Goal: Task Accomplishment & Management: Manage account settings

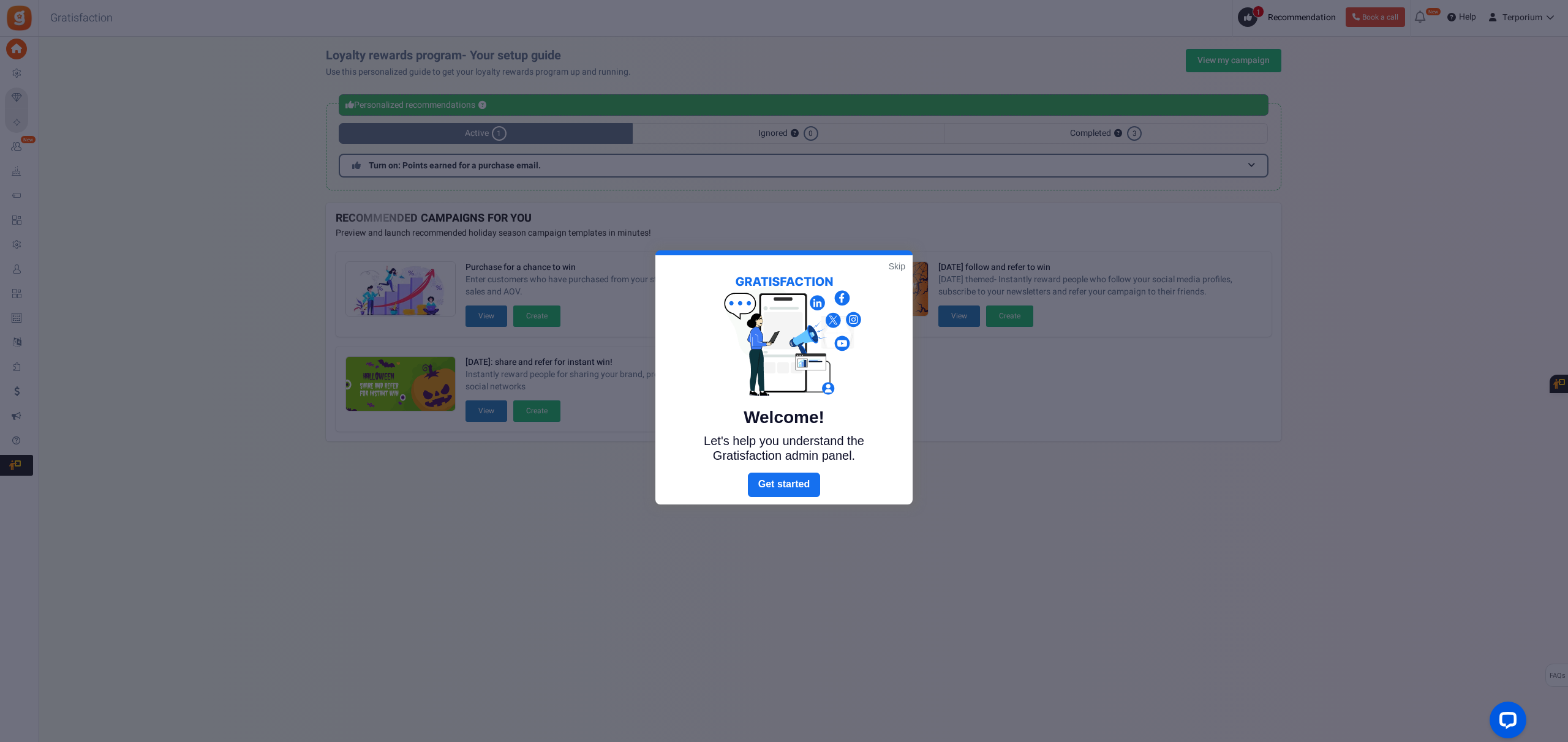
click at [895, 266] on link "Skip" at bounding box center [897, 266] width 17 height 12
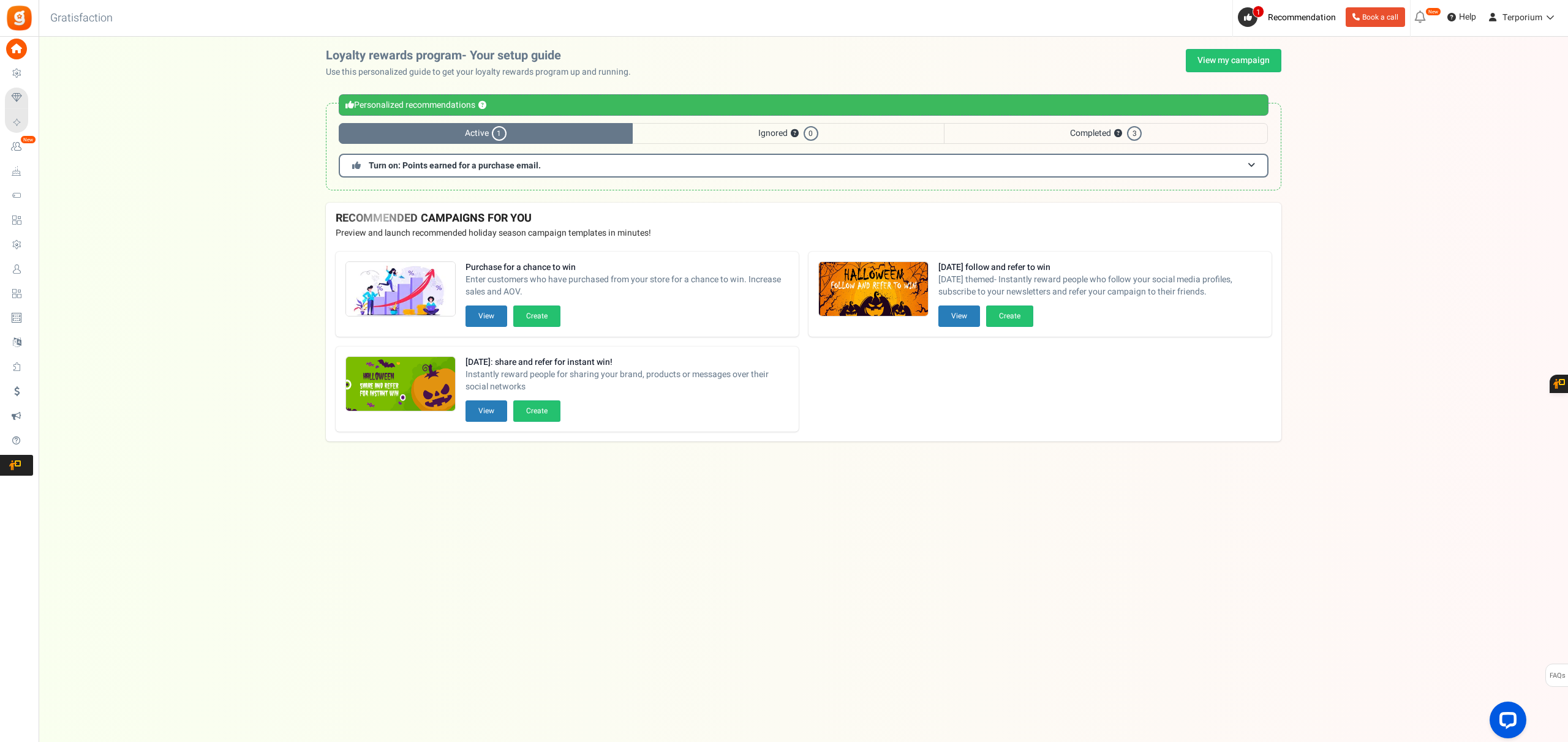
click at [1142, 124] on span "Completed ? 3" at bounding box center [1107, 133] width 324 height 21
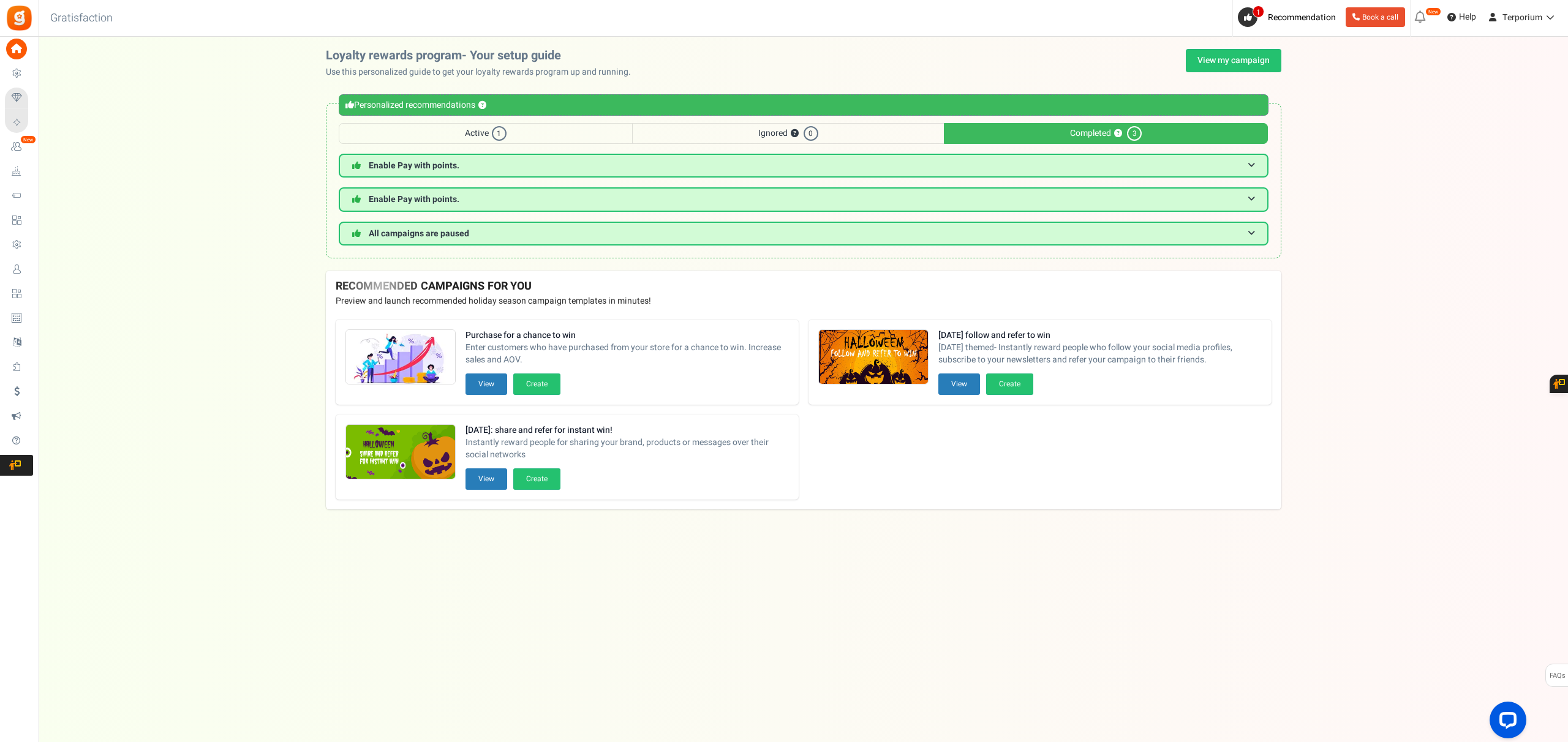
click at [505, 140] on span "Active 1" at bounding box center [486, 133] width 294 height 21
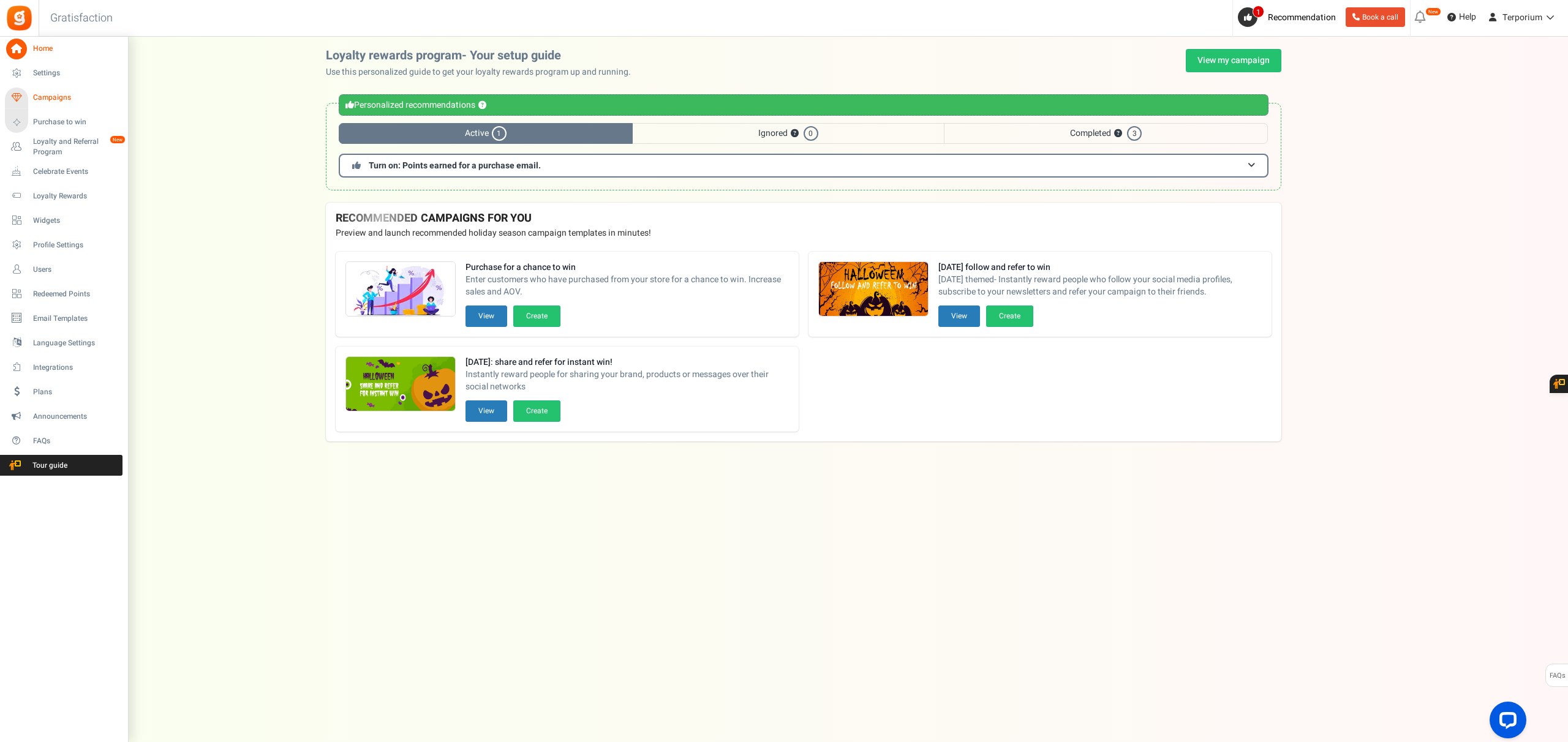
click at [55, 96] on span "Campaigns" at bounding box center [76, 97] width 86 height 11
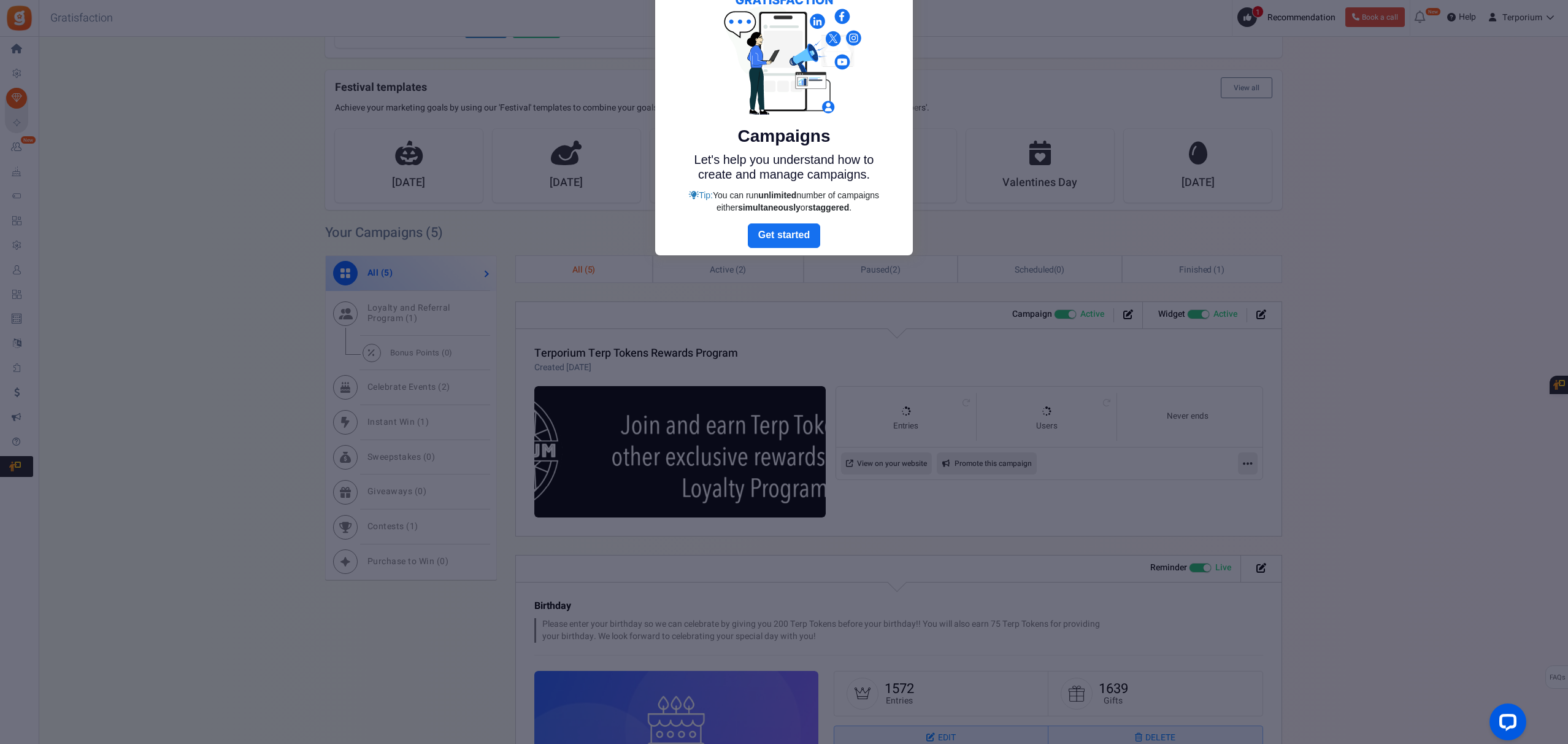
scroll to position [288, 0]
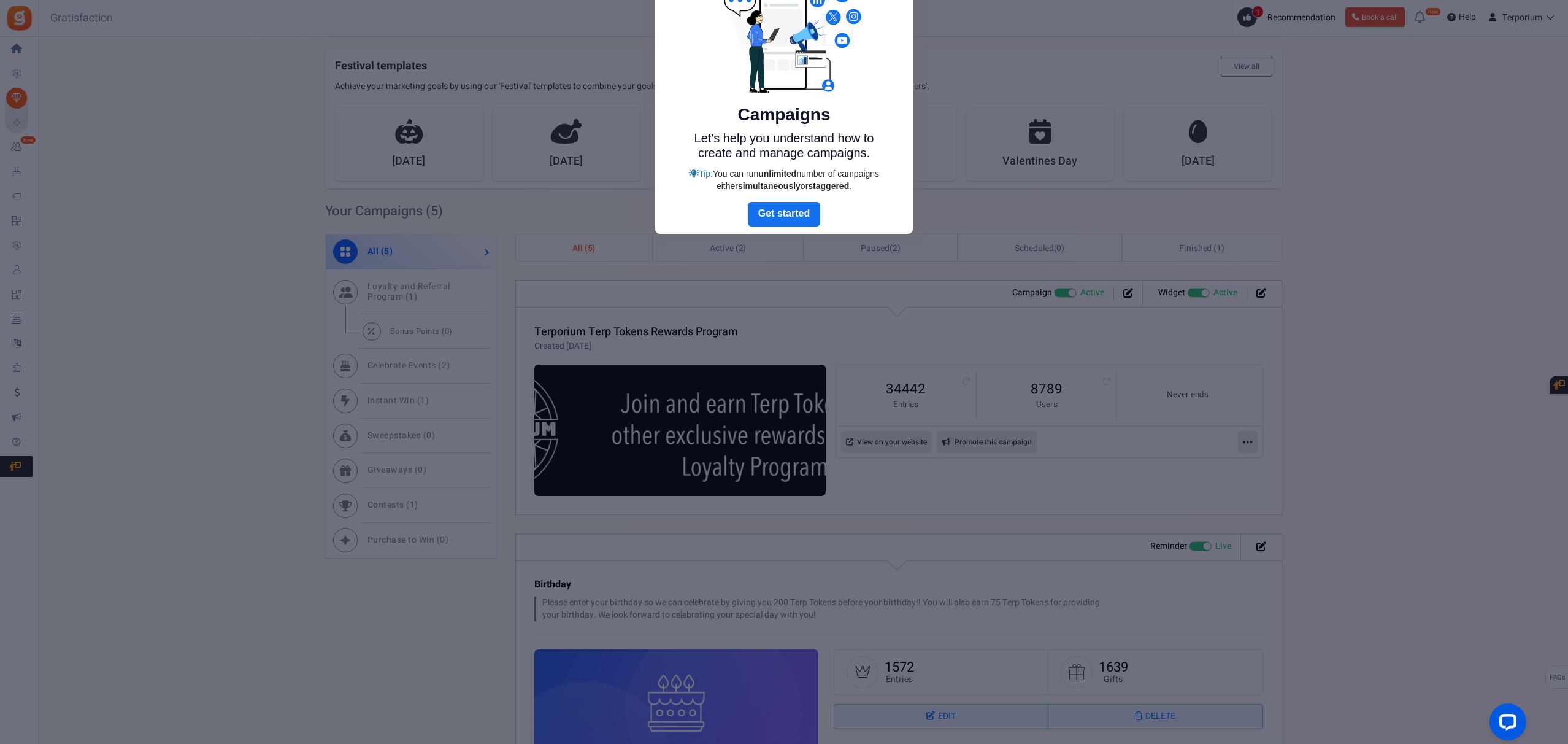
click at [916, 468] on div at bounding box center [784, 372] width 1568 height 744
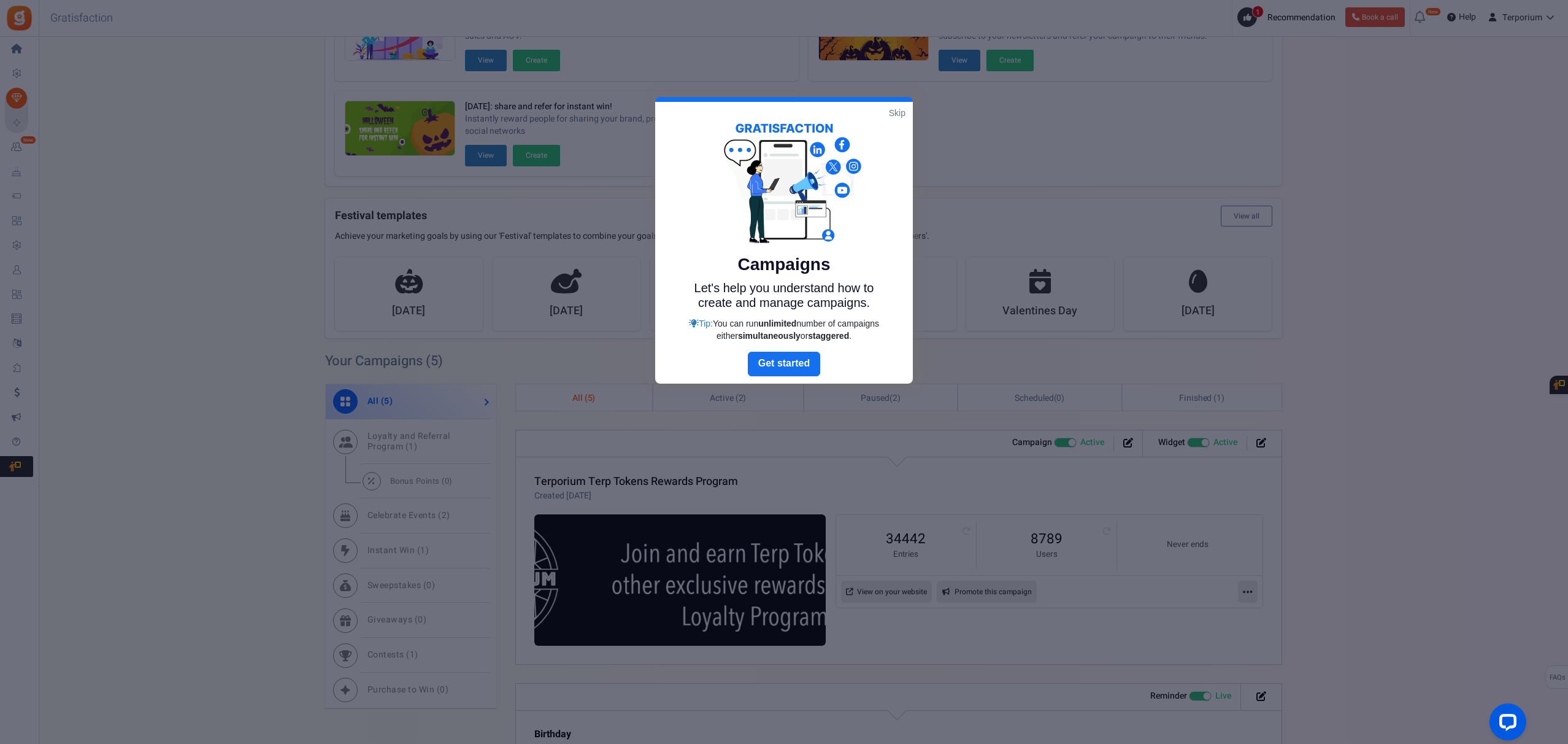
click at [901, 111] on link "Skip" at bounding box center [898, 112] width 17 height 12
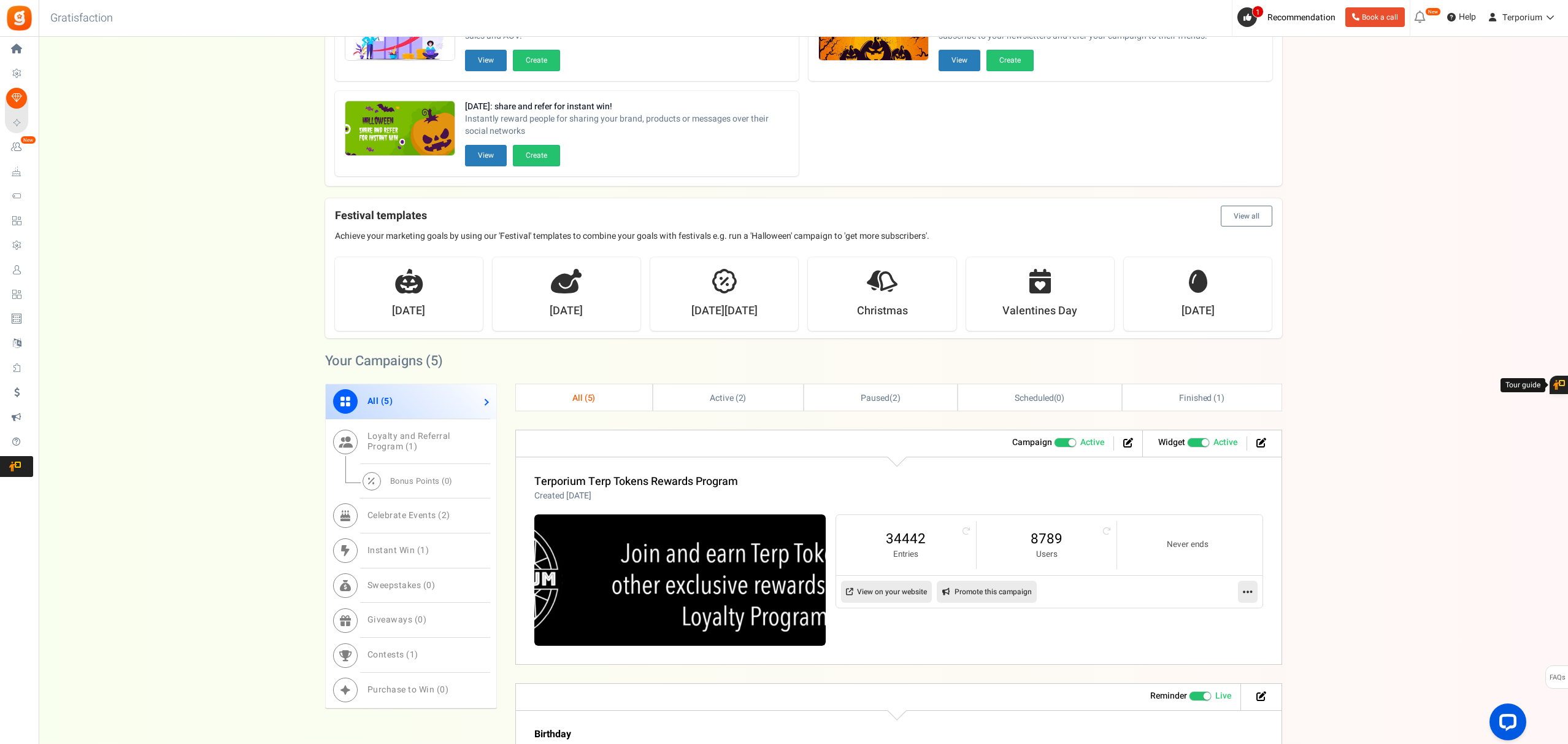
click at [1257, 589] on link at bounding box center [1248, 592] width 20 height 22
click at [1217, 622] on link "Edit" at bounding box center [1208, 621] width 91 height 22
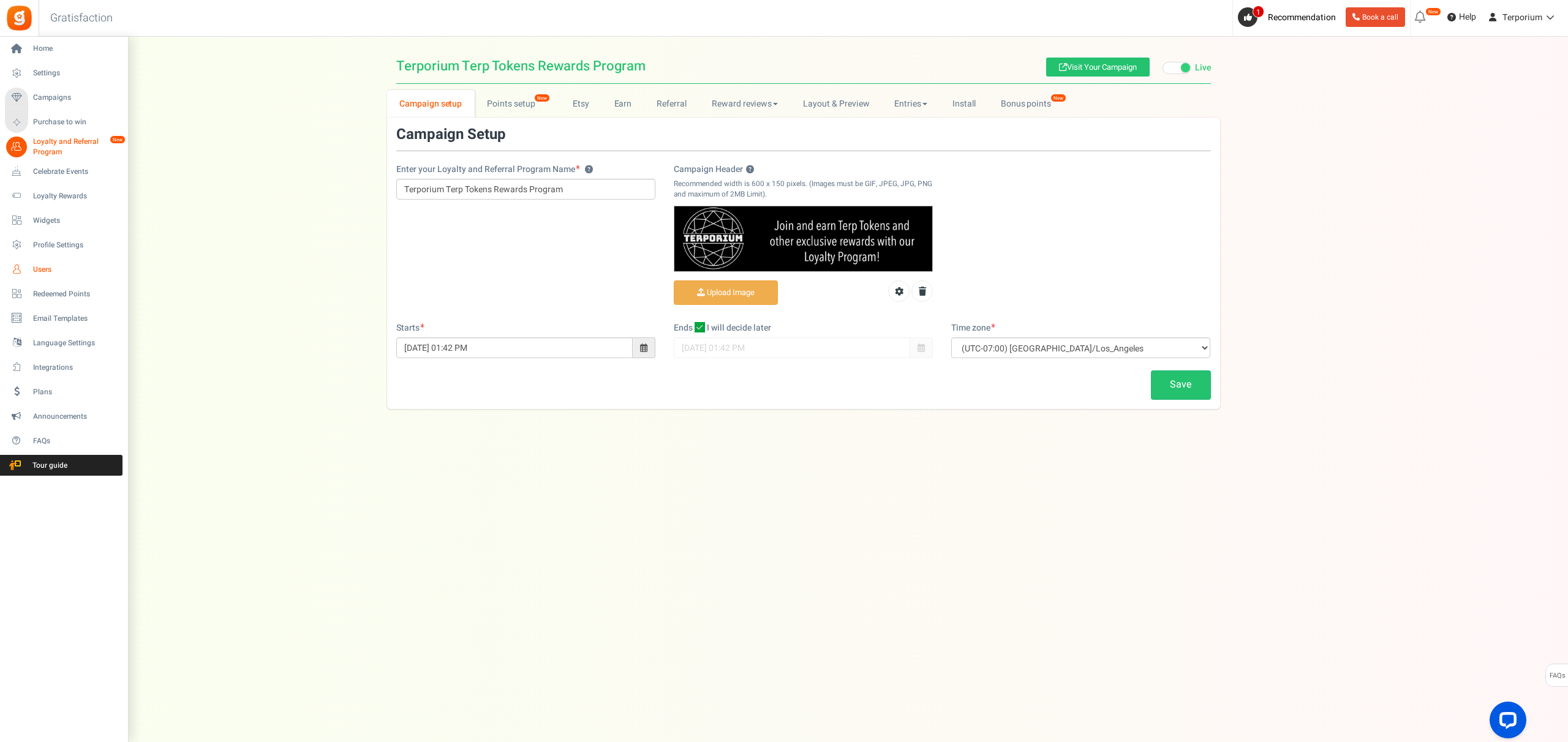
click at [40, 267] on span "Users" at bounding box center [76, 269] width 86 height 11
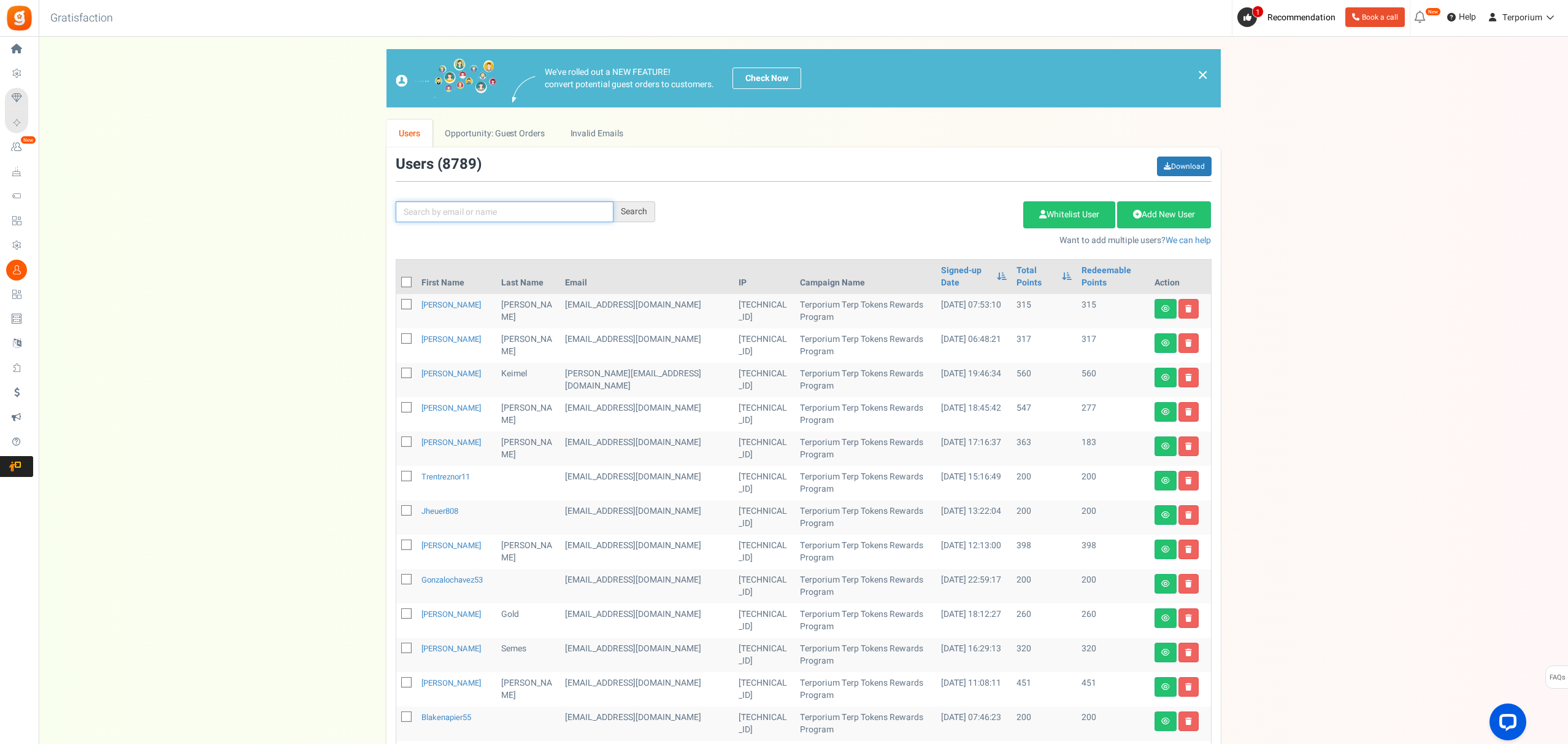
click at [486, 210] on input "text" at bounding box center [505, 212] width 218 height 21
type input "lovelady"
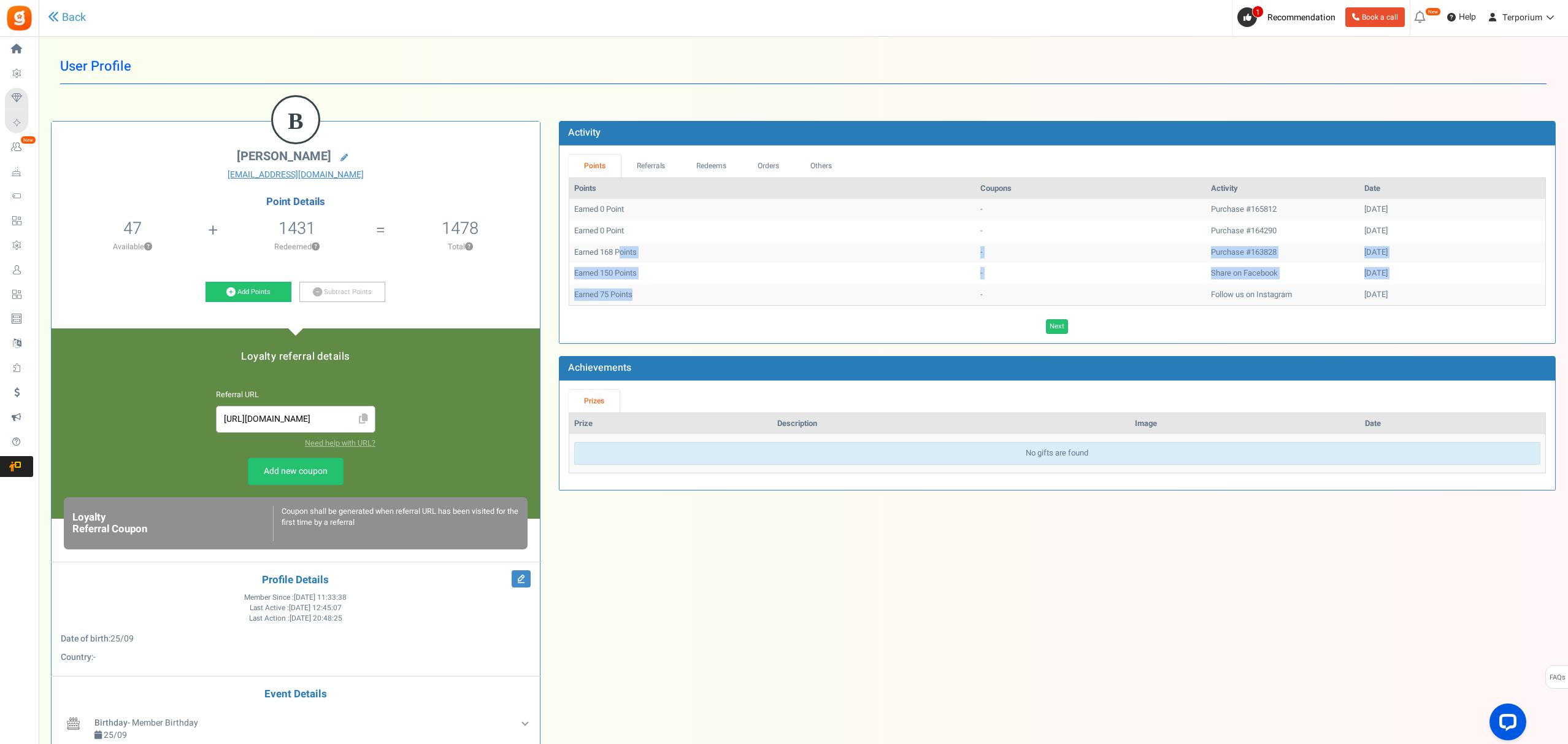
drag, startPoint x: 621, startPoint y: 253, endPoint x: 659, endPoint y: 300, distance: 60.4
click at [659, 300] on tbody "Earned 0 Point - Purchase #165812 [DATE] Earned 0 Point - Purchase #164290 [DAT…" at bounding box center [1058, 252] width 976 height 106
click at [652, 259] on td "Earned 168 Points" at bounding box center [773, 252] width 406 height 22
drag, startPoint x: 645, startPoint y: 253, endPoint x: 582, endPoint y: 253, distance: 63.0
click at [582, 253] on td "Earned 168 Points" at bounding box center [773, 252] width 406 height 22
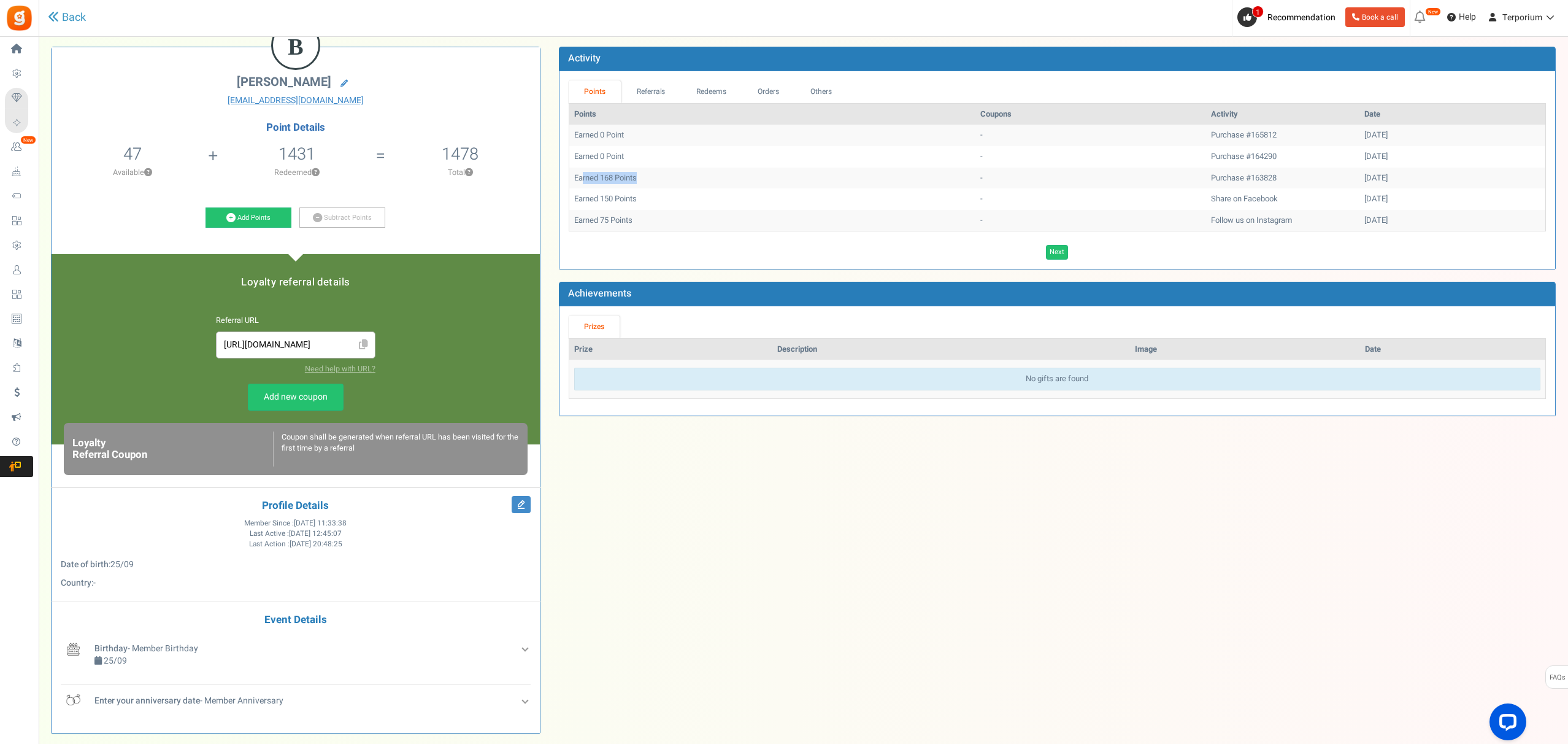
scroll to position [150, 0]
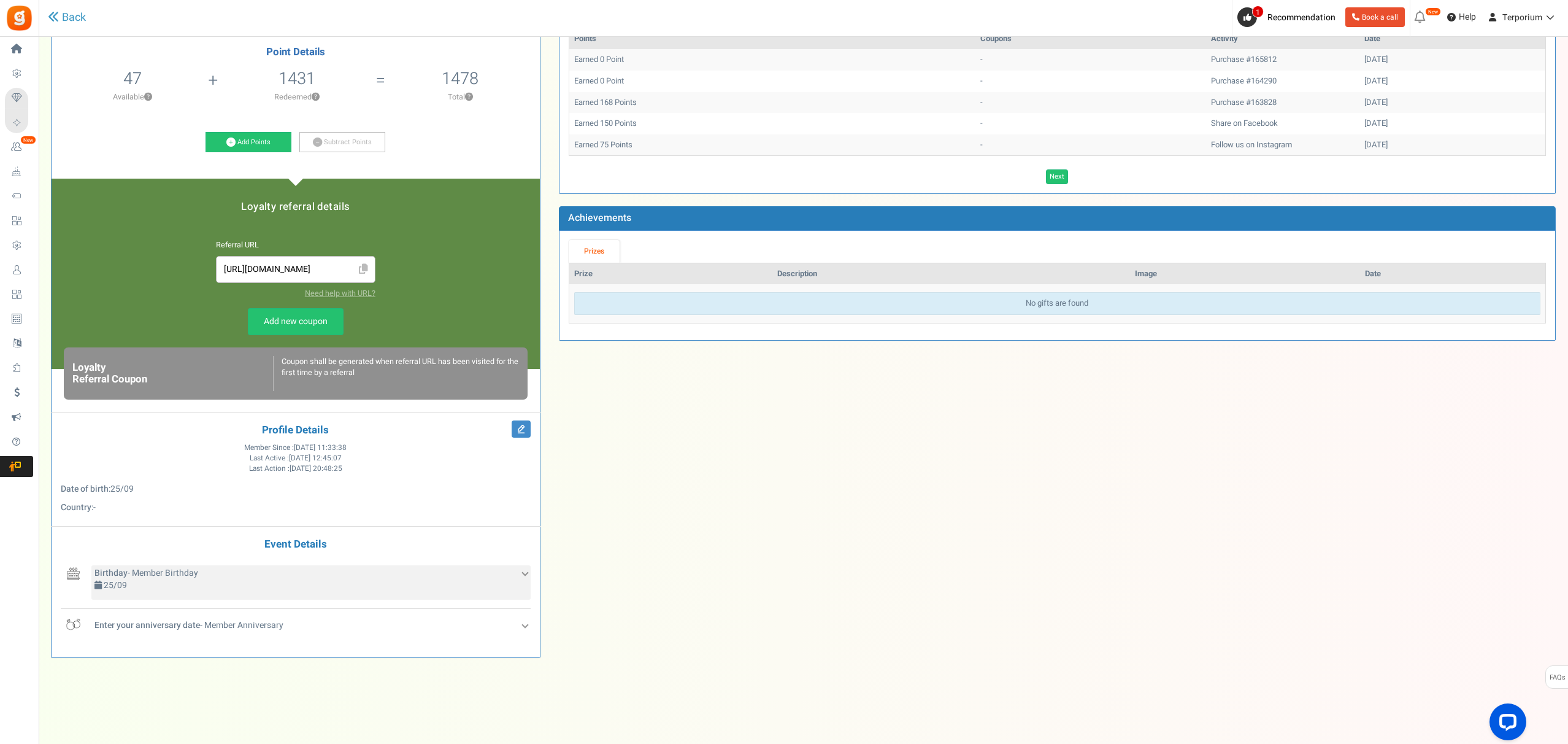
click at [507, 587] on div "Birthday - Member Birthday 25/09" at bounding box center [311, 582] width 440 height 34
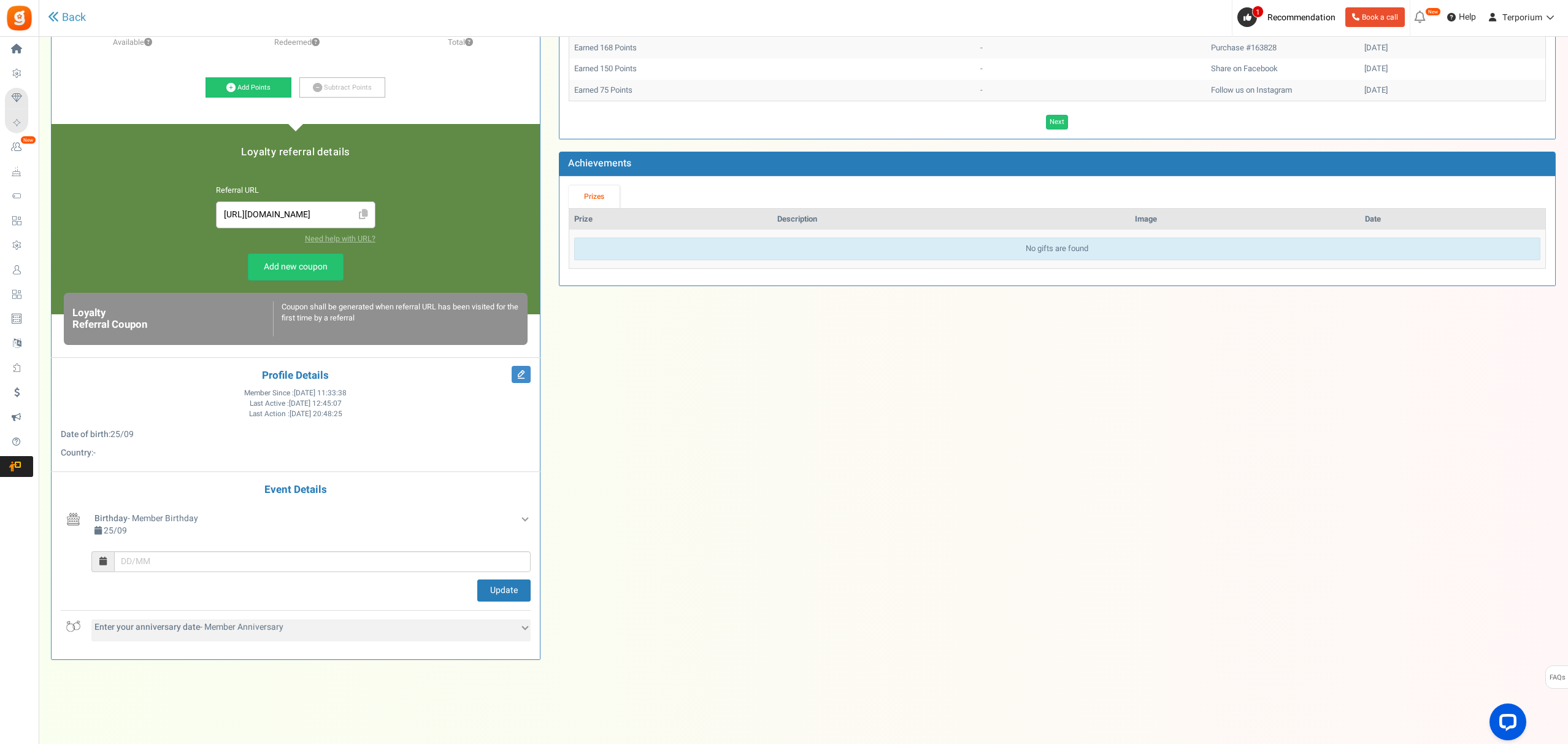
scroll to position [207, 0]
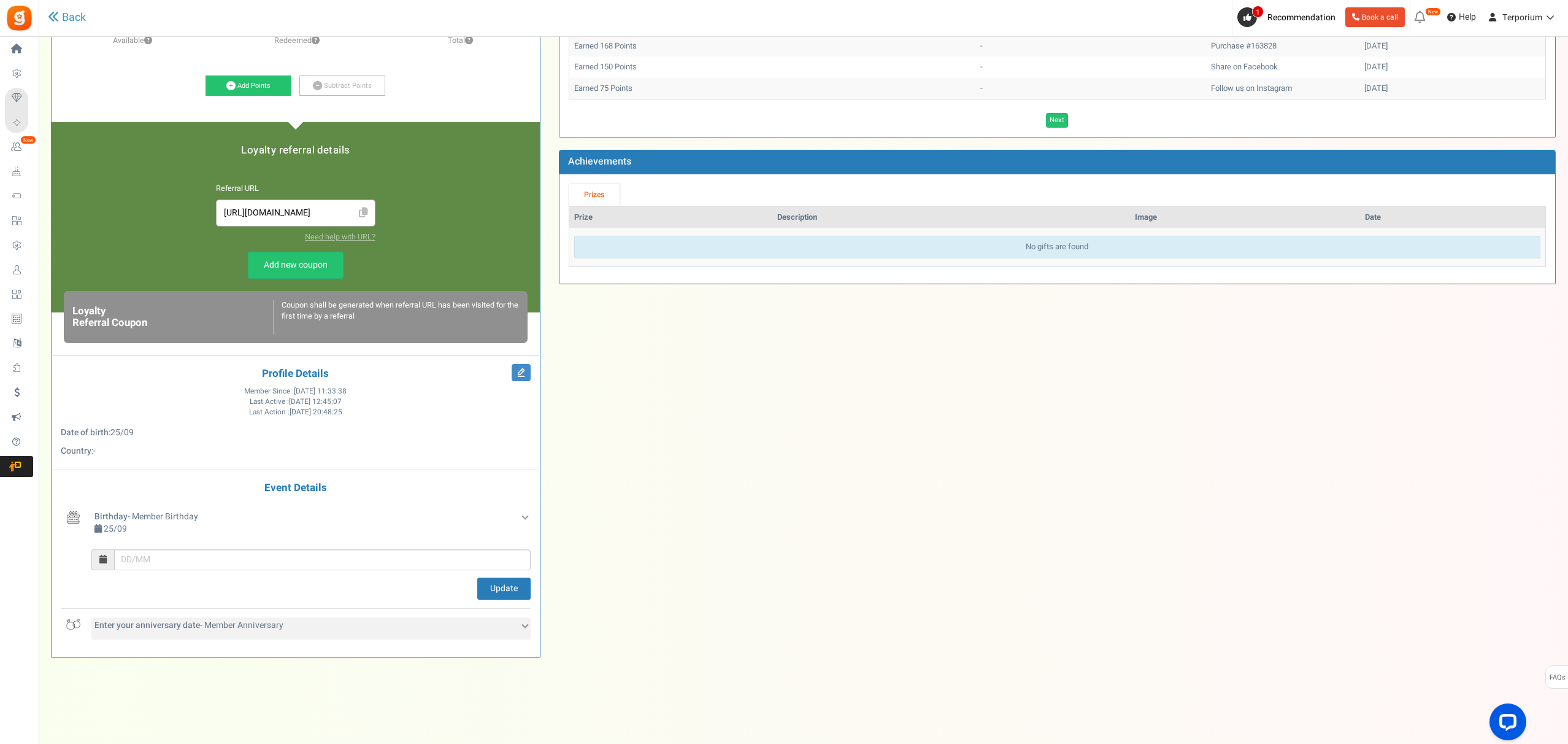
click at [406, 619] on div "Enter your anniversary date - Member Anniversary" at bounding box center [311, 628] width 440 height 22
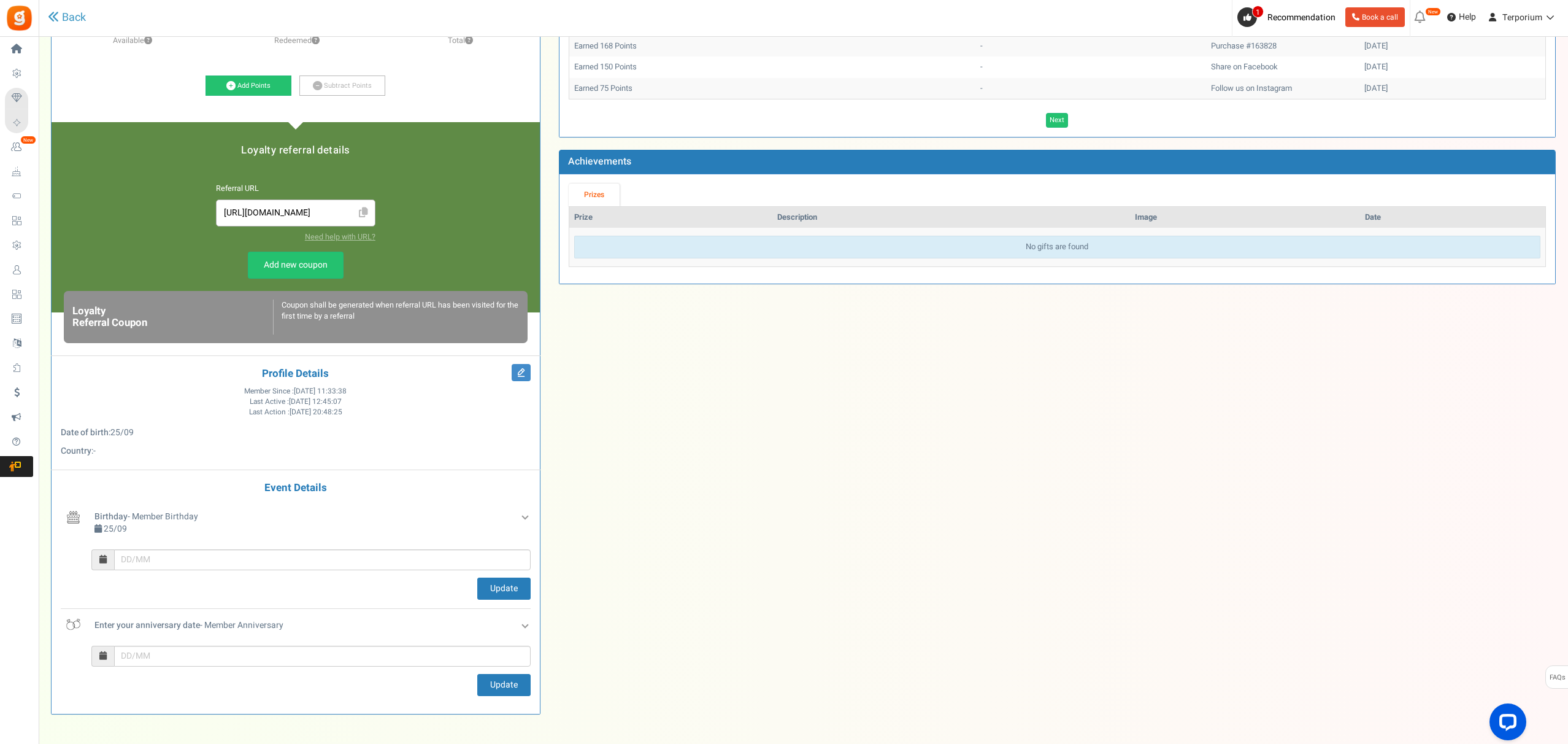
click at [736, 520] on div "B [PERSON_NAME] [EMAIL_ADDRESS][DOMAIN_NAME] Point Details 47 47 Redeemable 0 E…" at bounding box center [804, 311] width 1524 height 831
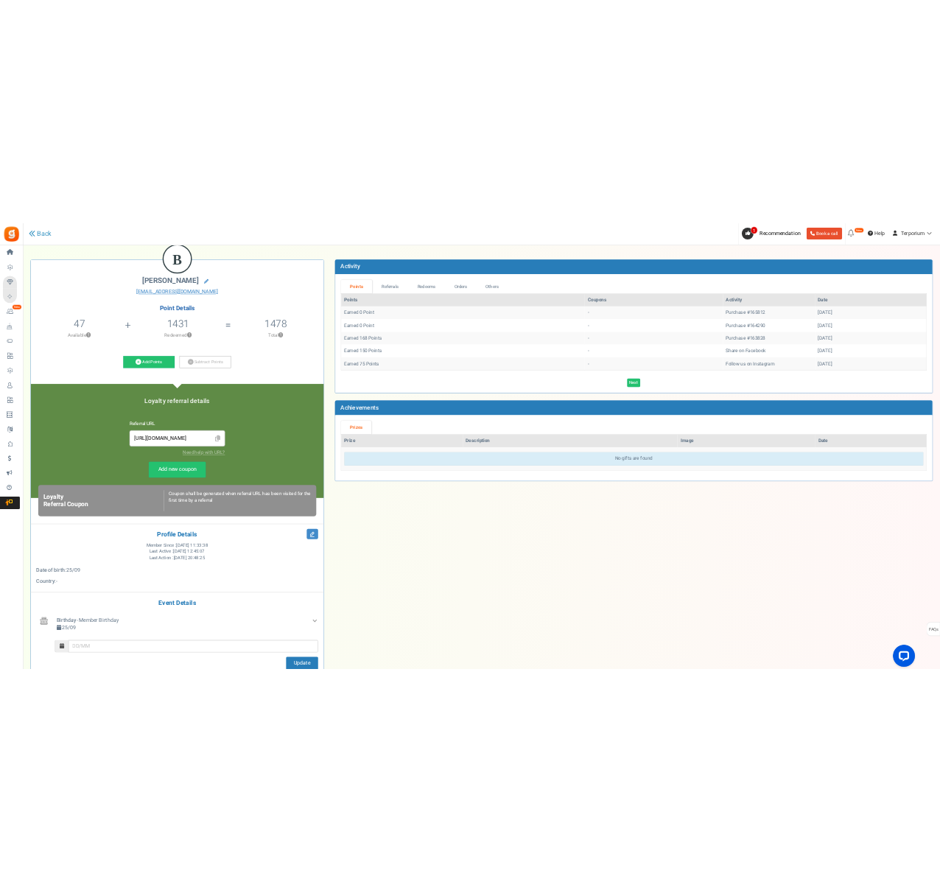
scroll to position [0, 0]
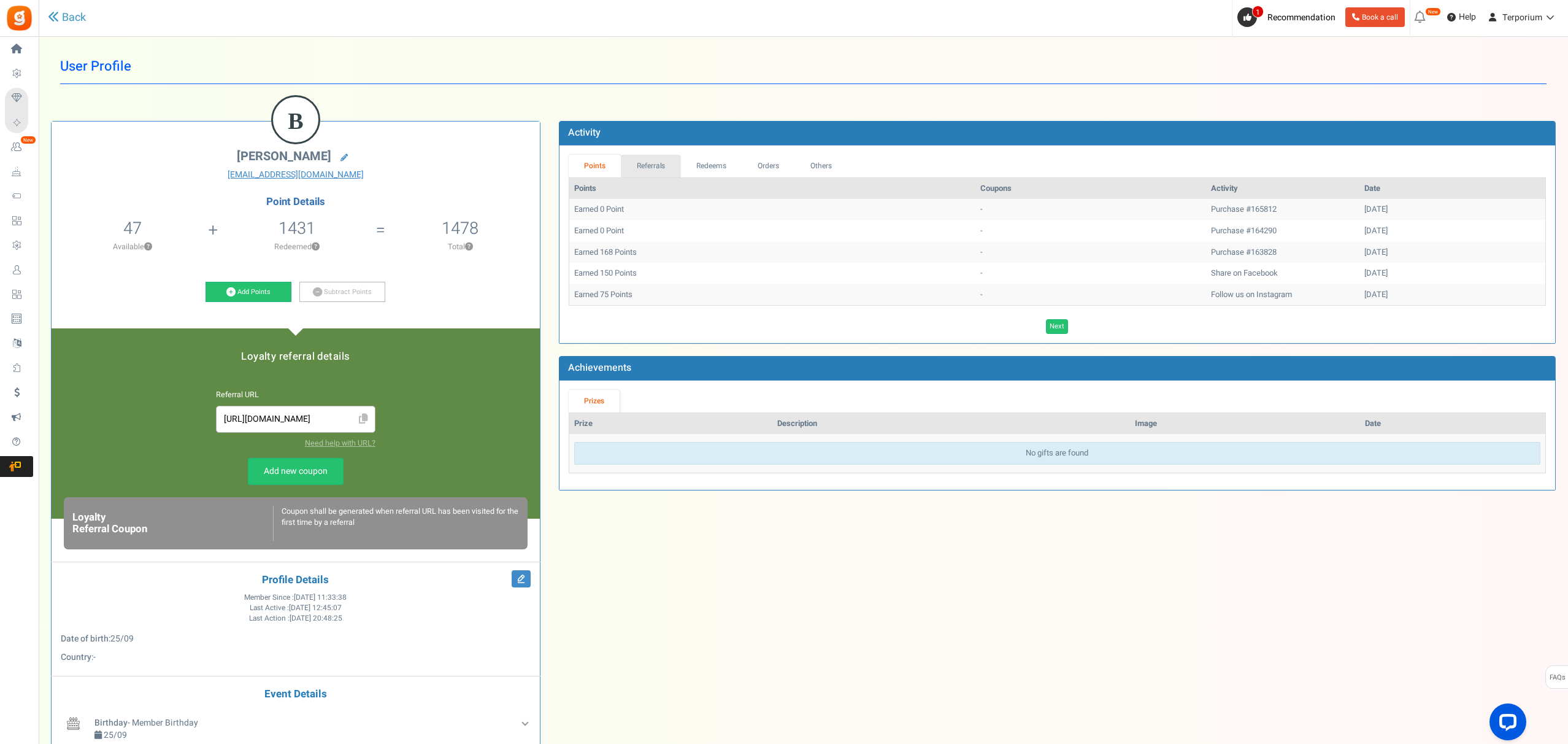
click at [656, 172] on link "Referrals" at bounding box center [651, 166] width 60 height 22
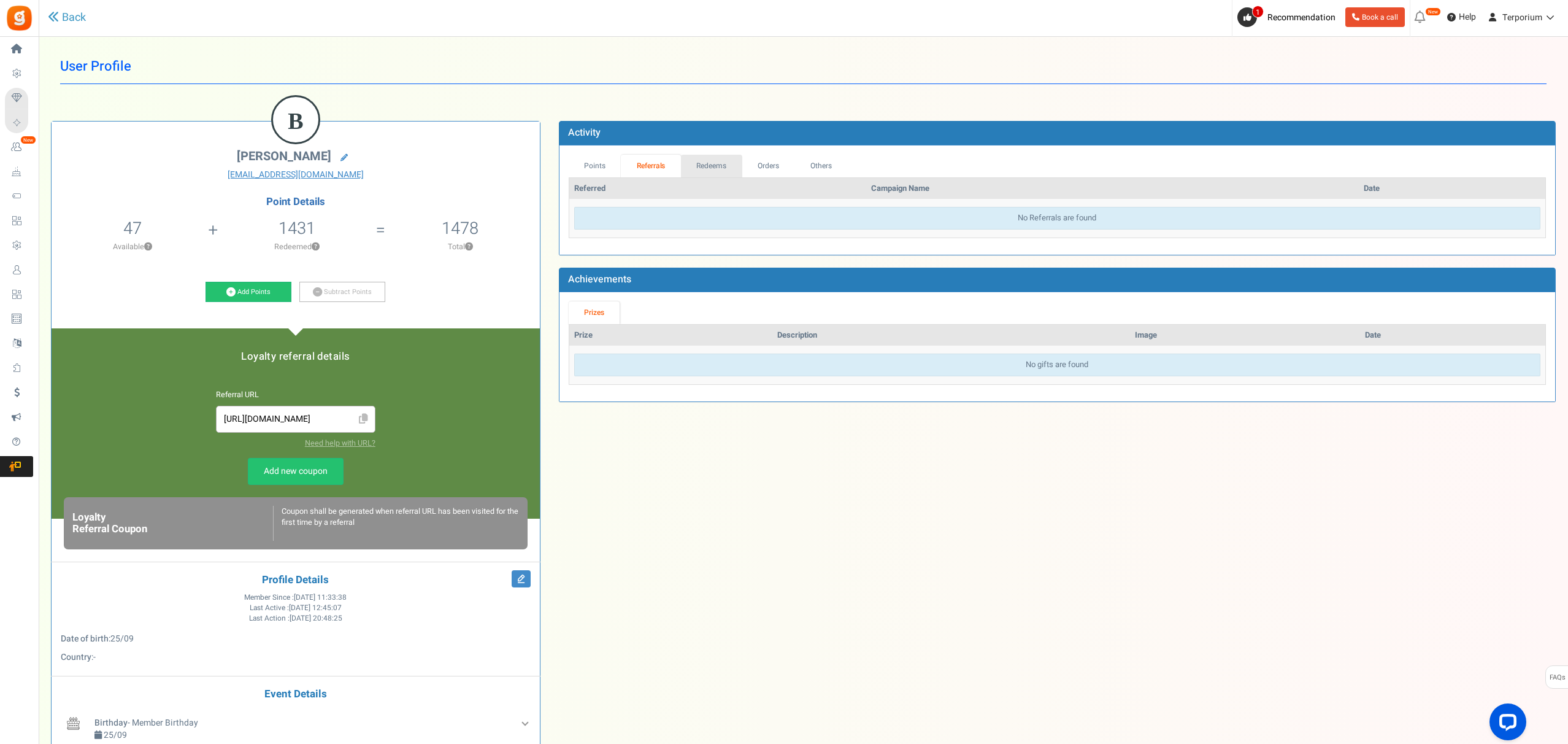
click at [708, 172] on link "Redeems" at bounding box center [712, 166] width 62 height 22
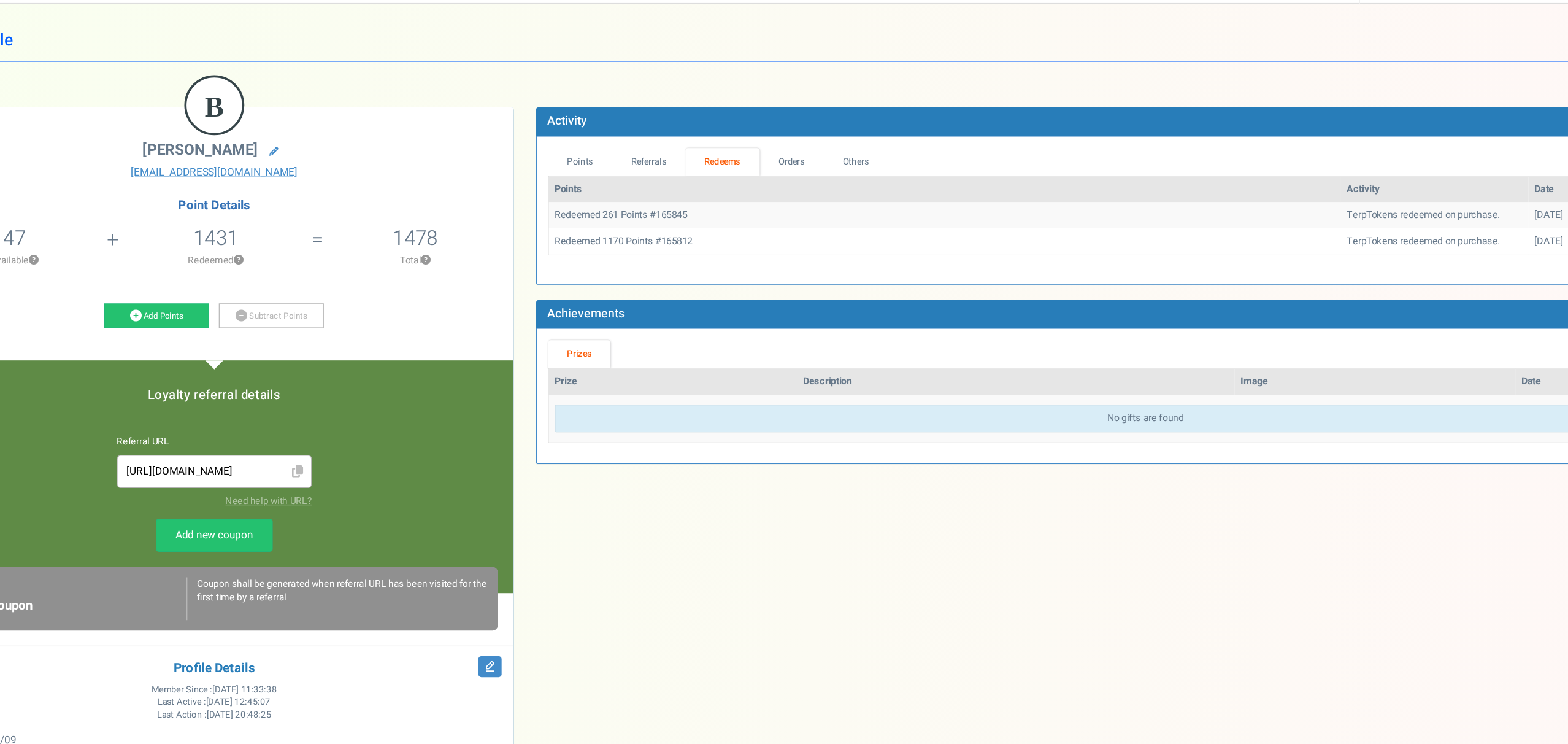
click at [634, 209] on td "Redeemed 261 Points #165845" at bounding box center [894, 210] width 648 height 22
click at [591, 157] on link "Points" at bounding box center [595, 166] width 52 height 22
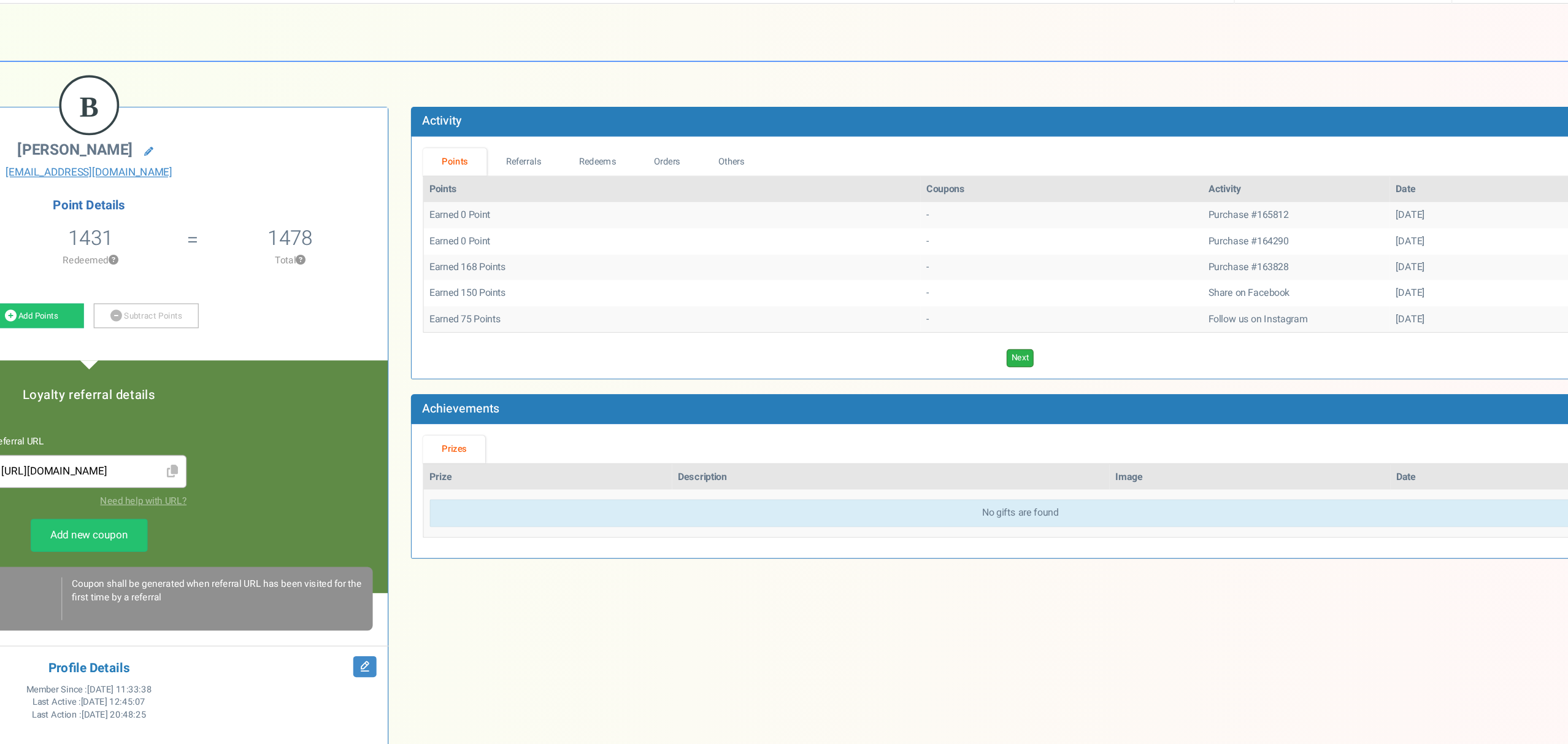
click at [1048, 321] on link "Next" at bounding box center [1057, 327] width 22 height 15
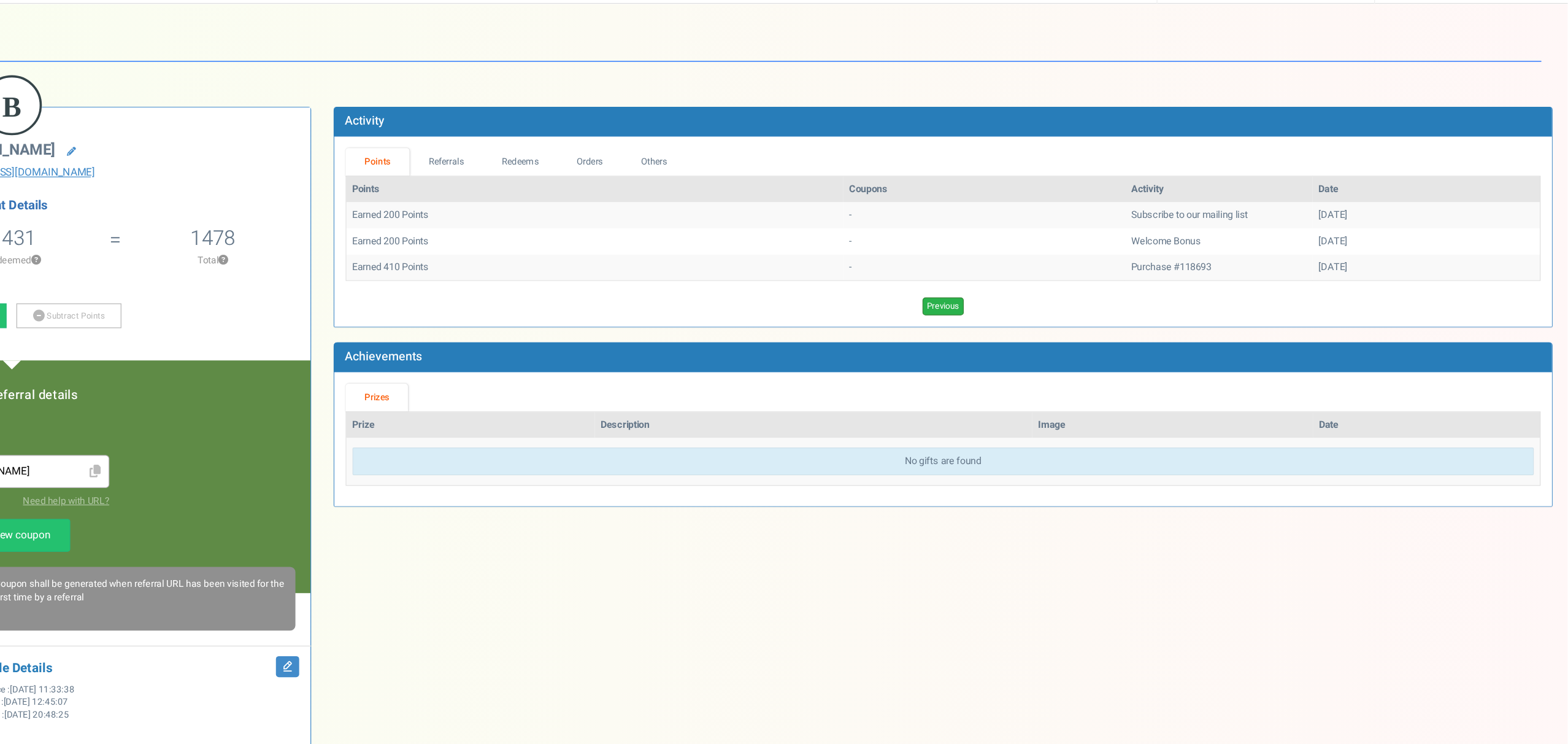
click at [1067, 288] on link "Previous" at bounding box center [1058, 284] width 34 height 15
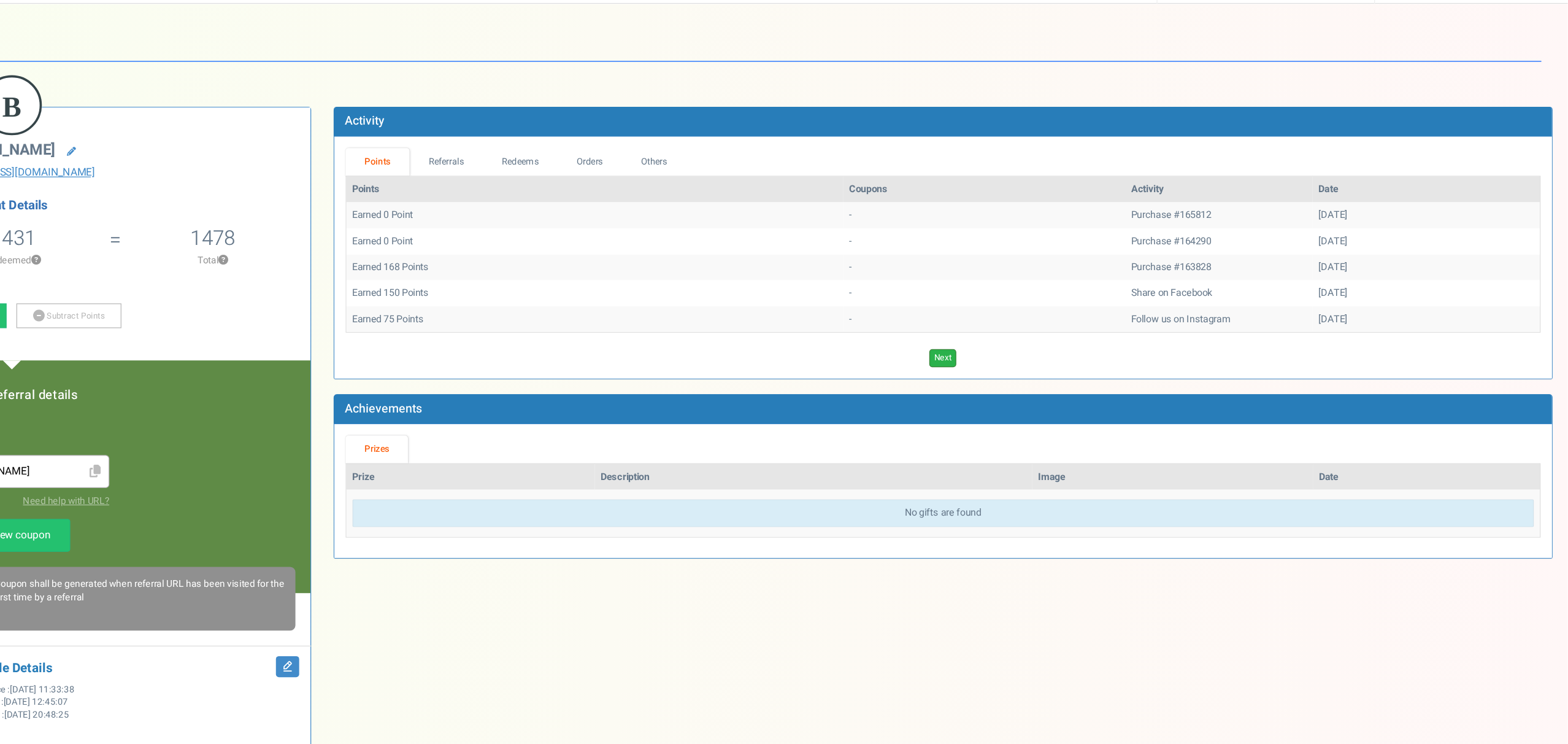
click at [1051, 326] on link "Next" at bounding box center [1057, 327] width 22 height 15
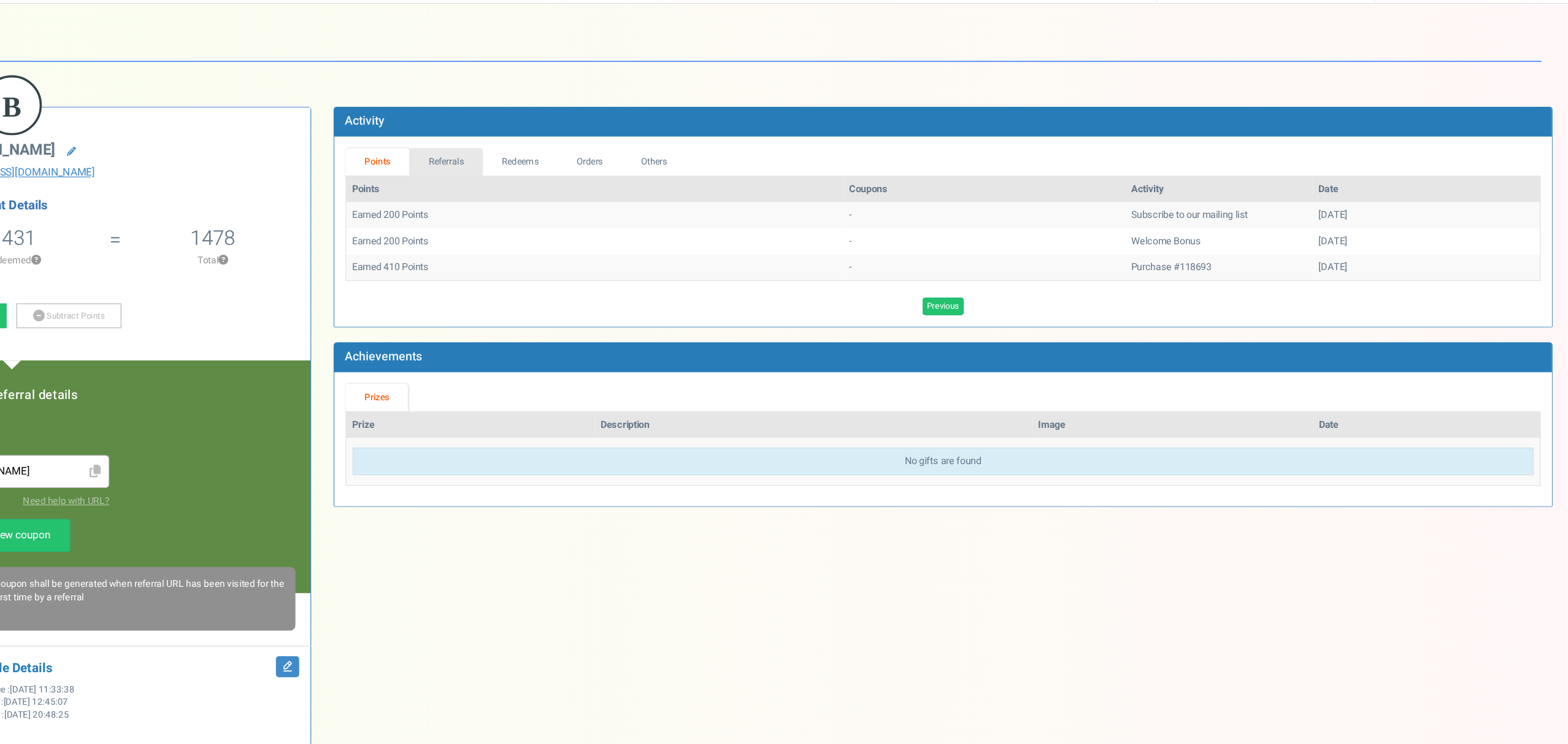
click at [655, 173] on link "Referrals" at bounding box center [651, 166] width 60 height 22
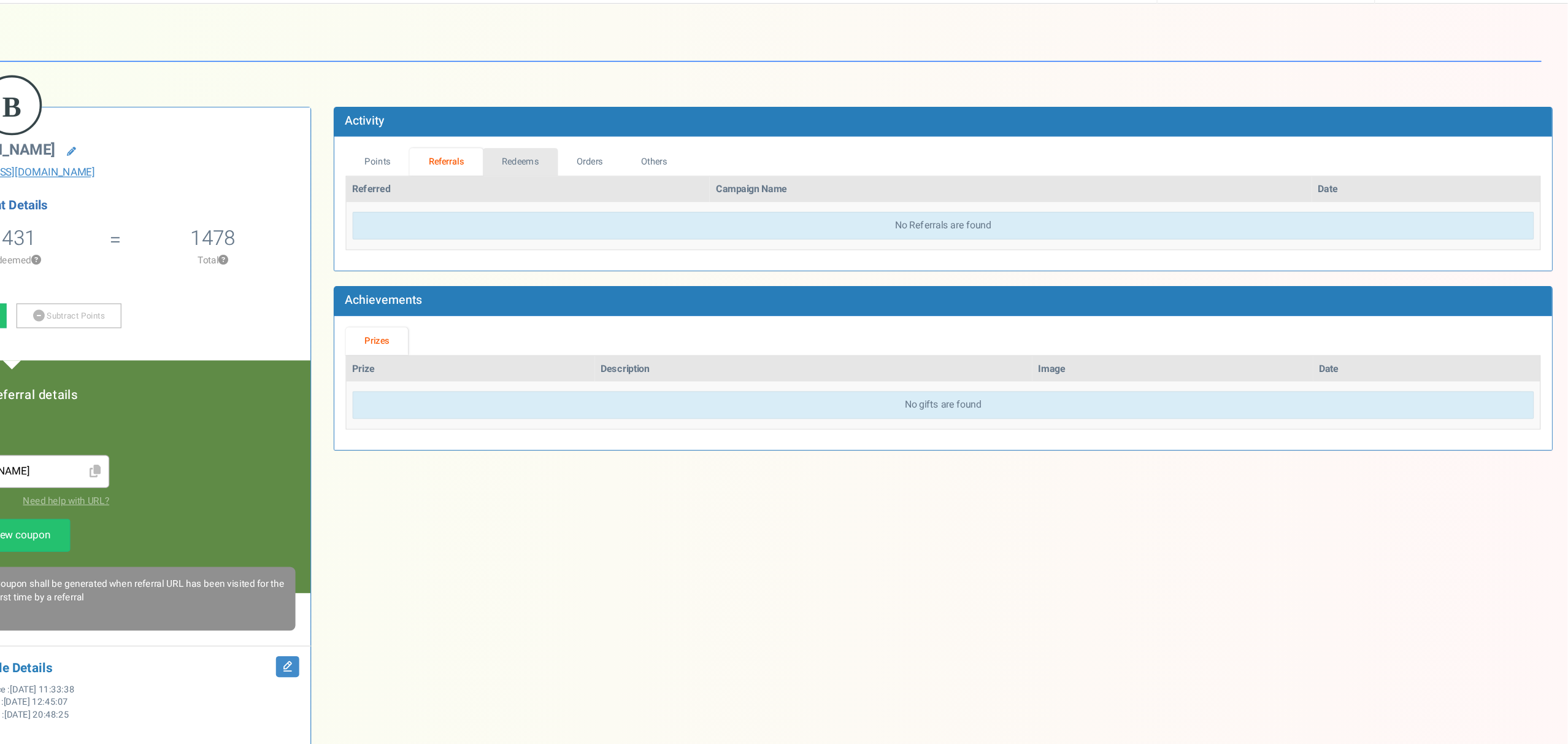
click at [707, 159] on link "Redeems" at bounding box center [712, 166] width 62 height 22
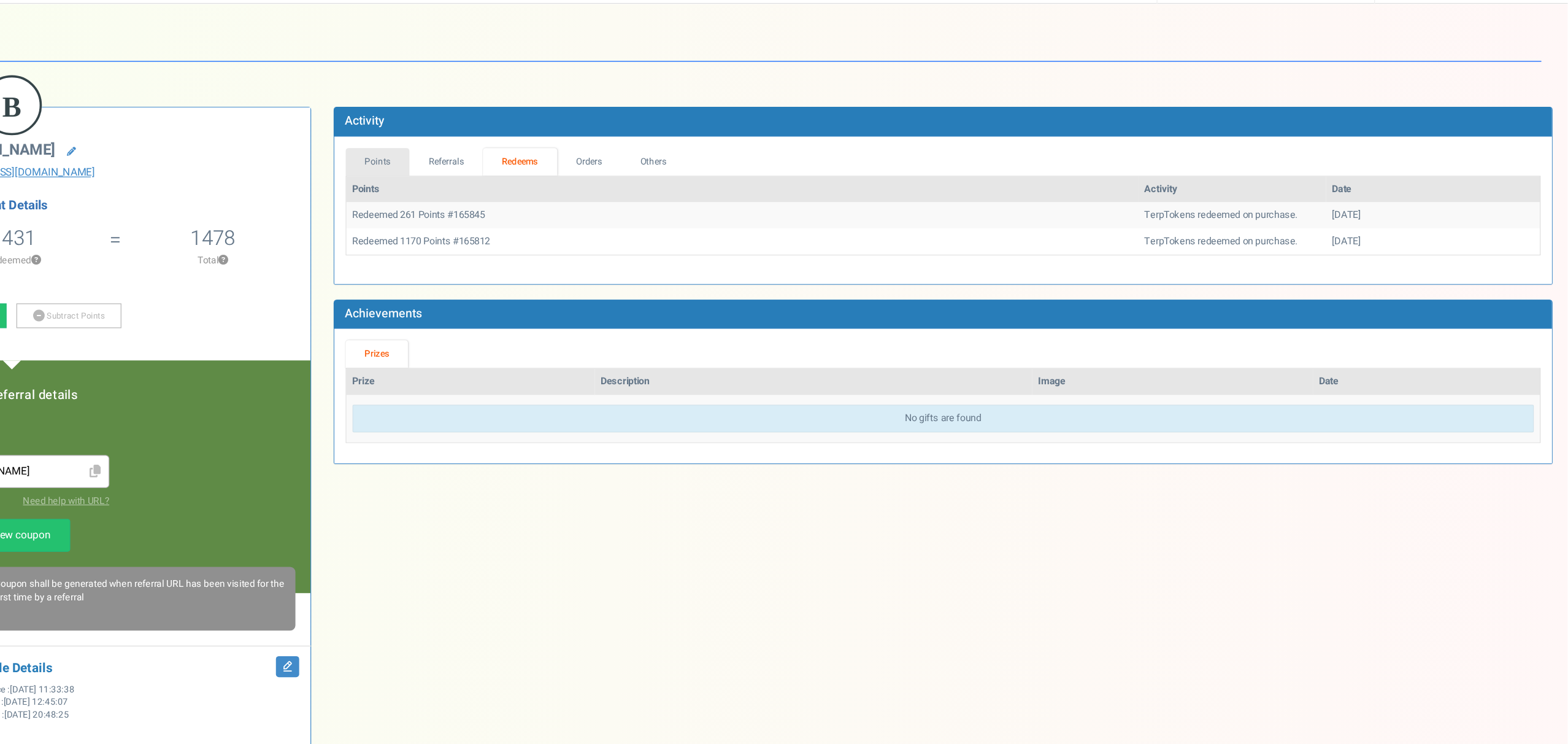
click at [595, 174] on link "Points" at bounding box center [595, 166] width 52 height 22
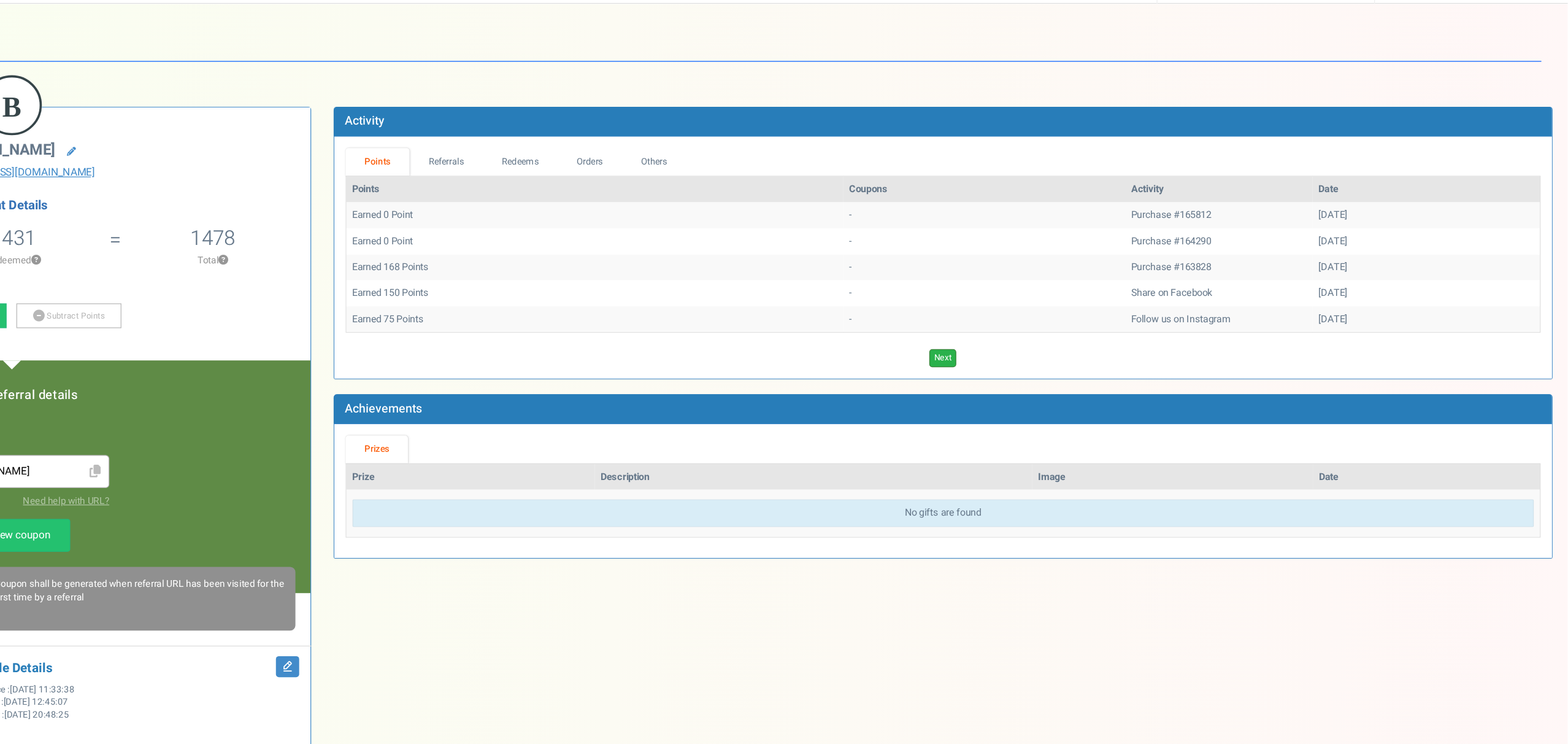
click at [1063, 327] on link "Next" at bounding box center [1057, 327] width 22 height 15
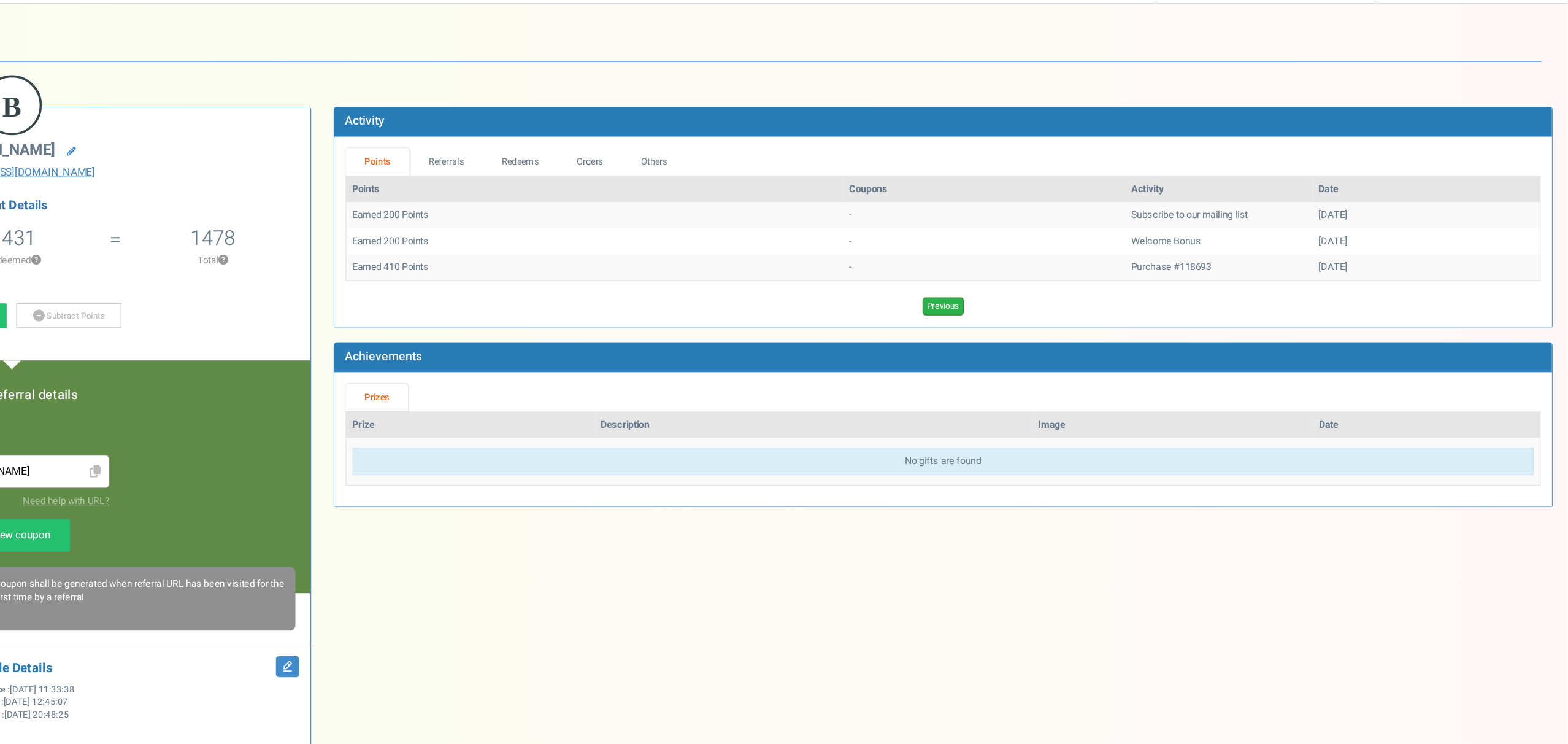
click at [1055, 282] on link "Previous" at bounding box center [1058, 284] width 34 height 15
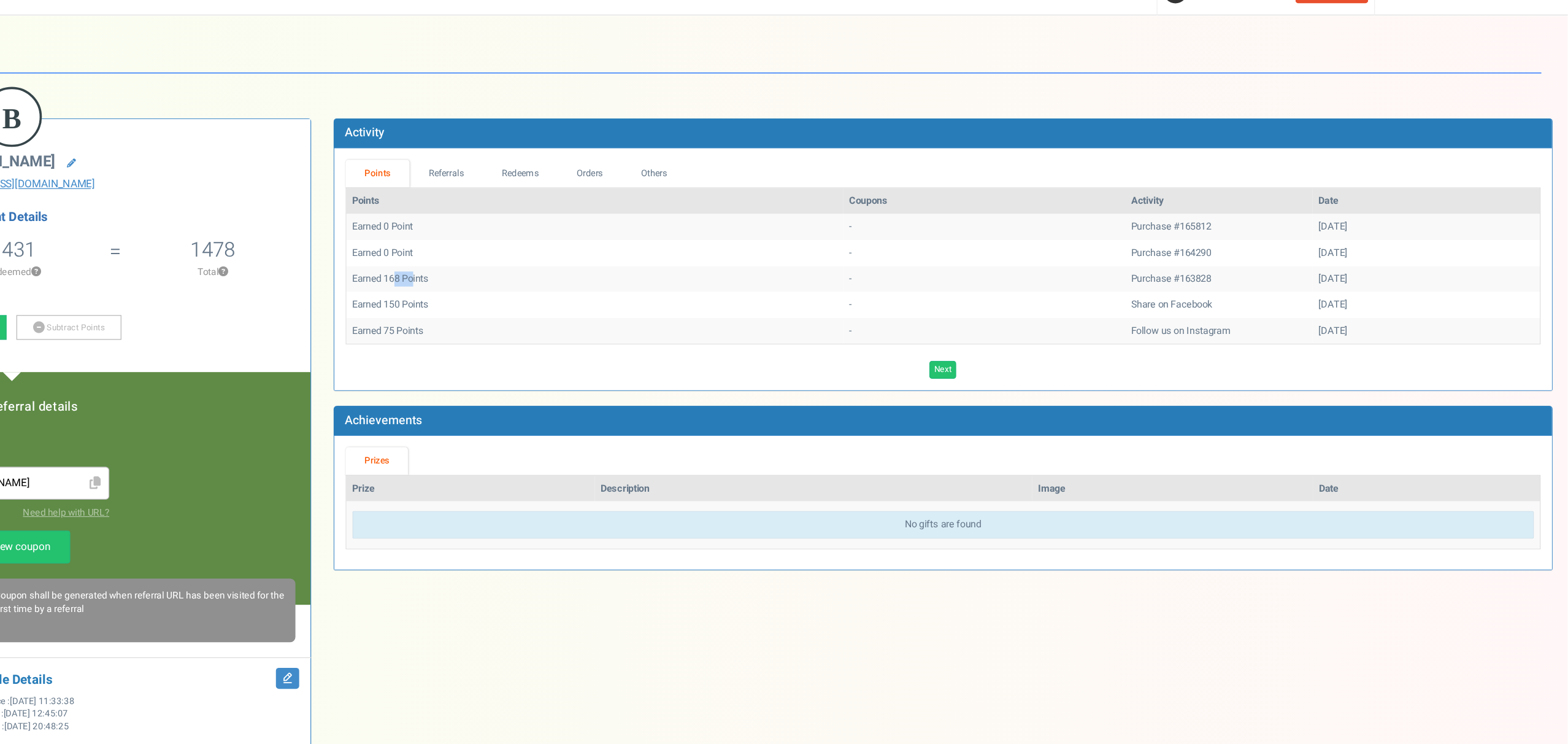
drag, startPoint x: 609, startPoint y: 256, endPoint x: 625, endPoint y: 257, distance: 16.0
click at [625, 257] on td "Earned 168 Points" at bounding box center [773, 252] width 406 height 22
click at [606, 273] on td "Earned 150 Points" at bounding box center [773, 273] width 406 height 22
click at [631, 155] on link "Referrals" at bounding box center [651, 166] width 60 height 22
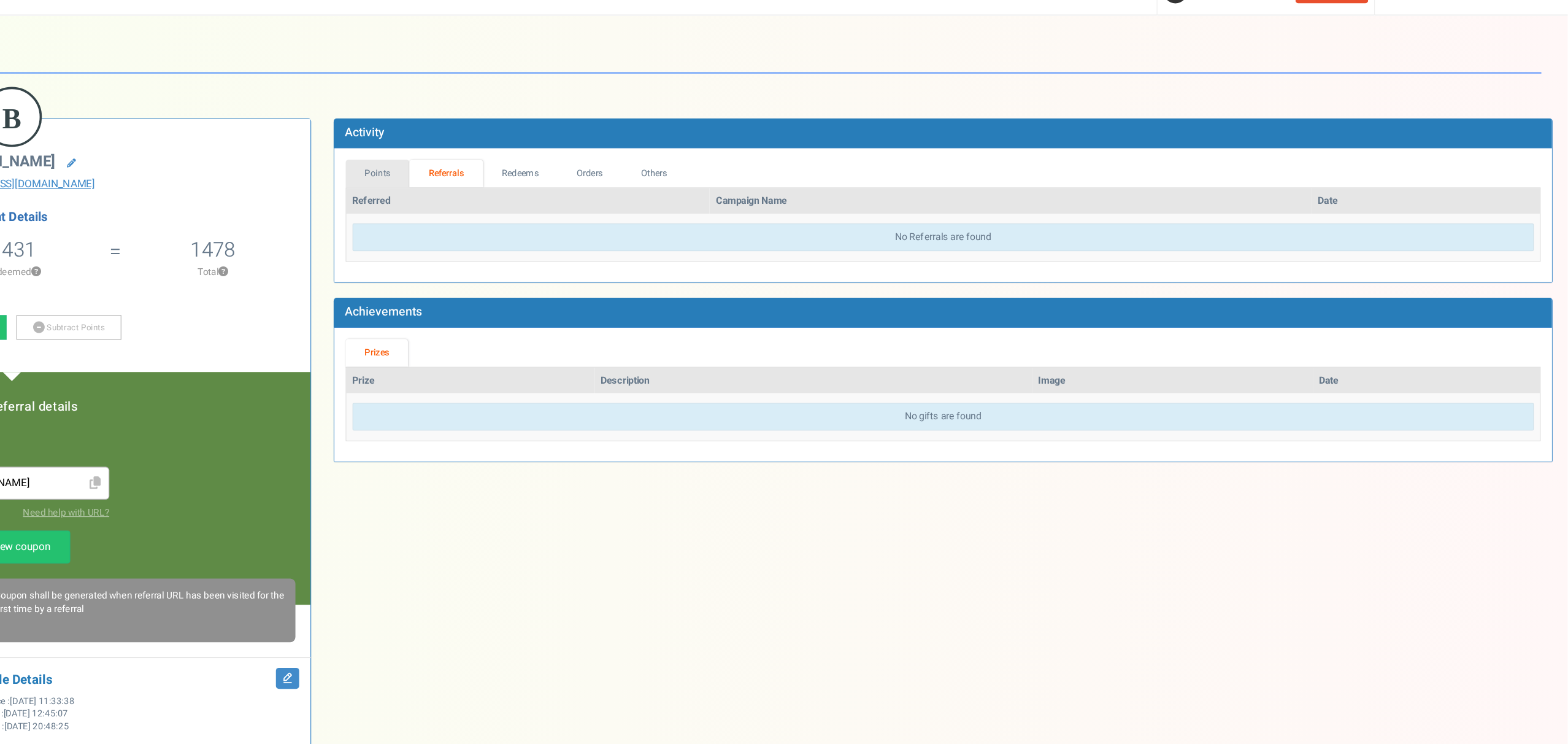
click at [610, 162] on link "Points" at bounding box center [595, 166] width 52 height 22
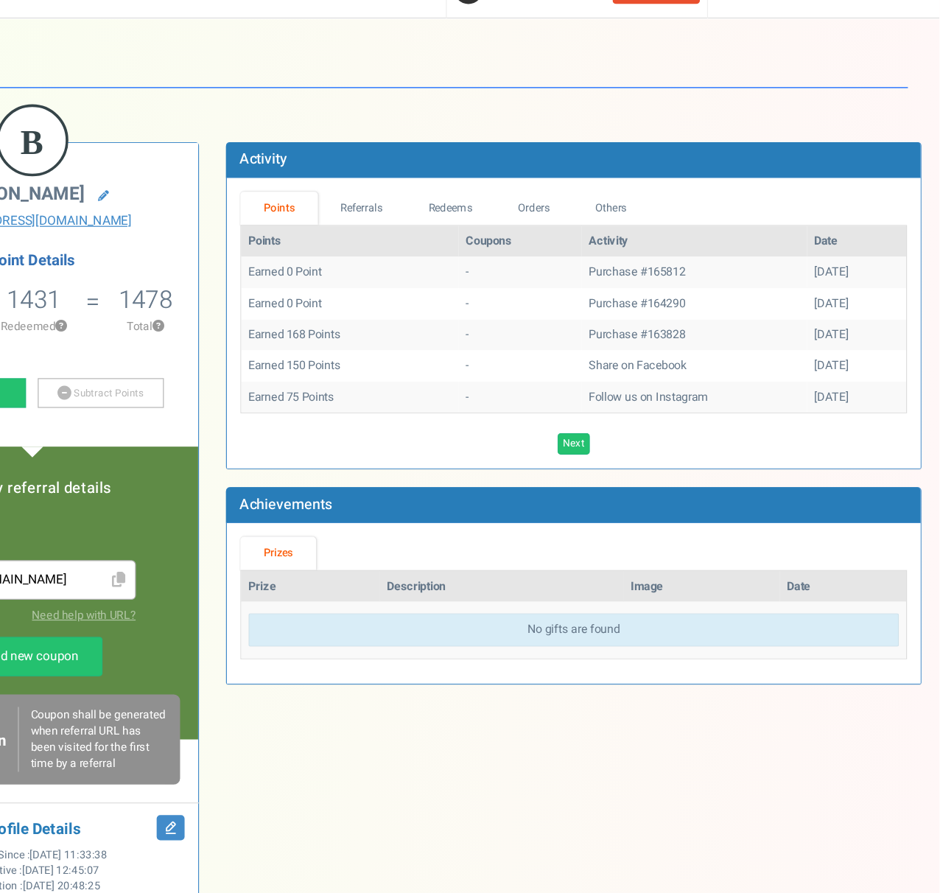
click at [430, 287] on td "Earned 0 Point" at bounding box center [458, 278] width 178 height 26
click at [413, 279] on td "Earned 0 Point" at bounding box center [458, 278] width 178 height 26
click at [464, 202] on link "Referrals" at bounding box center [468, 199] width 72 height 27
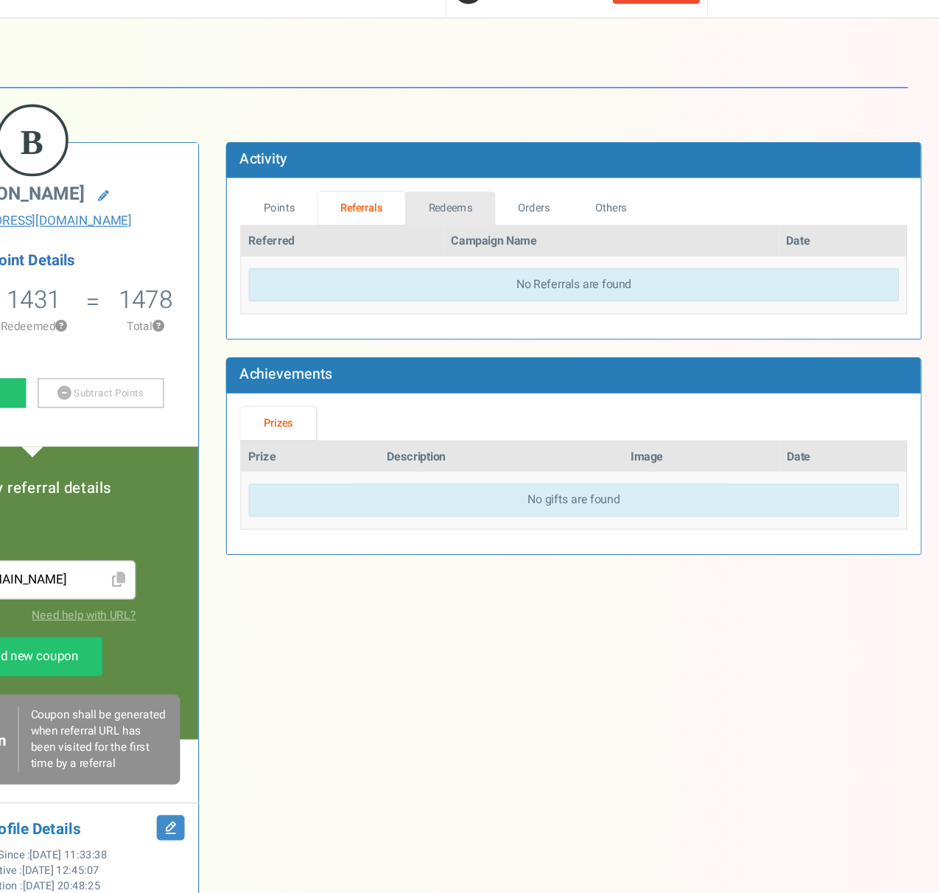
click at [542, 197] on link "Redeems" at bounding box center [540, 199] width 74 height 27
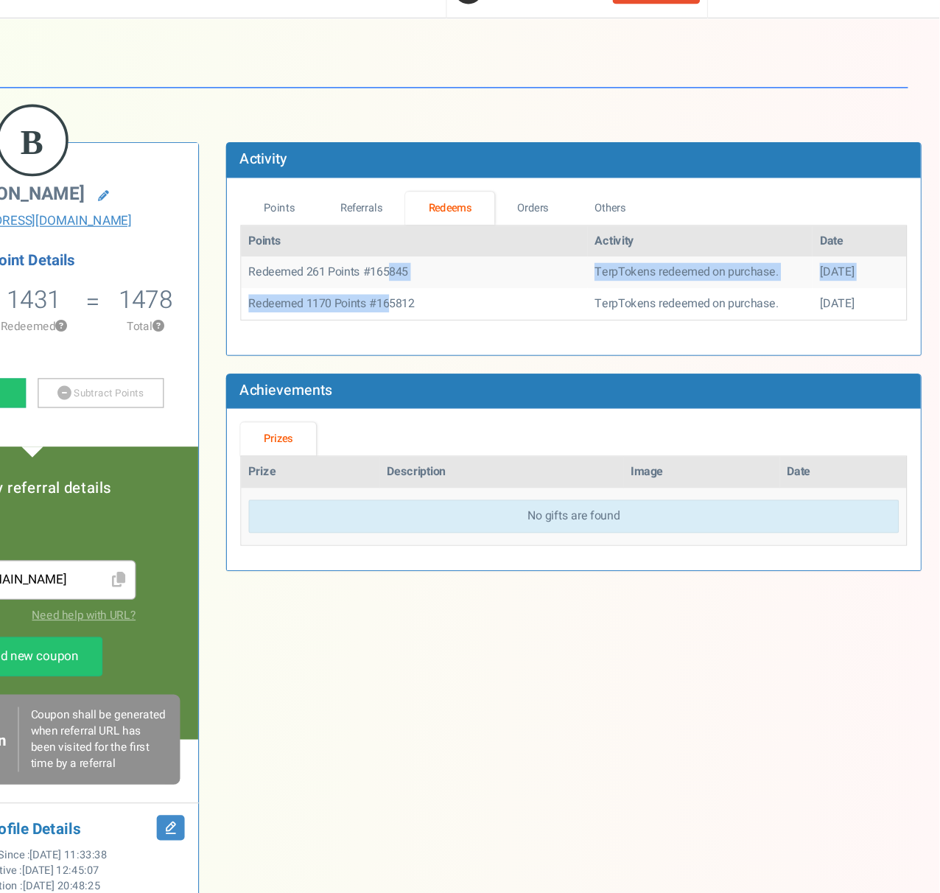
drag, startPoint x: 493, startPoint y: 249, endPoint x: 493, endPoint y: 283, distance: 33.9
click at [493, 283] on tbody "Redeemed 261 Points #165845 TerpTokens redeemed on purchase. [DATE] Redeemed 11…" at bounding box center [641, 264] width 544 height 51
click at [537, 272] on td "Redeemed 1170 Points #165812" at bounding box center [510, 278] width 283 height 26
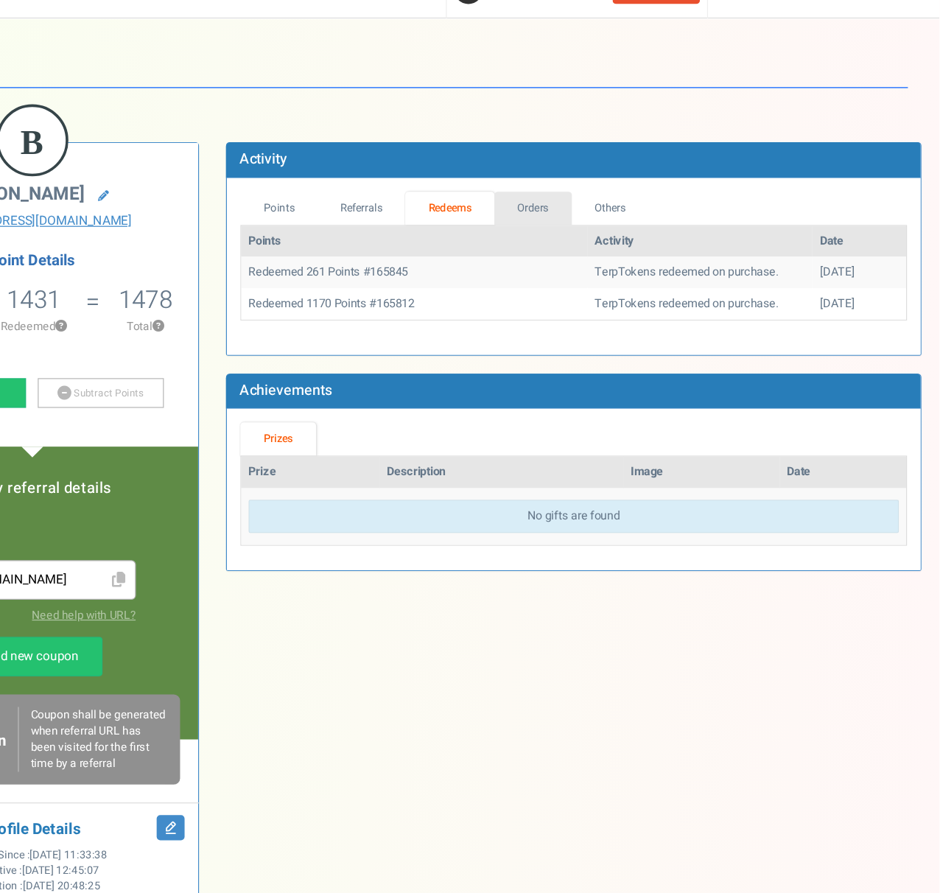
click at [600, 194] on link "Orders" at bounding box center [607, 199] width 63 height 27
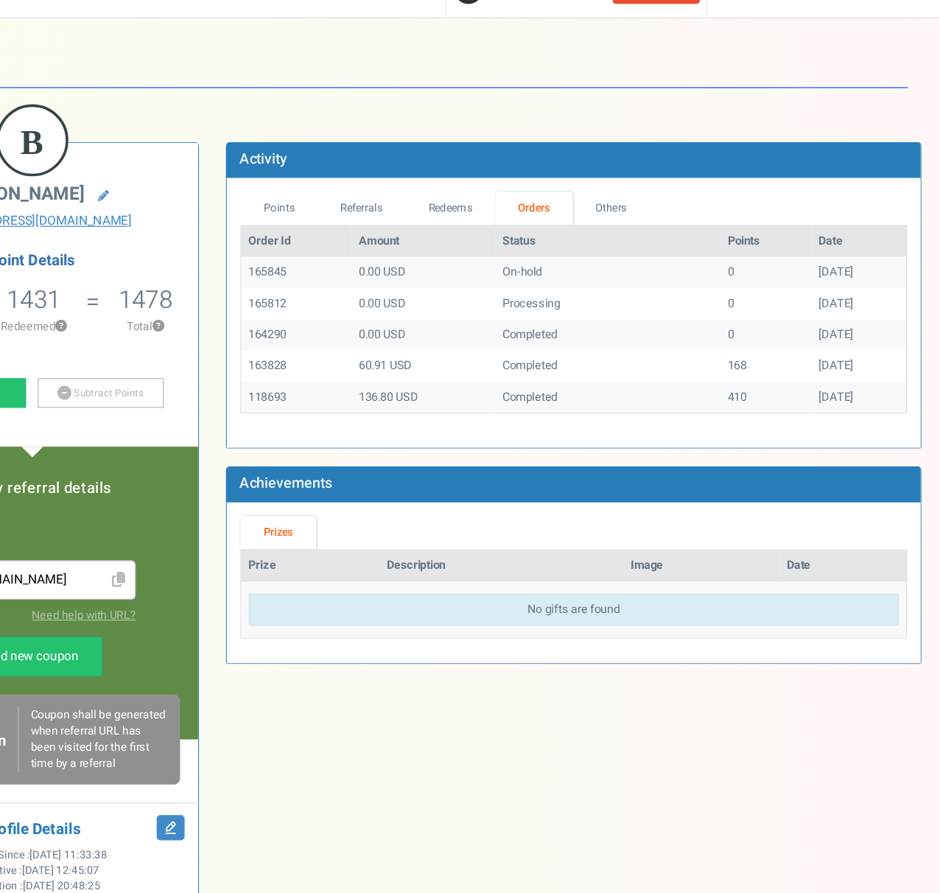
click at [624, 354] on td "Completed" at bounding box center [669, 354] width 184 height 26
click at [612, 335] on td "Completed" at bounding box center [669, 328] width 184 height 26
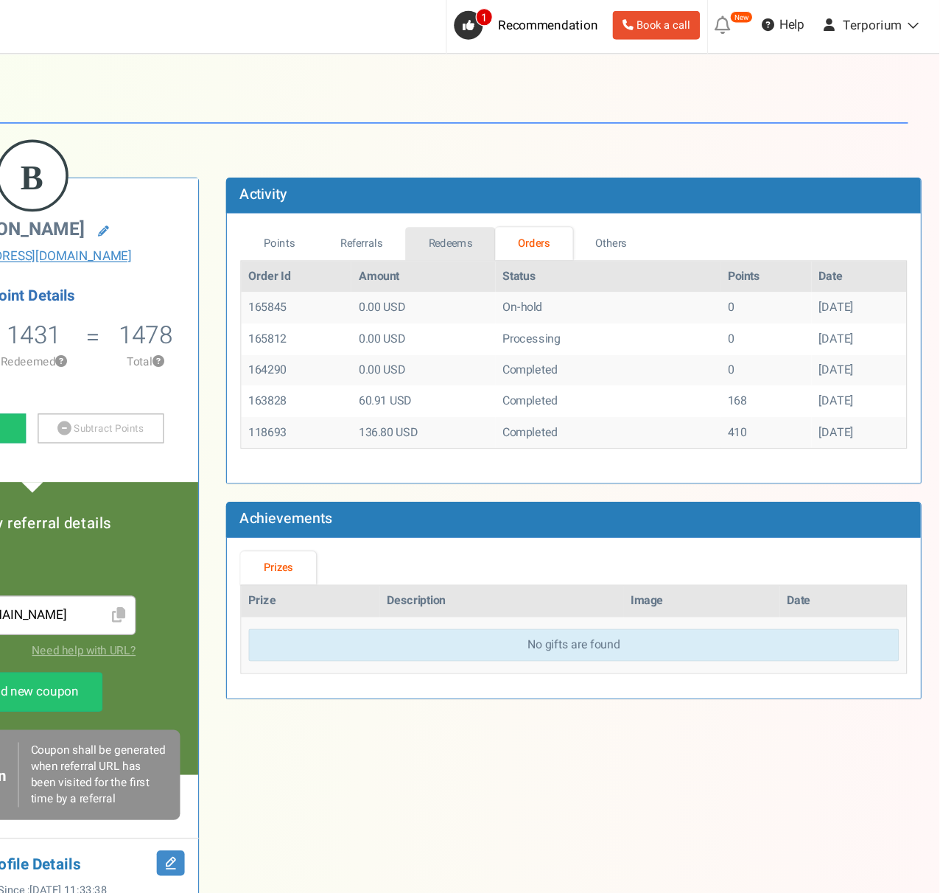
click at [511, 203] on link "Redeems" at bounding box center [540, 199] width 74 height 27
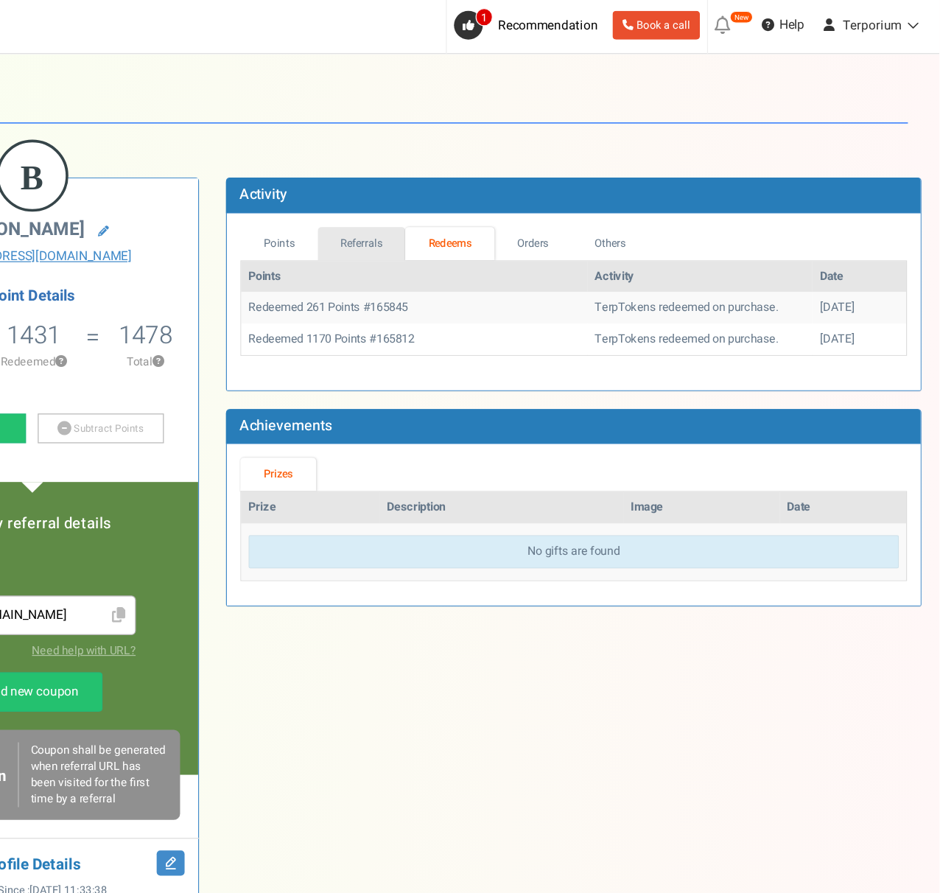
click at [483, 203] on link "Referrals" at bounding box center [468, 199] width 72 height 27
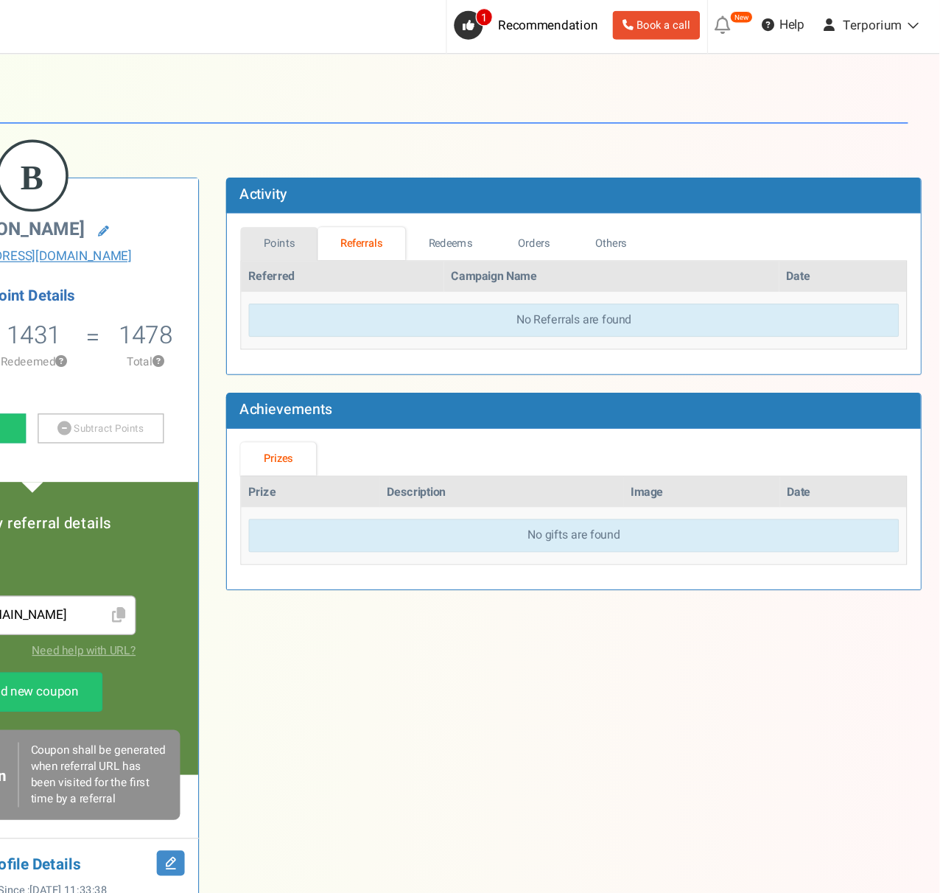
click at [427, 205] on link "Points" at bounding box center [399, 199] width 63 height 27
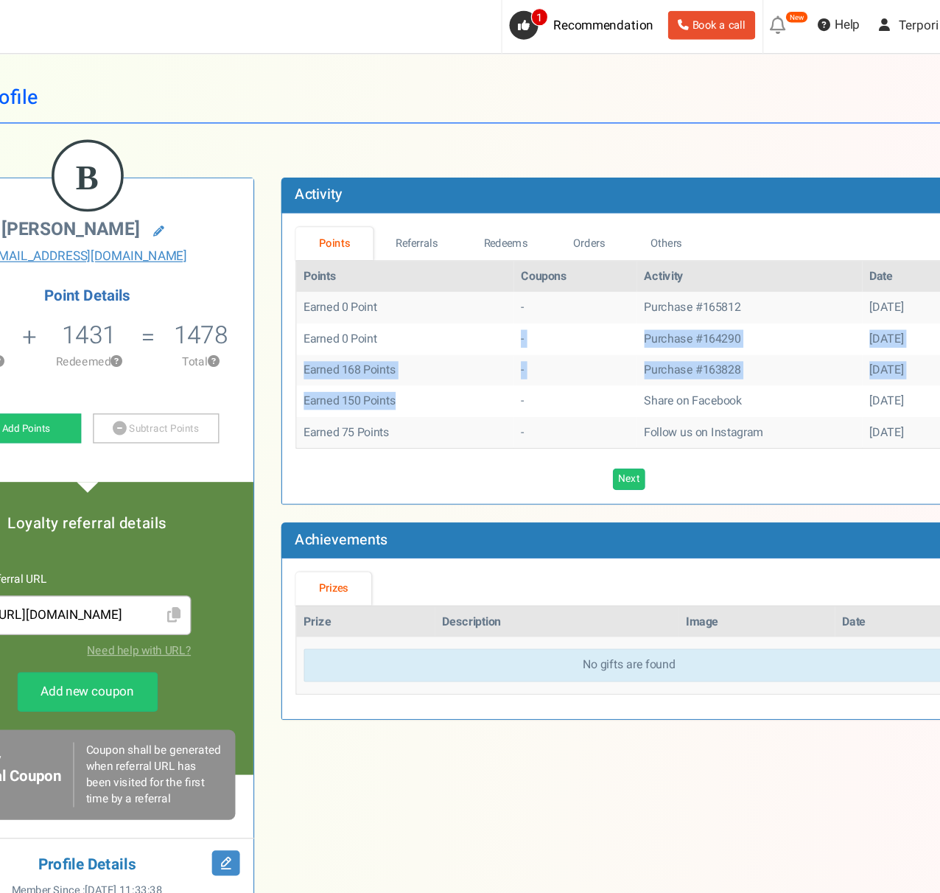
drag, startPoint x: 453, startPoint y: 282, endPoint x: 492, endPoint y: 333, distance: 63.7
click at [492, 333] on tbody "Earned 0 Point - Purchase #165812 [DATE] Earned 0 Point - Purchase #164290 [DAT…" at bounding box center [641, 302] width 544 height 127
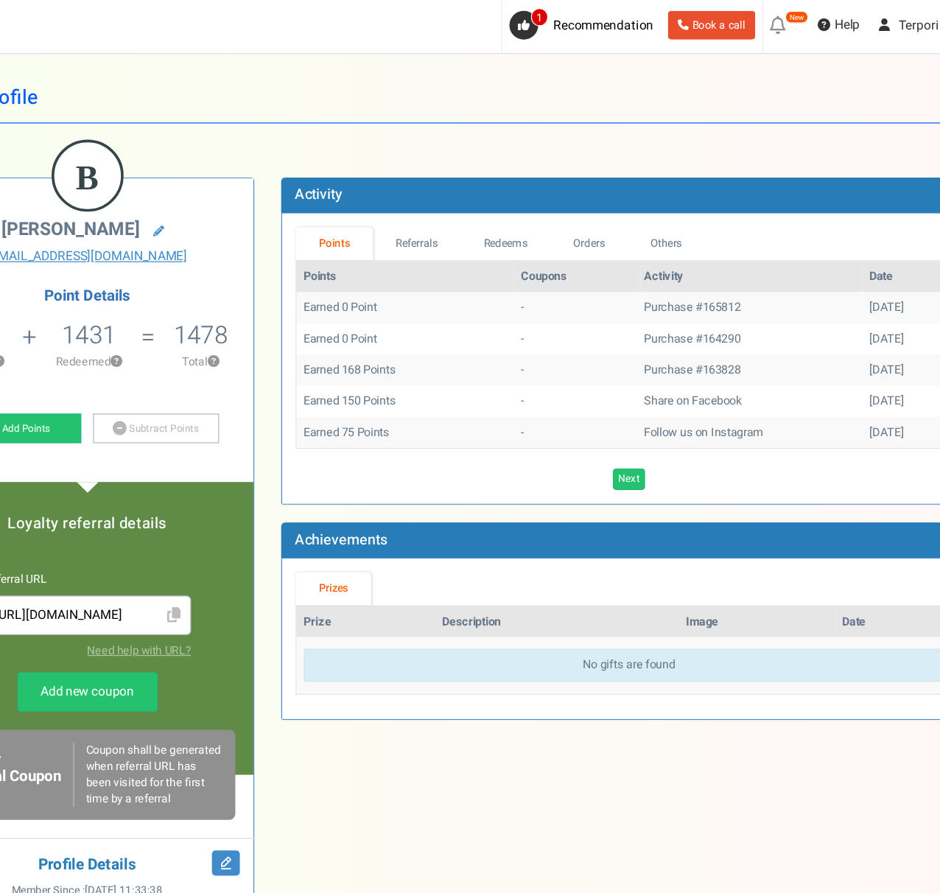
click at [498, 341] on td "Earned 75 Points" at bounding box center [458, 354] width 178 height 26
drag, startPoint x: 870, startPoint y: 304, endPoint x: 814, endPoint y: 304, distance: 56.0
click at [838, 304] on div "[DATE]" at bounding box center [872, 303] width 69 height 14
drag, startPoint x: 796, startPoint y: 323, endPoint x: 867, endPoint y: 326, distance: 70.8
click at [867, 326] on tr "Earned 150 Points - Share on Facebook [DATE]" at bounding box center [641, 328] width 544 height 26
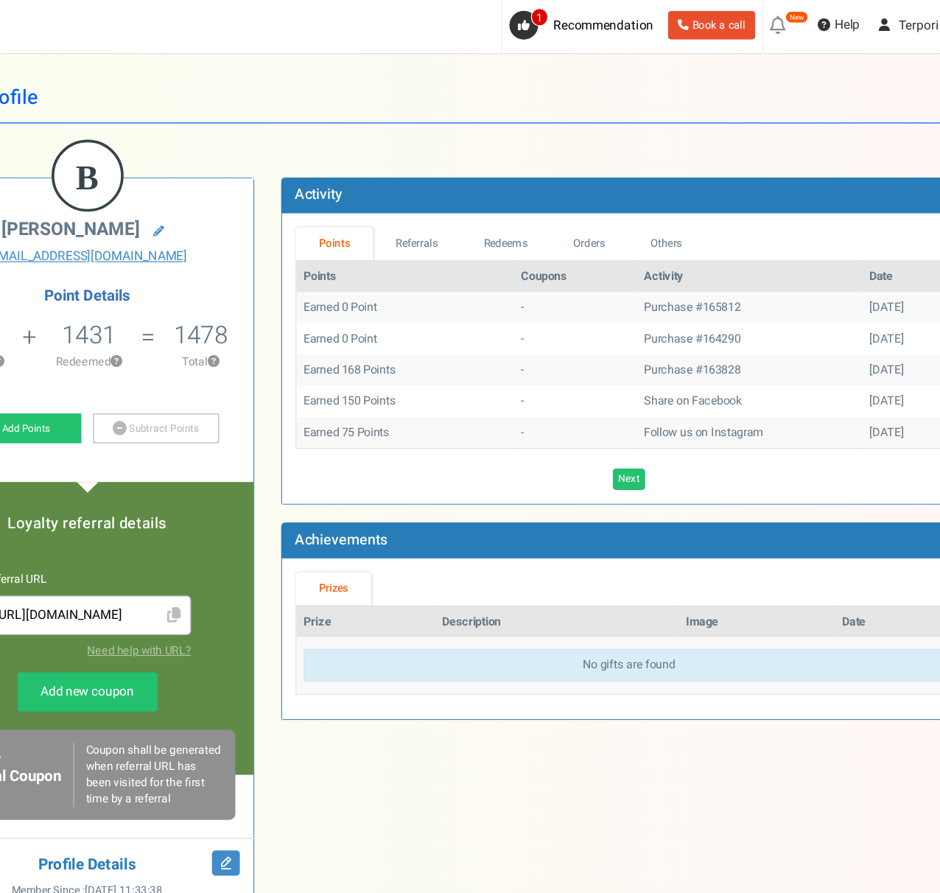
click at [526, 269] on td "Earned 0 Point" at bounding box center [458, 278] width 178 height 26
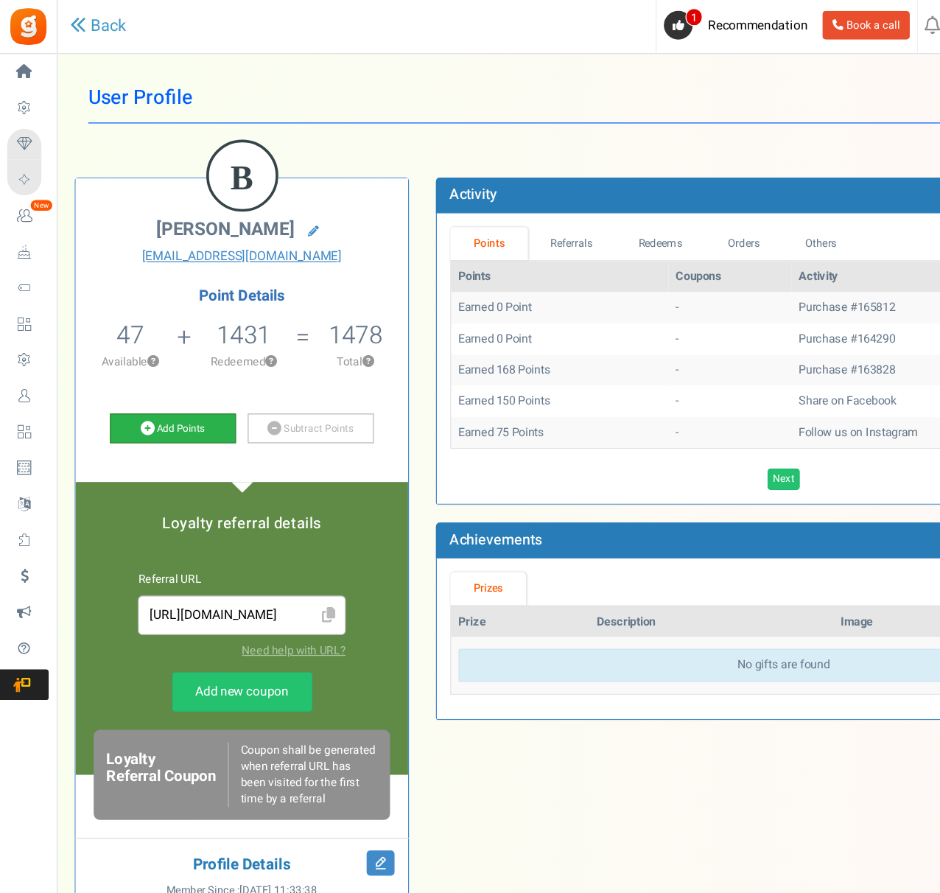
click at [141, 355] on link "Add Points" at bounding box center [141, 350] width 103 height 25
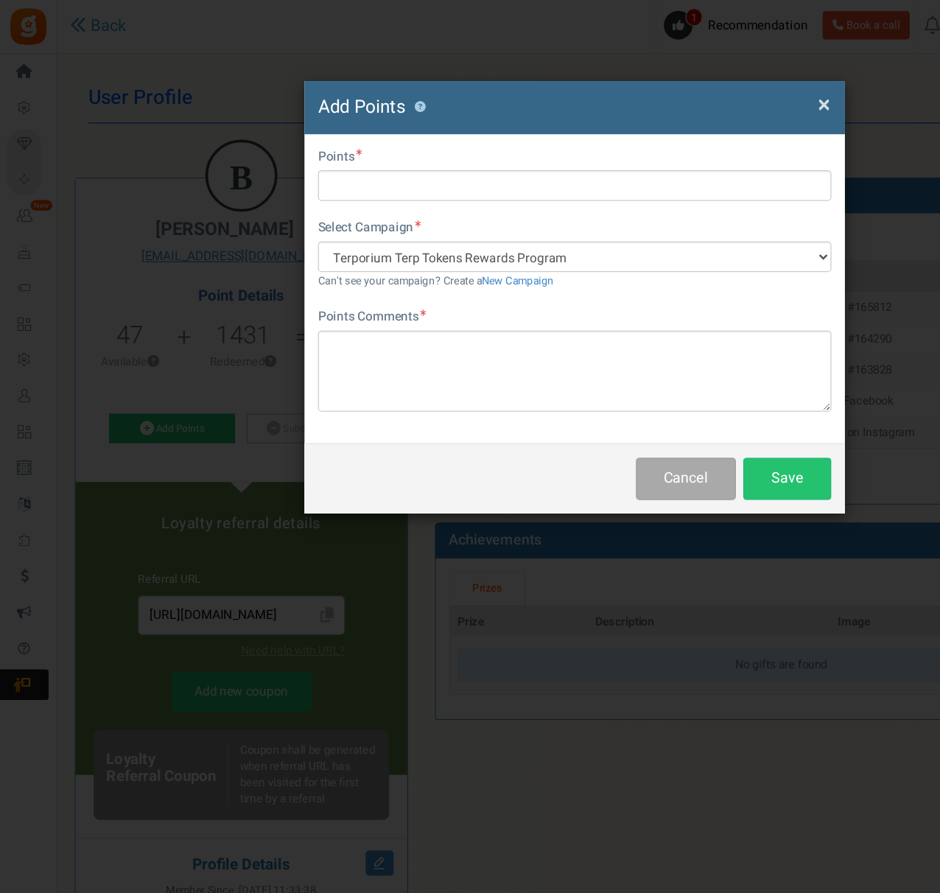
click at [309, 131] on div "Do you want to give Extra Points ? Yes No" at bounding box center [470, 130] width 420 height 18
click at [307, 148] on input "text" at bounding box center [470, 151] width 420 height 25
type input "1170"
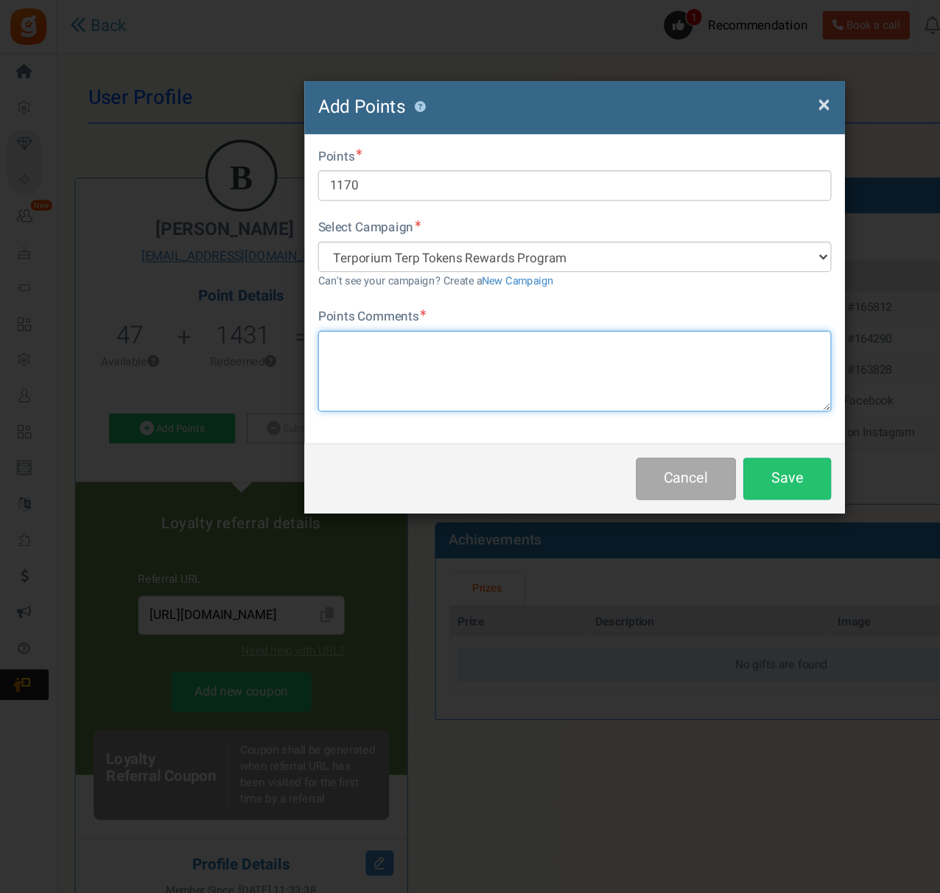
click at [321, 315] on textarea at bounding box center [470, 303] width 420 height 66
type textarea "Replacement for Cancelled Orders"
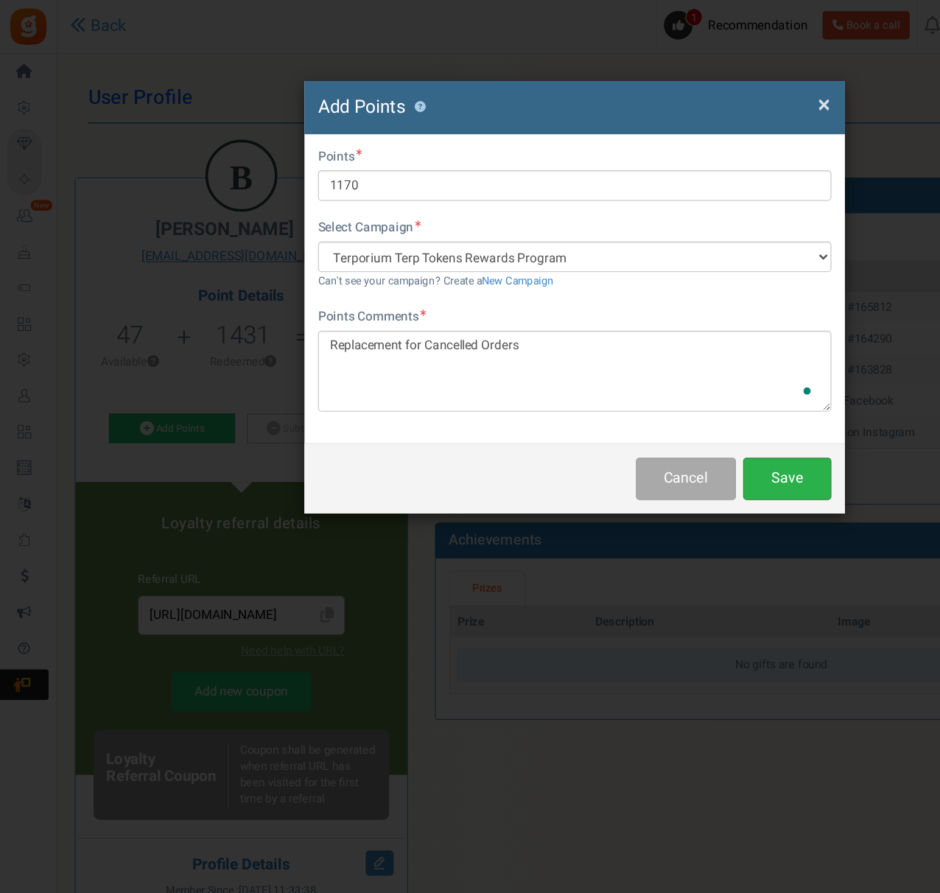
click at [653, 397] on button "Save" at bounding box center [644, 391] width 72 height 35
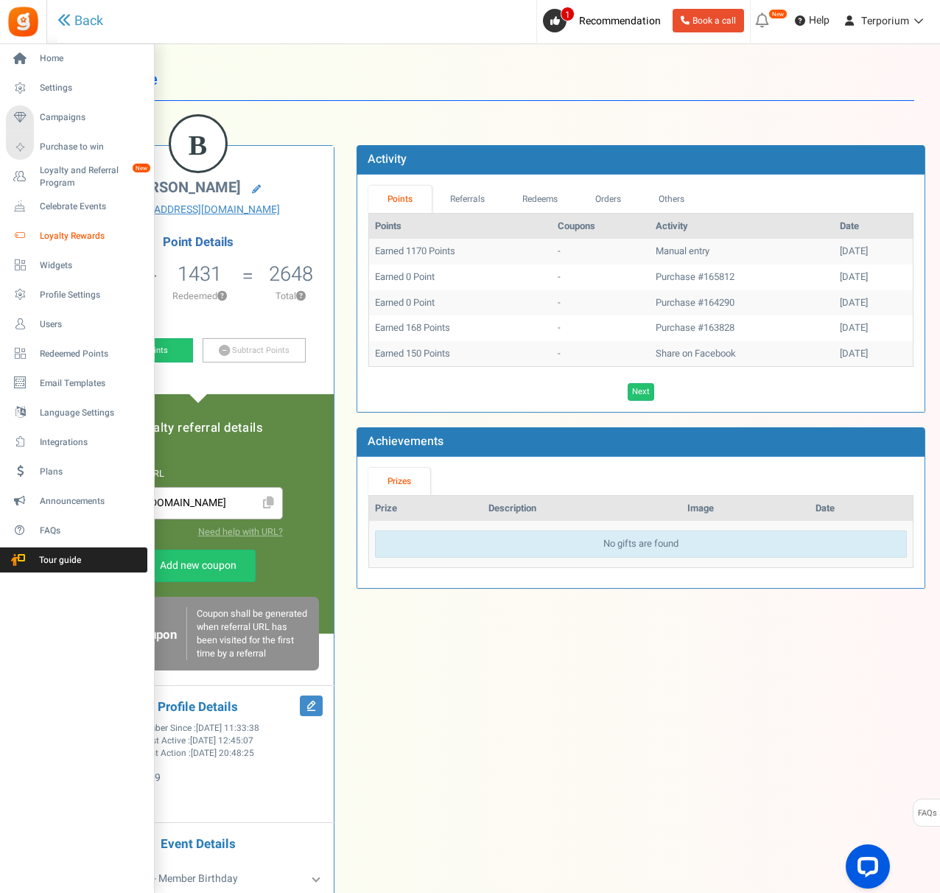
click at [82, 230] on span "Loyalty Rewards" at bounding box center [91, 236] width 103 height 13
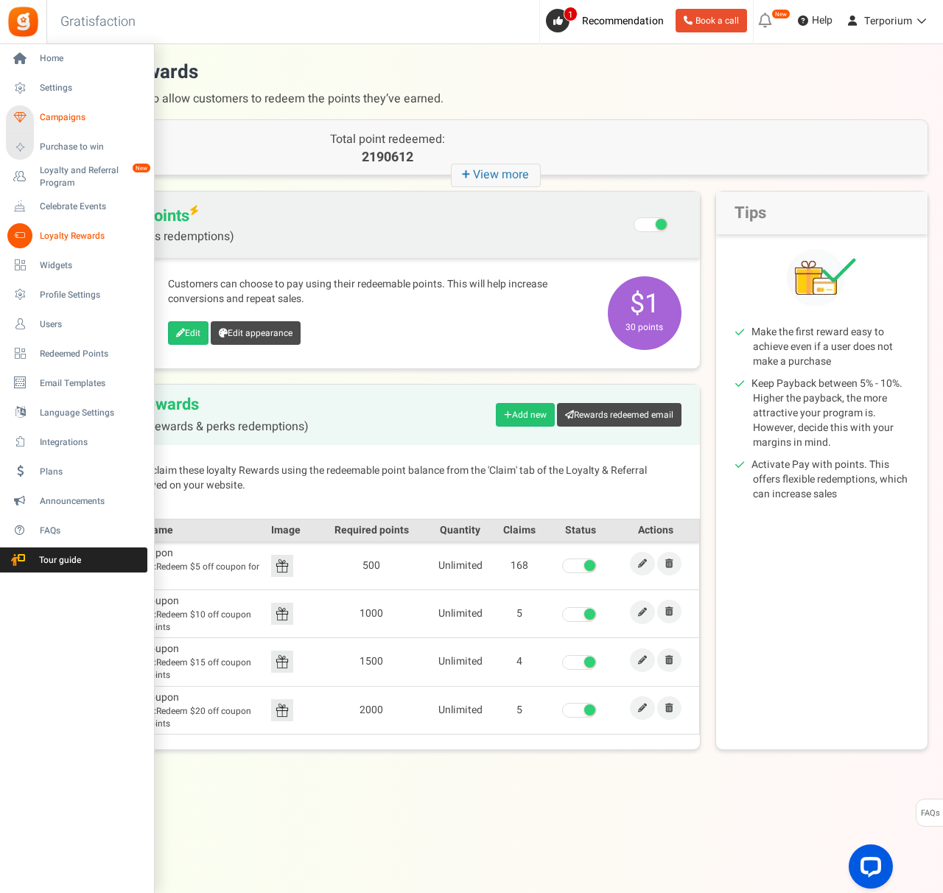
click at [52, 116] on span "Campaigns" at bounding box center [91, 117] width 103 height 13
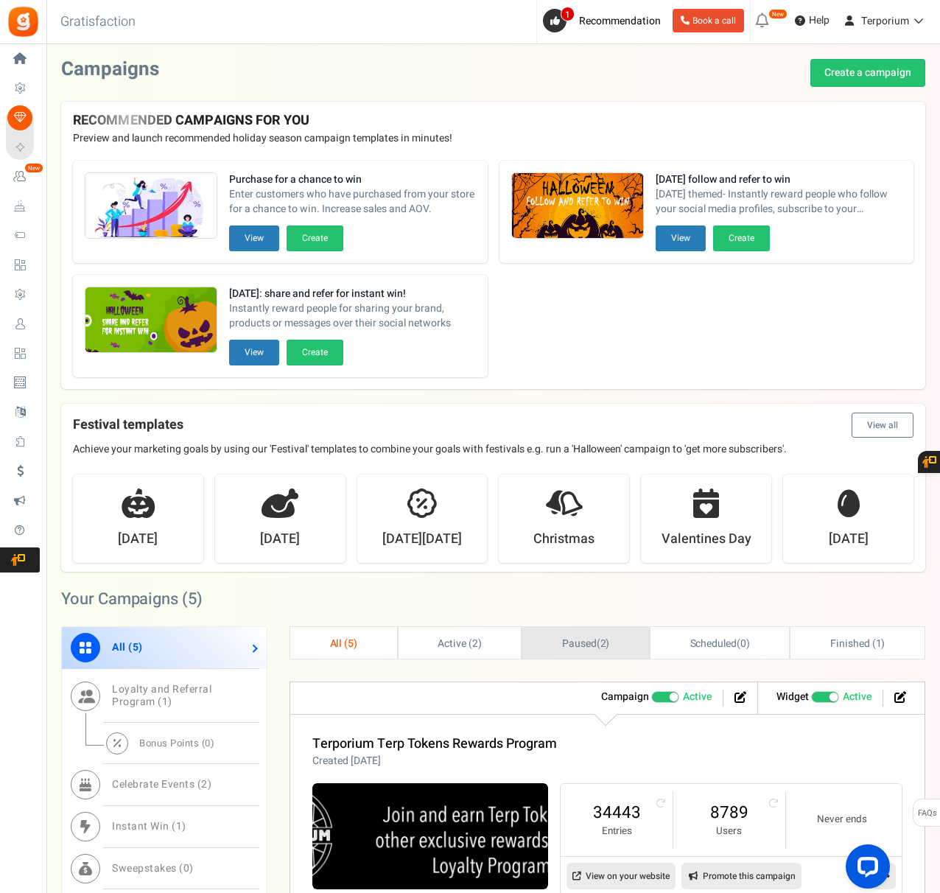
scroll to position [204, 0]
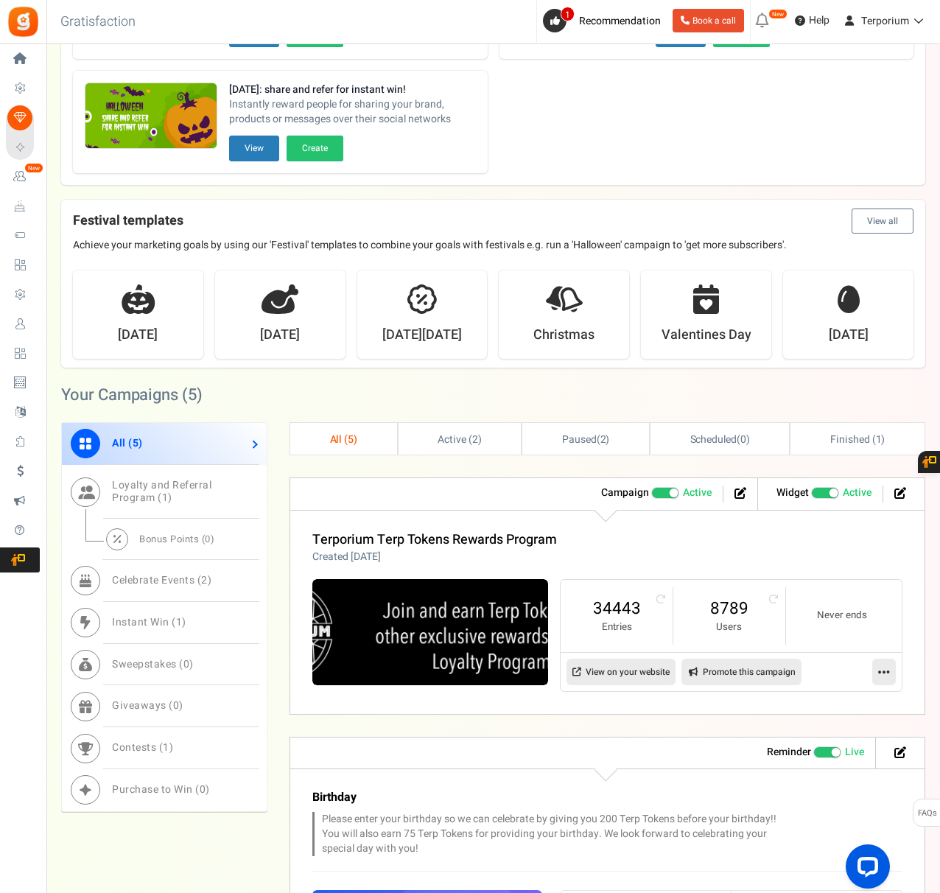
click at [889, 665] on icon at bounding box center [884, 671] width 12 height 13
click at [842, 696] on link "Edit" at bounding box center [837, 707] width 109 height 27
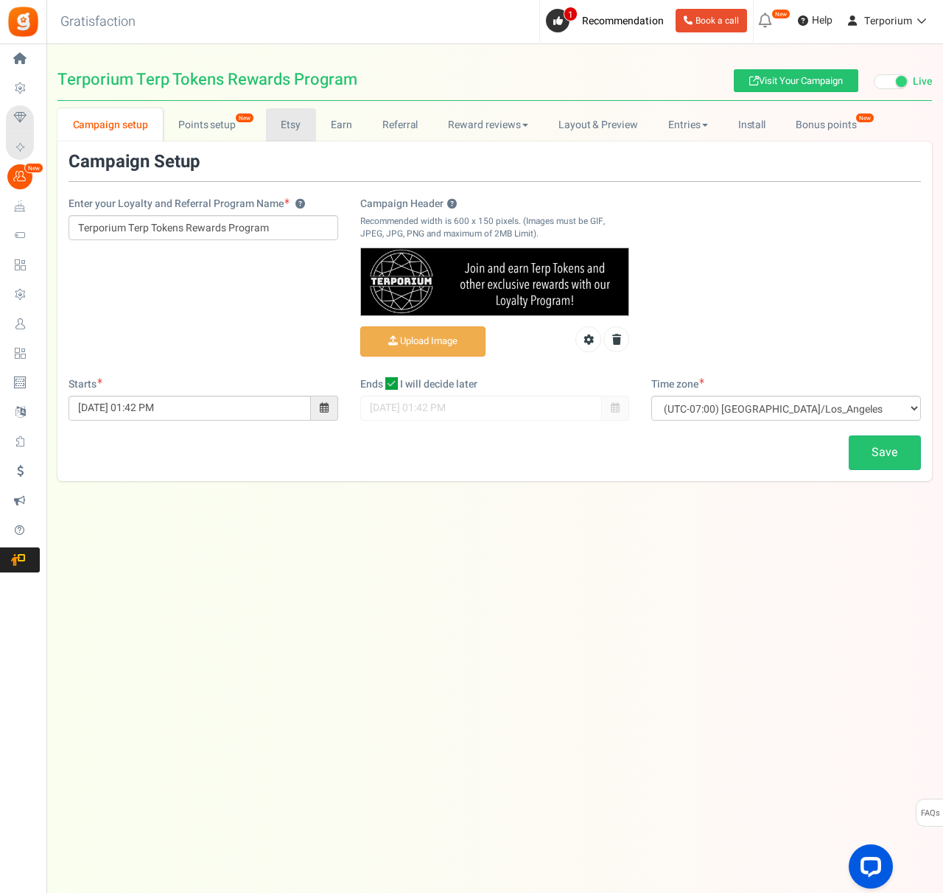
click at [293, 116] on link "Etsy" at bounding box center [291, 124] width 50 height 33
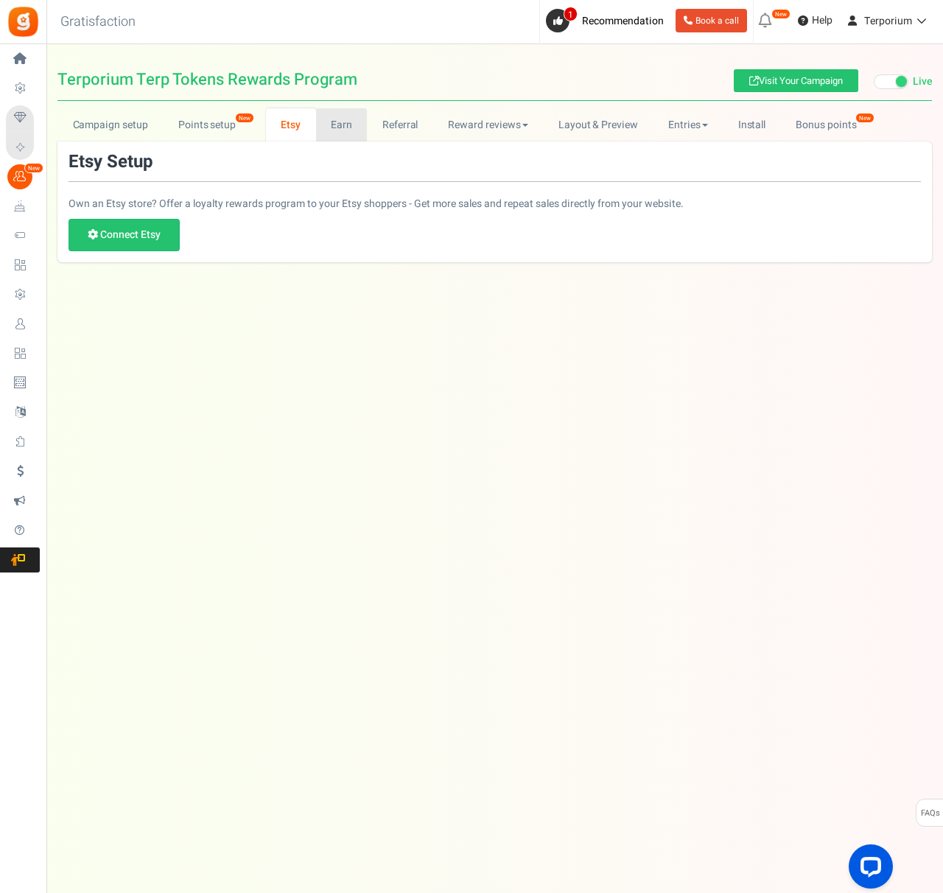
click at [358, 124] on link "Earn" at bounding box center [342, 124] width 52 height 33
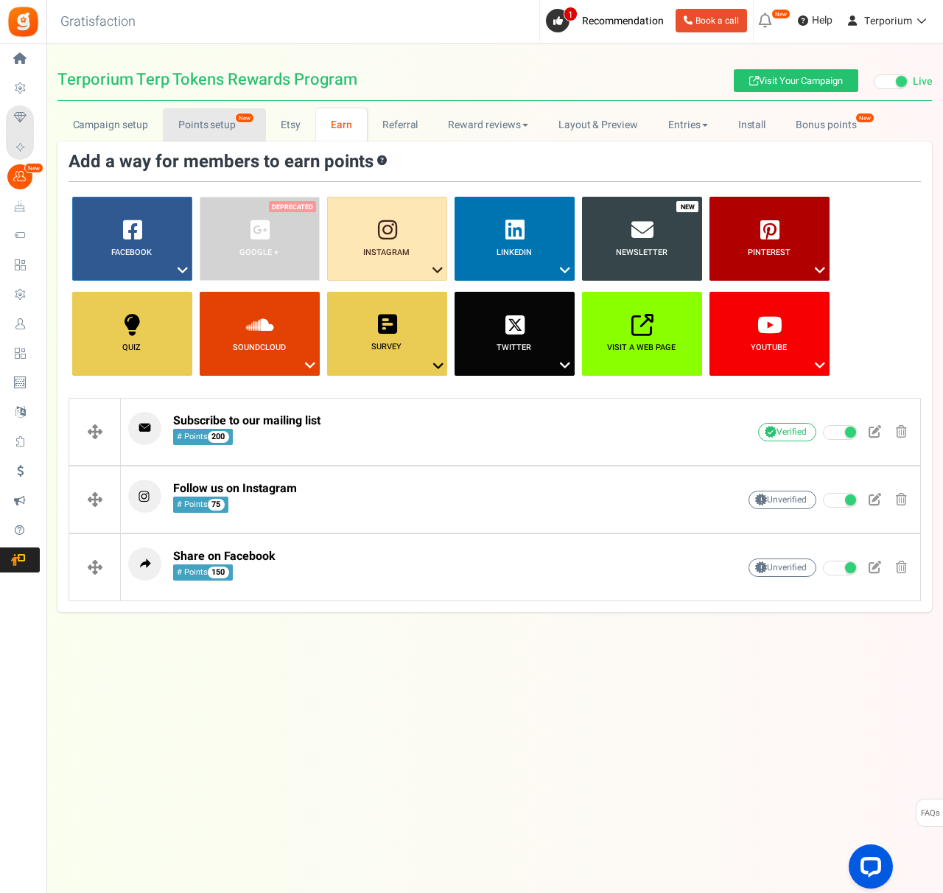
click at [243, 122] on span "New" at bounding box center [244, 118] width 19 height 10
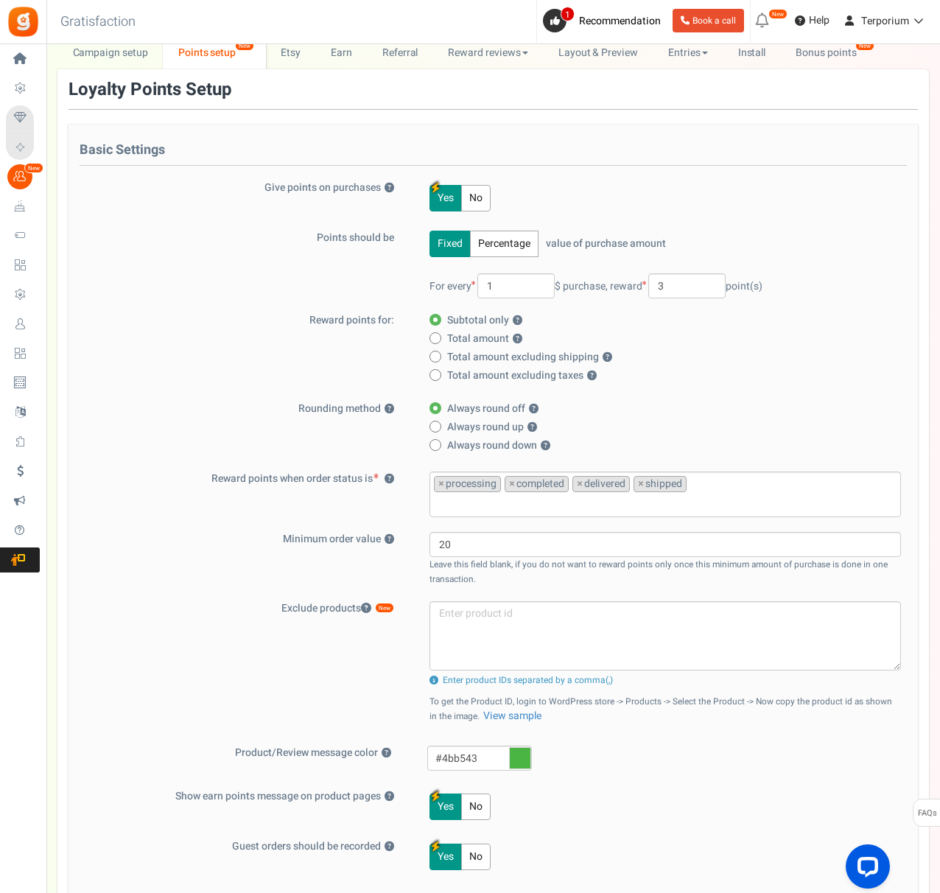
scroll to position [73, 0]
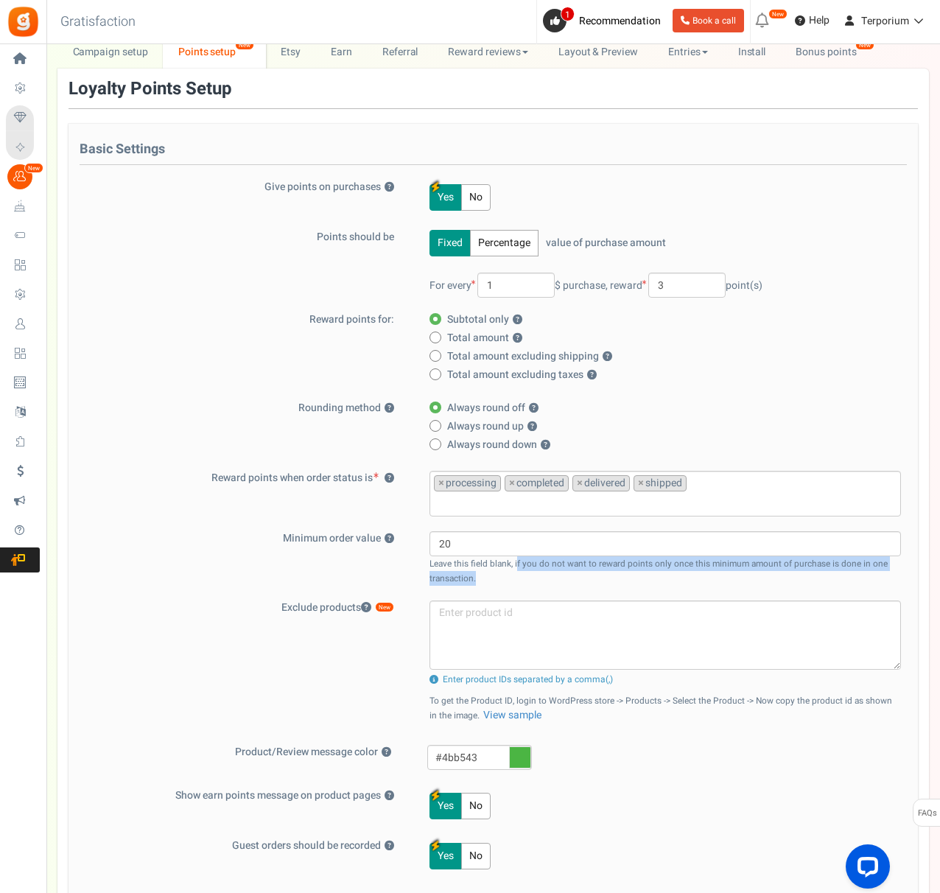
drag, startPoint x: 519, startPoint y: 566, endPoint x: 519, endPoint y: 578, distance: 12.5
click at [519, 578] on div "20 Leave this field blank, if you do not want to reward points only once this m…" at bounding box center [657, 558] width 489 height 55
click at [533, 576] on div "20 Leave this field blank, if you do not want to reward points only once this m…" at bounding box center [657, 558] width 489 height 55
drag, startPoint x: 514, startPoint y: 566, endPoint x: 556, endPoint y: 574, distance: 42.8
click at [556, 574] on div "20 Leave this field blank, if you do not want to reward points only once this m…" at bounding box center [657, 558] width 489 height 55
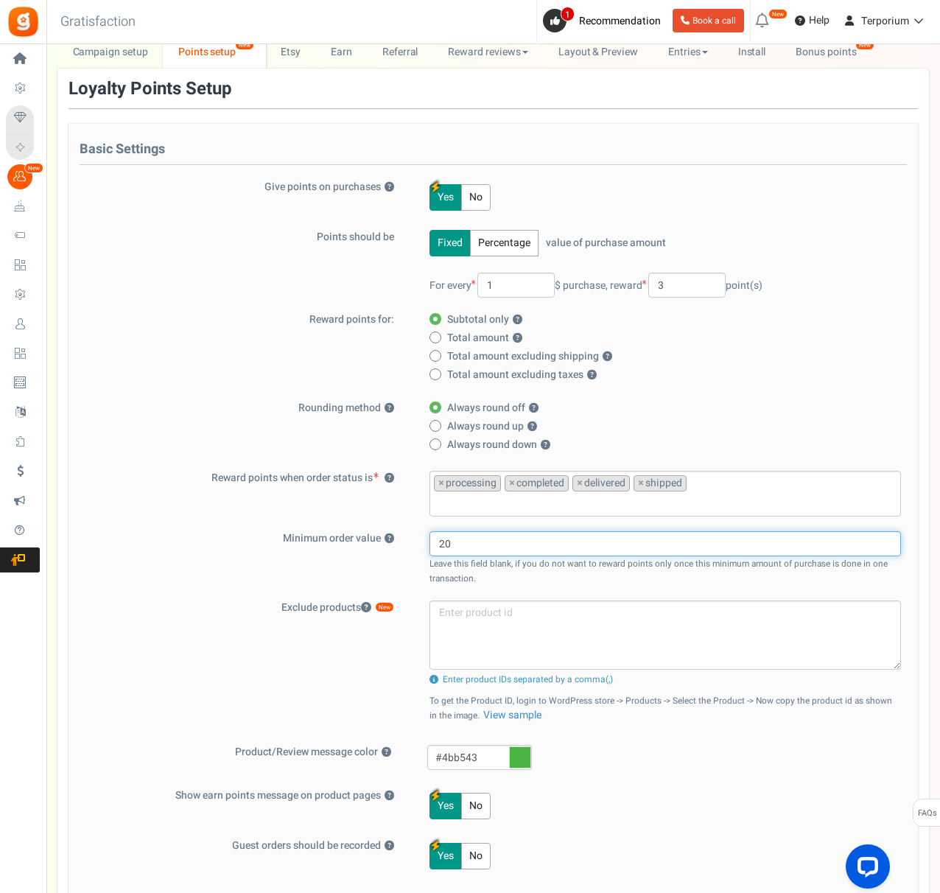
click at [582, 550] on input "20" at bounding box center [666, 543] width 472 height 25
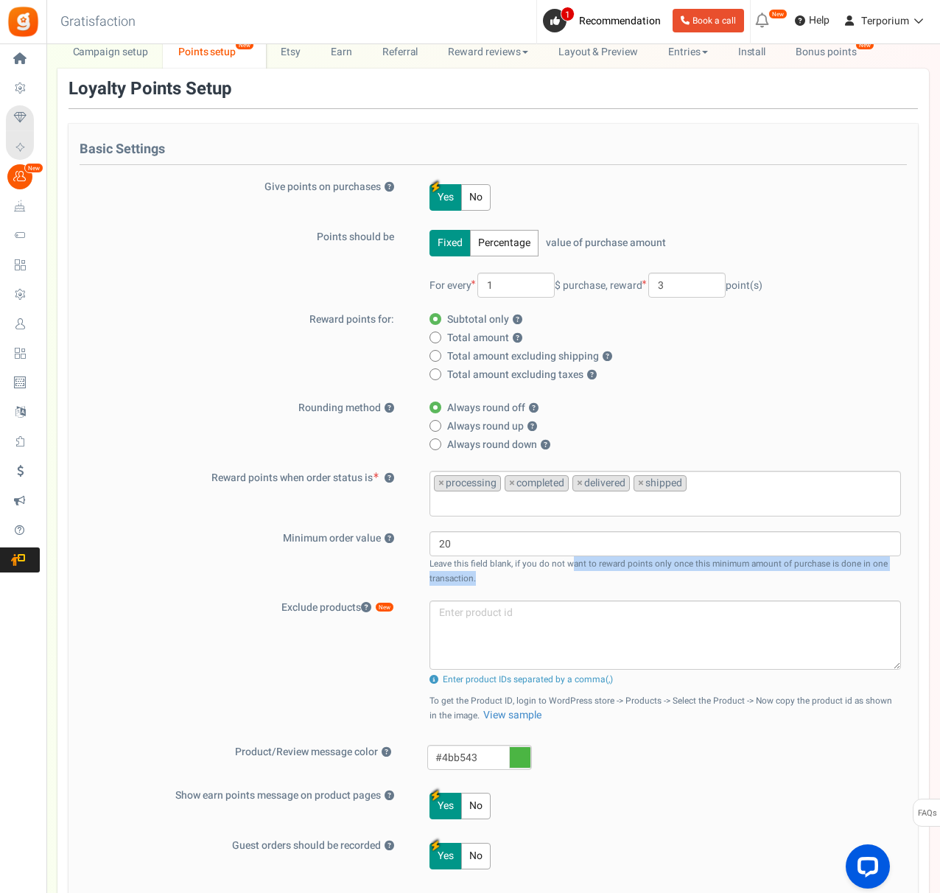
drag, startPoint x: 570, startPoint y: 558, endPoint x: 556, endPoint y: 577, distance: 23.3
click at [556, 577] on div "20 Leave this field blank, if you do not want to reward points only once this m…" at bounding box center [657, 558] width 489 height 55
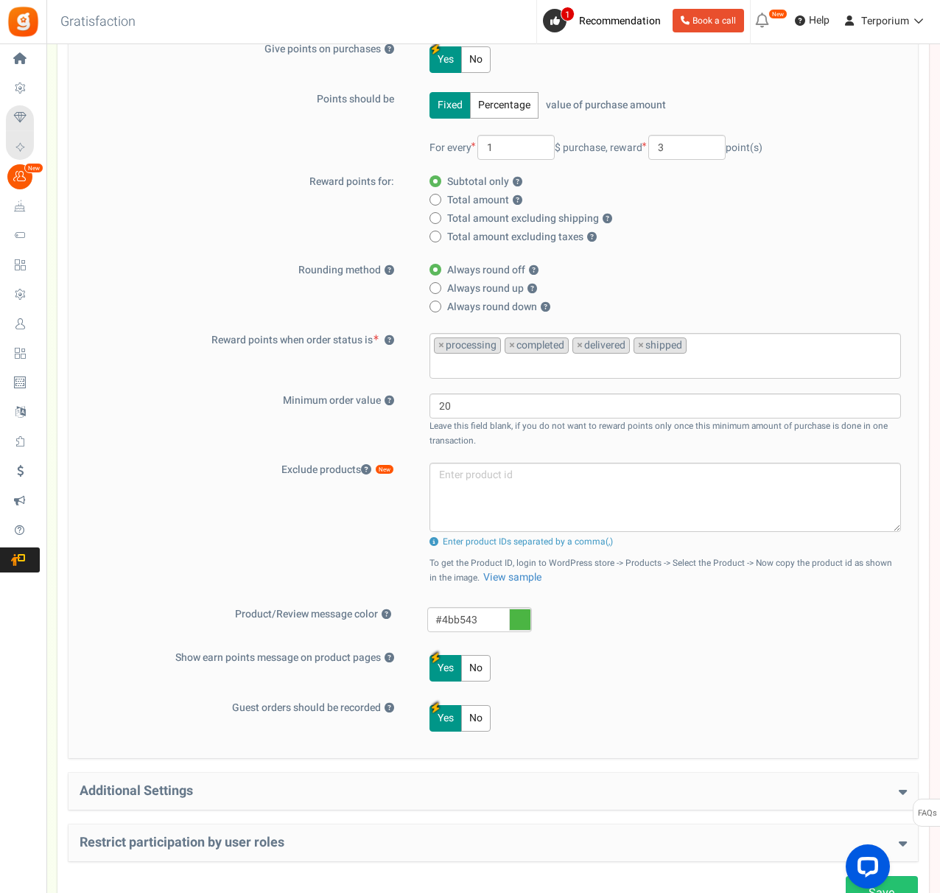
scroll to position [210, 0]
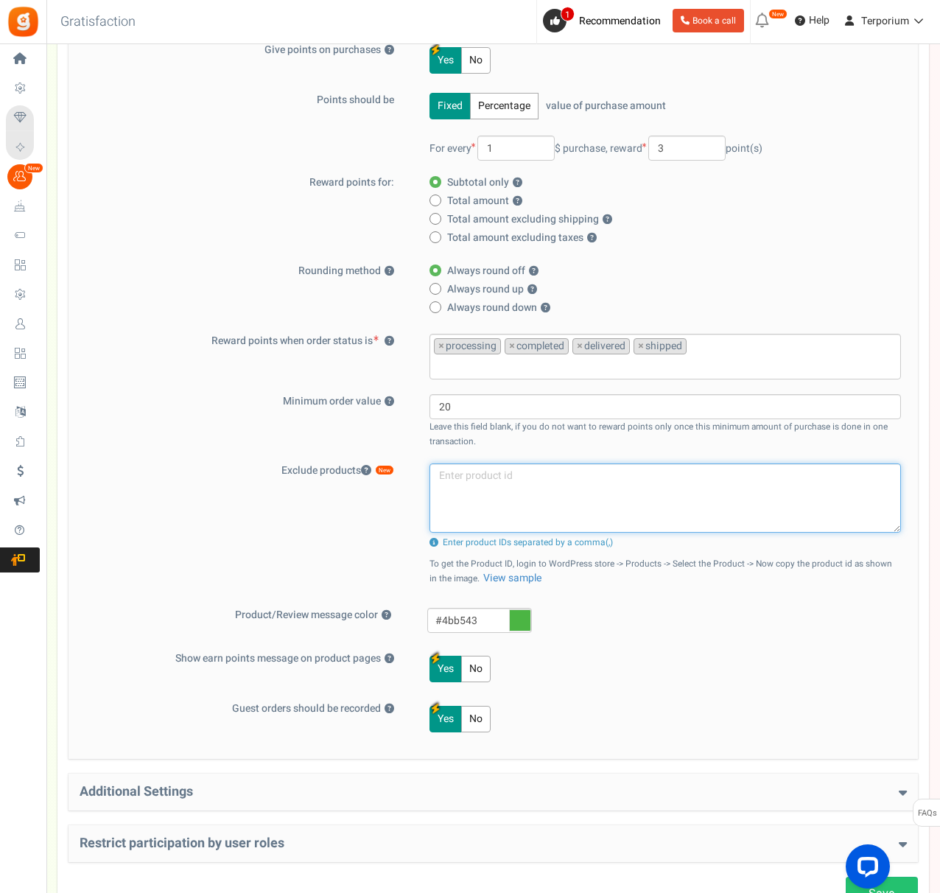
click at [534, 494] on textarea at bounding box center [666, 498] width 472 height 69
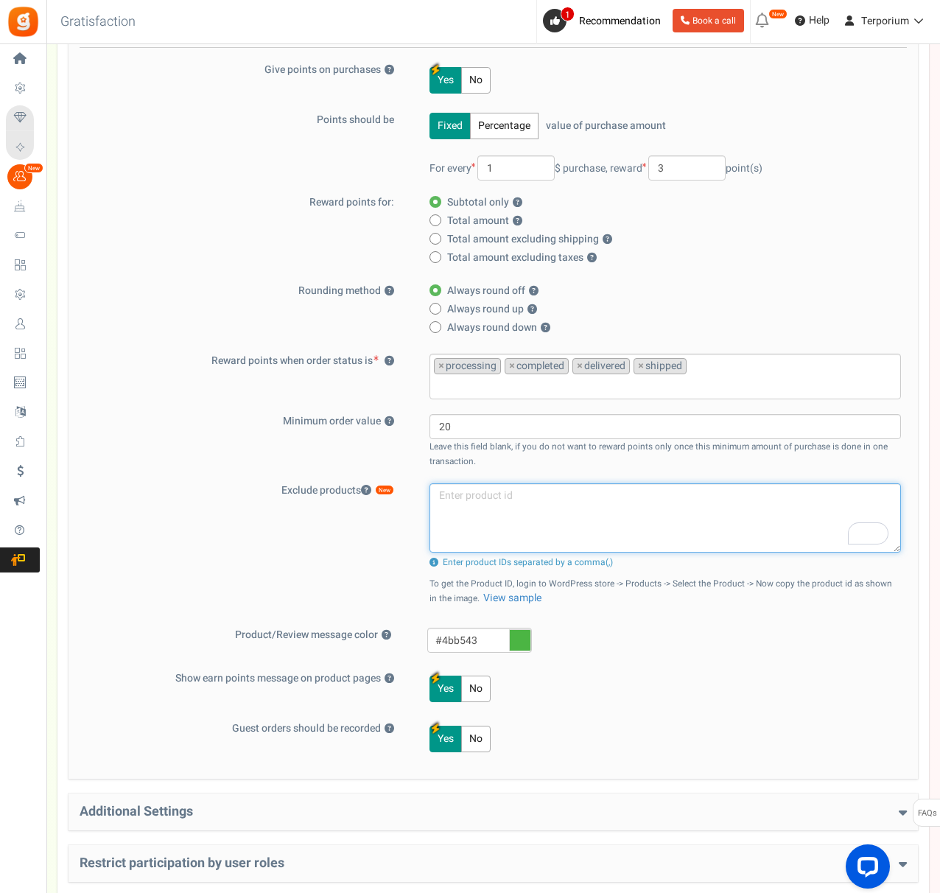
scroll to position [189, 0]
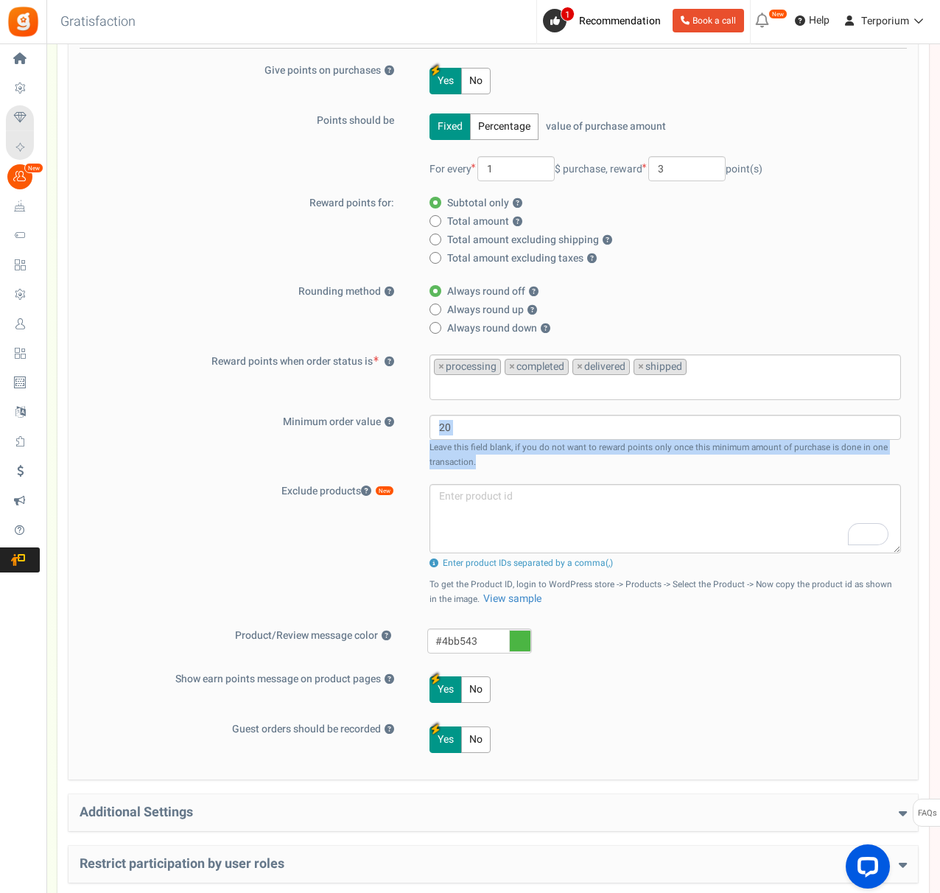
drag, startPoint x: 494, startPoint y: 455, endPoint x: 494, endPoint y: 438, distance: 16.9
click at [494, 438] on div "20 Leave this field blank, if you do not want to reward points only once this m…" at bounding box center [657, 442] width 489 height 55
click at [500, 466] on div "20 Leave this field blank, if you do not want to reward points only once this m…" at bounding box center [657, 442] width 489 height 55
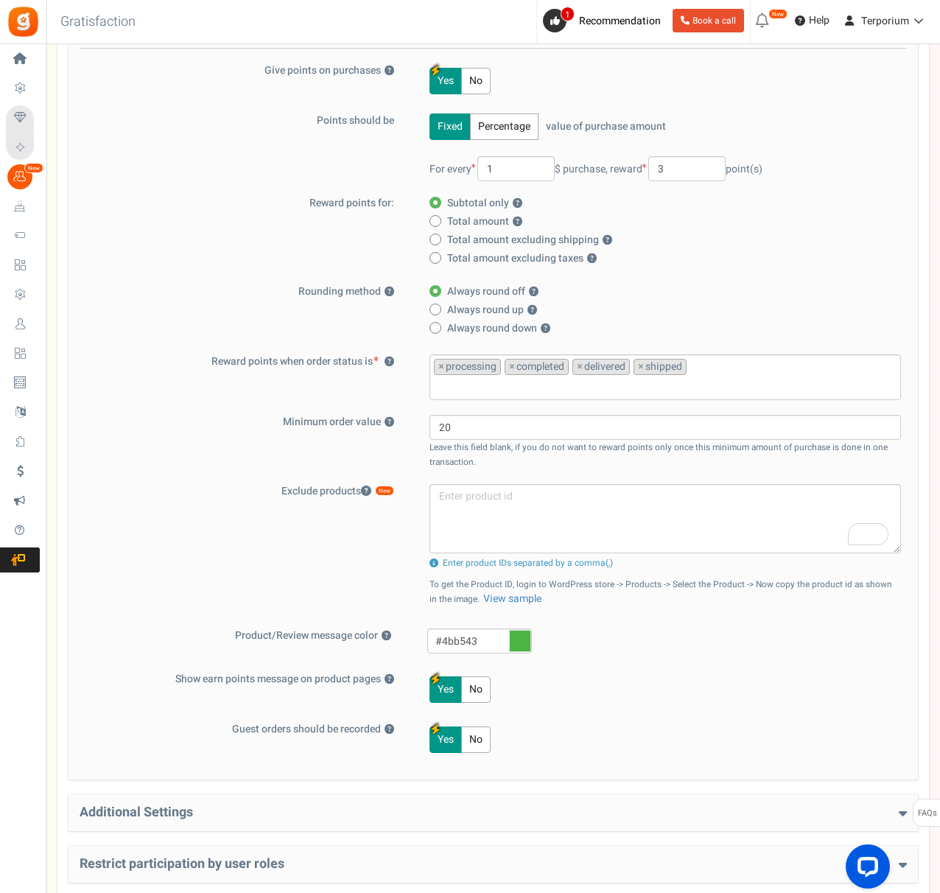
click at [418, 813] on h4 "Additional Settings" at bounding box center [494, 812] width 828 height 15
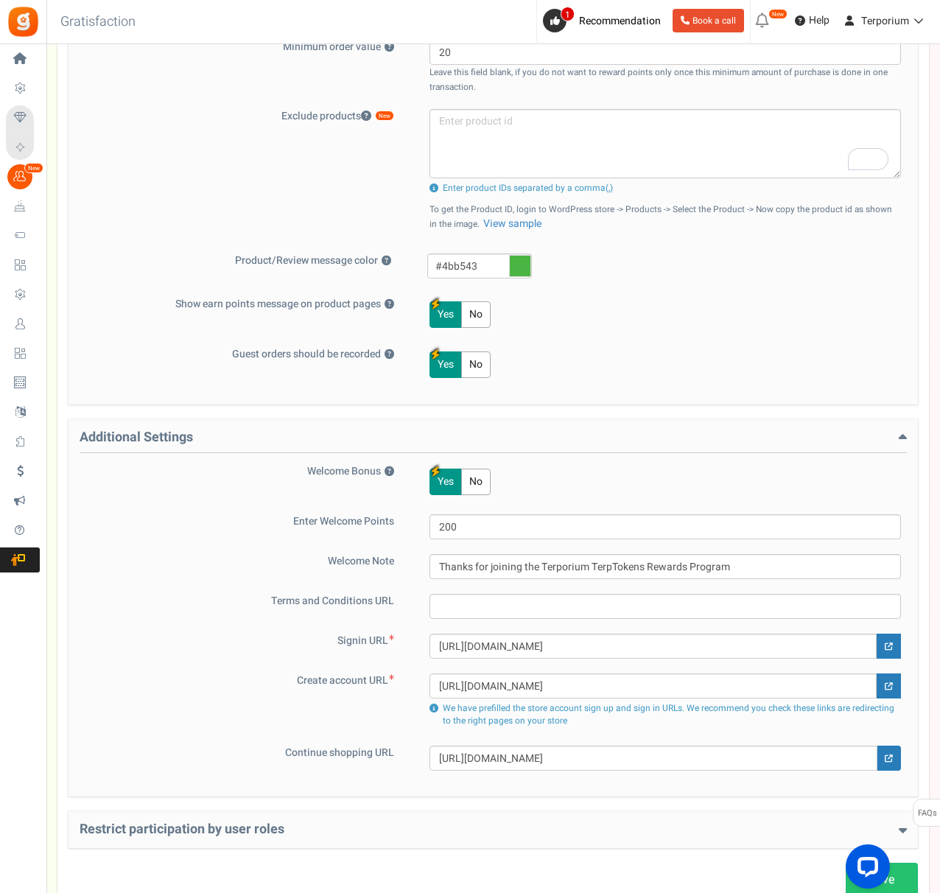
scroll to position [571, 0]
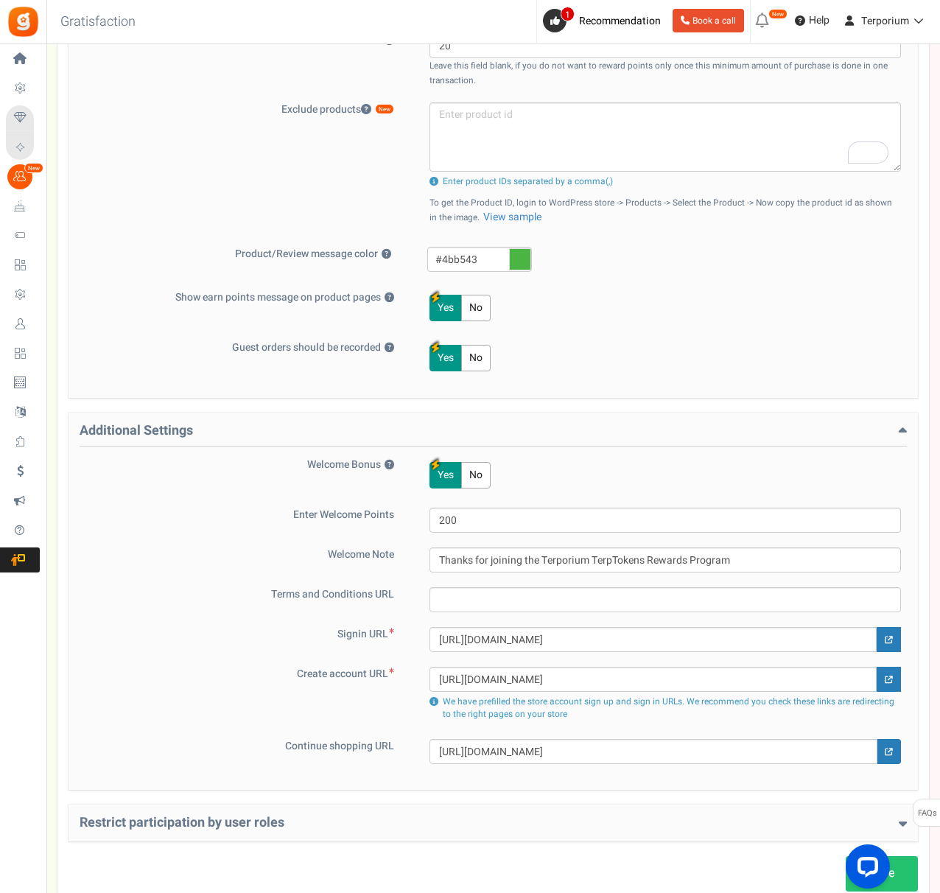
click at [408, 829] on h4 "Restrict participation by user roles" at bounding box center [494, 823] width 828 height 15
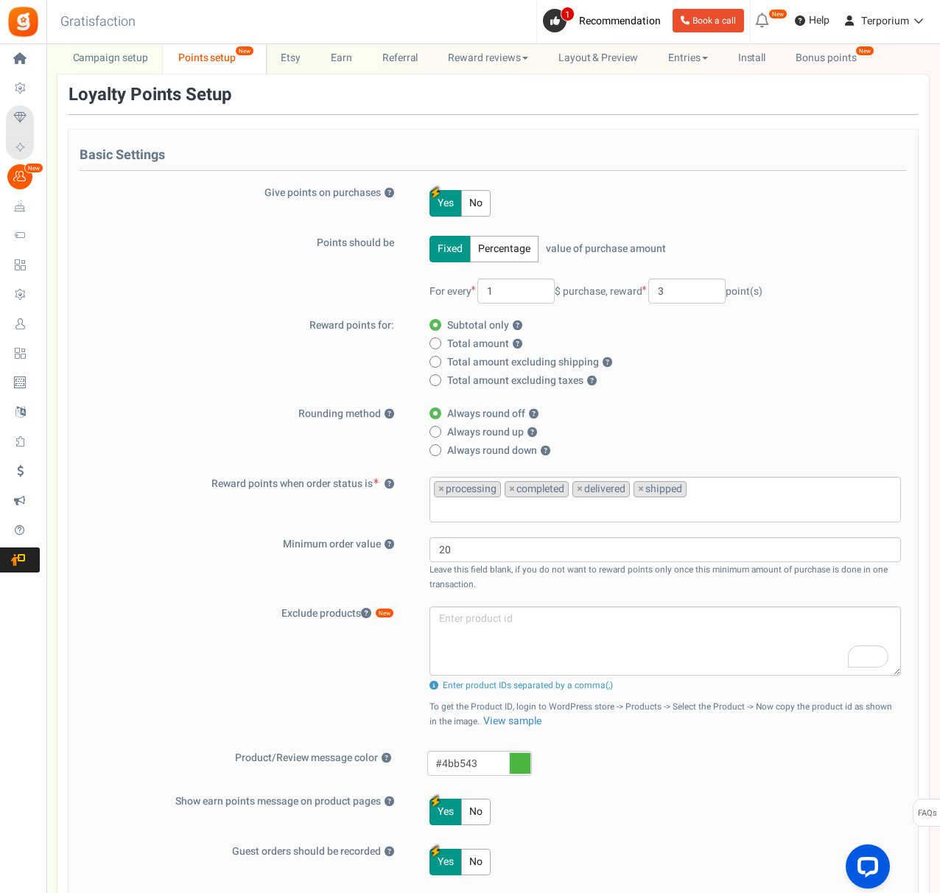
scroll to position [0, 0]
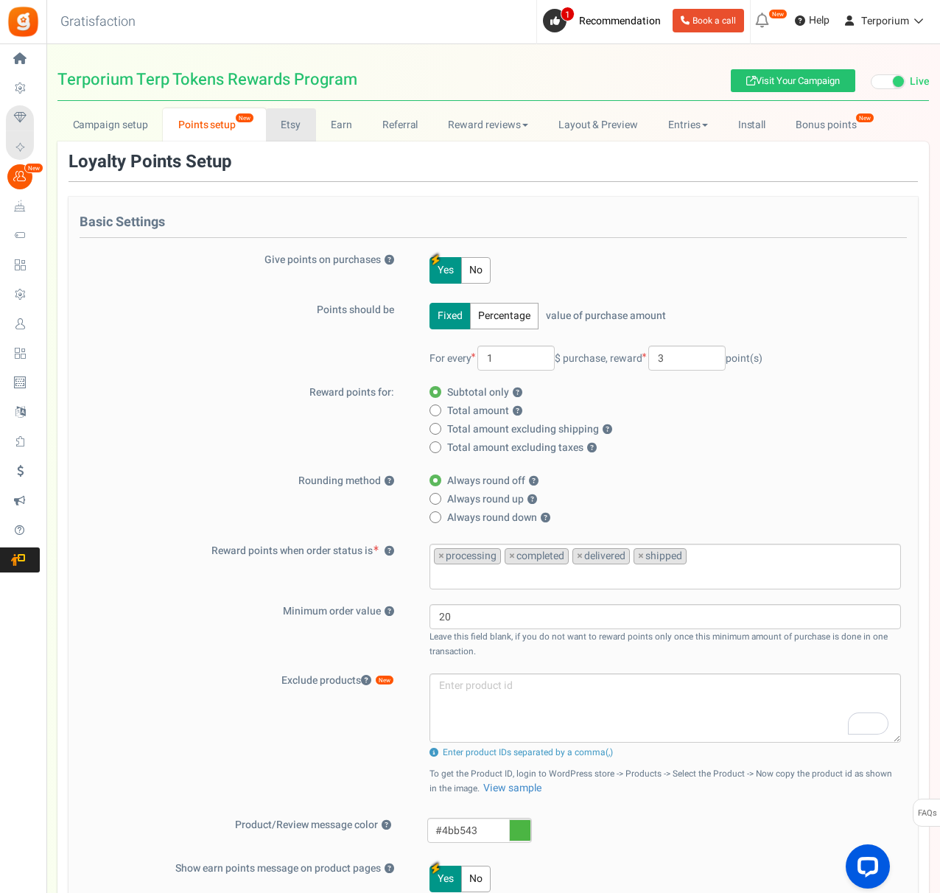
click at [279, 126] on link "Etsy" at bounding box center [291, 124] width 50 height 33
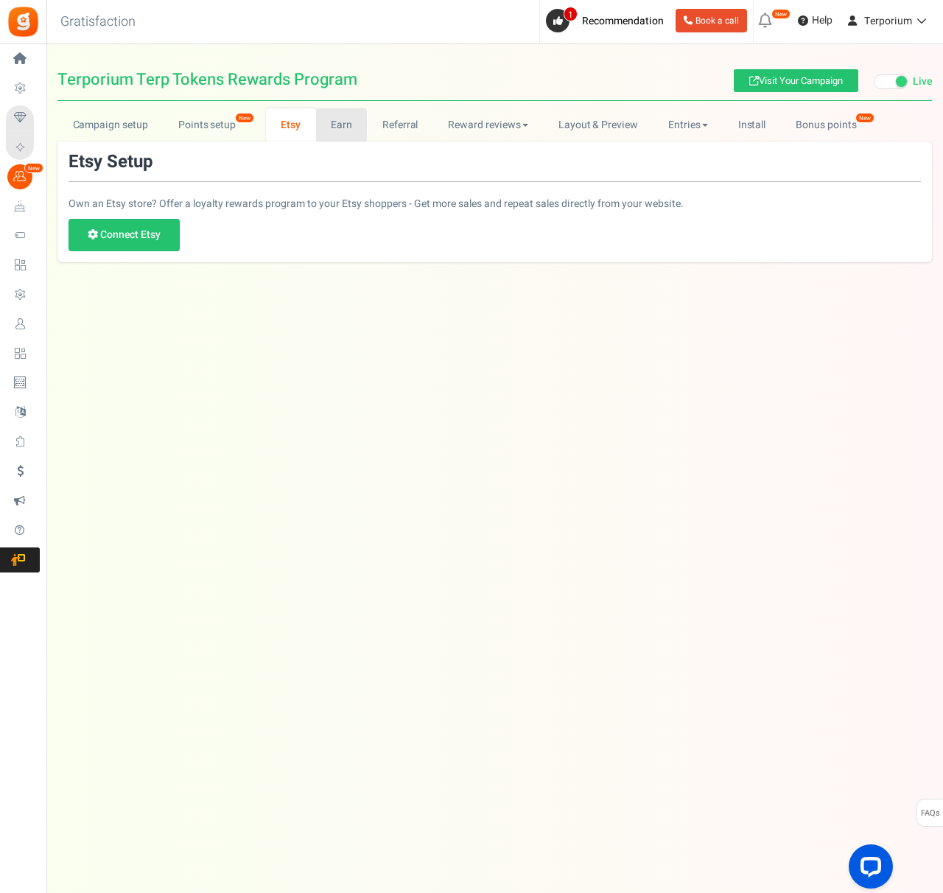
click at [326, 133] on link "Earn" at bounding box center [342, 124] width 52 height 33
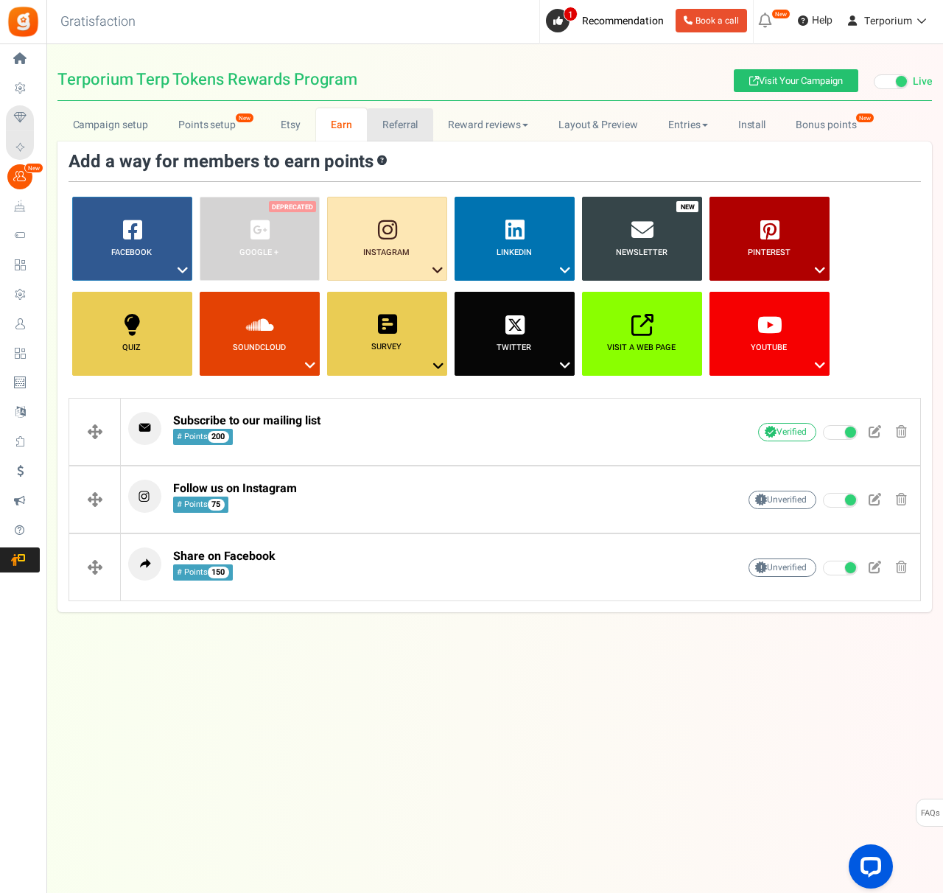
click at [387, 131] on link "Referral" at bounding box center [400, 124] width 66 height 33
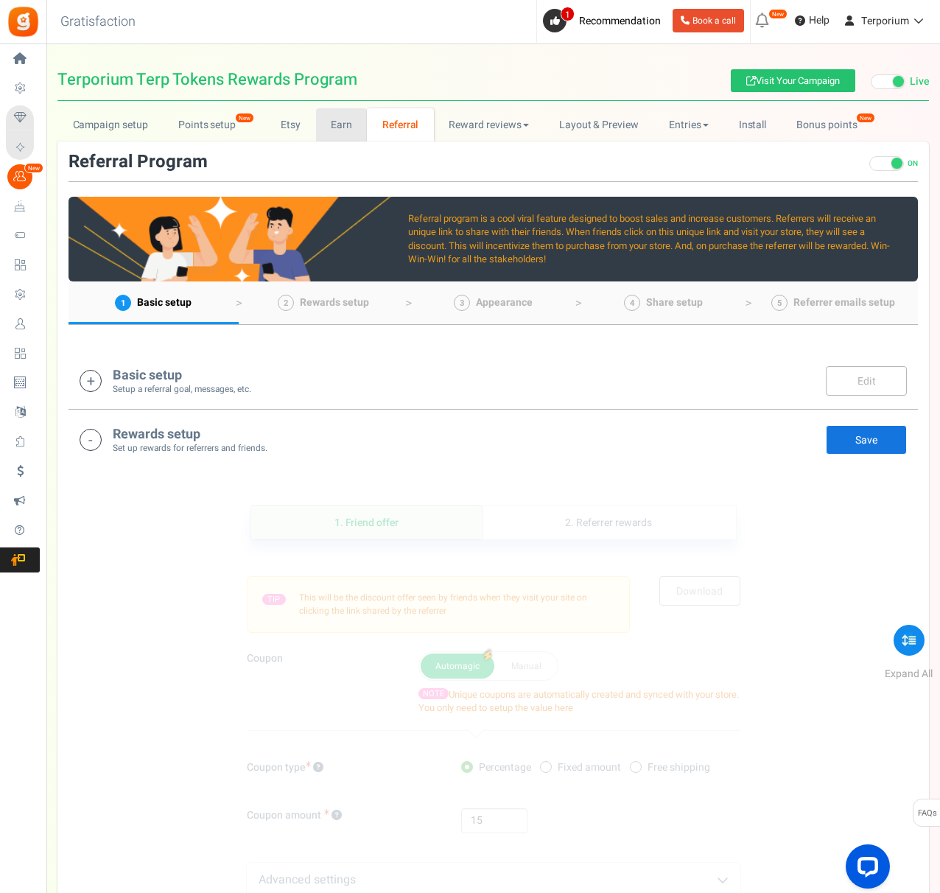
click at [331, 135] on link "Earn" at bounding box center [342, 124] width 52 height 33
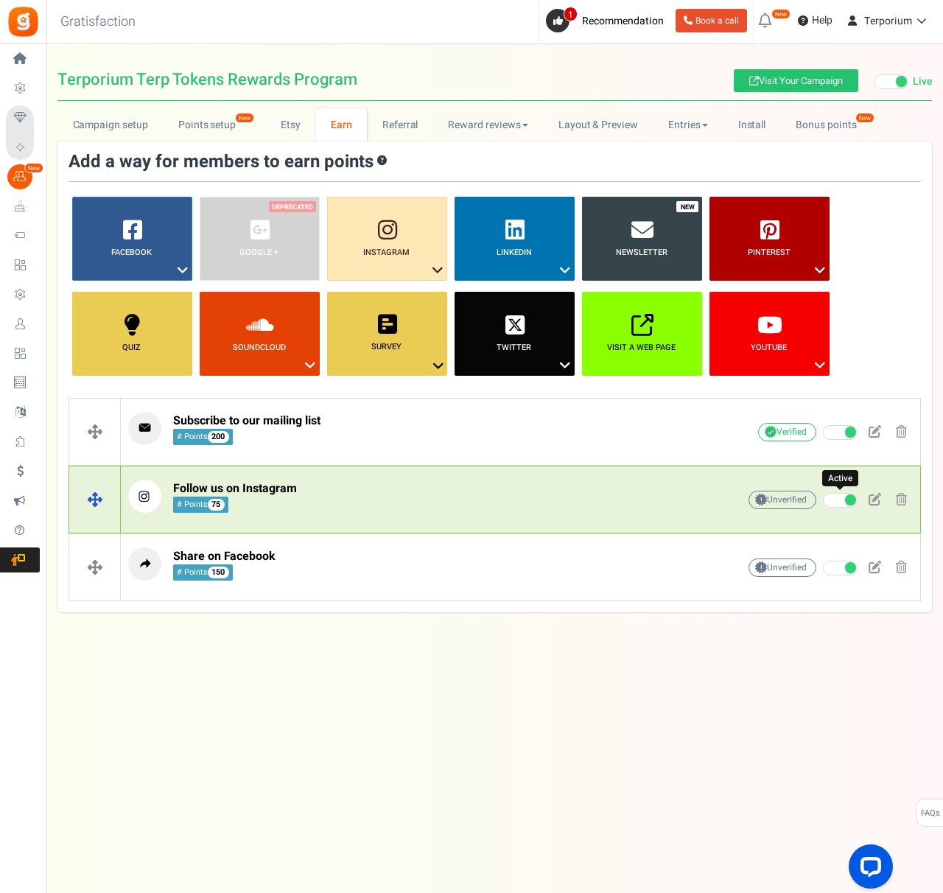
click at [838, 500] on span at bounding box center [840, 500] width 35 height 15
click at [823, 500] on input "Active" at bounding box center [823, 501] width 0 height 10
click at [839, 500] on span at bounding box center [840, 500] width 35 height 15
click at [823, 500] on input "Inactive" at bounding box center [823, 501] width 0 height 10
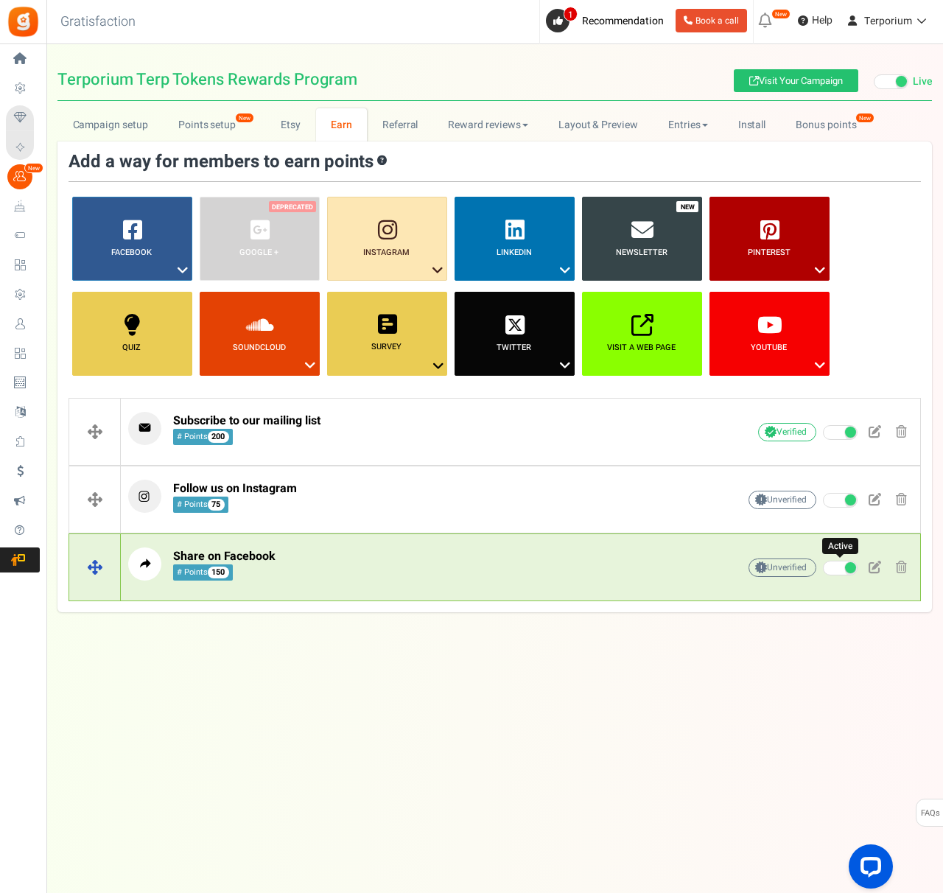
click at [849, 572] on span at bounding box center [850, 567] width 11 height 11
click at [823, 572] on input "Active" at bounding box center [823, 569] width 0 height 10
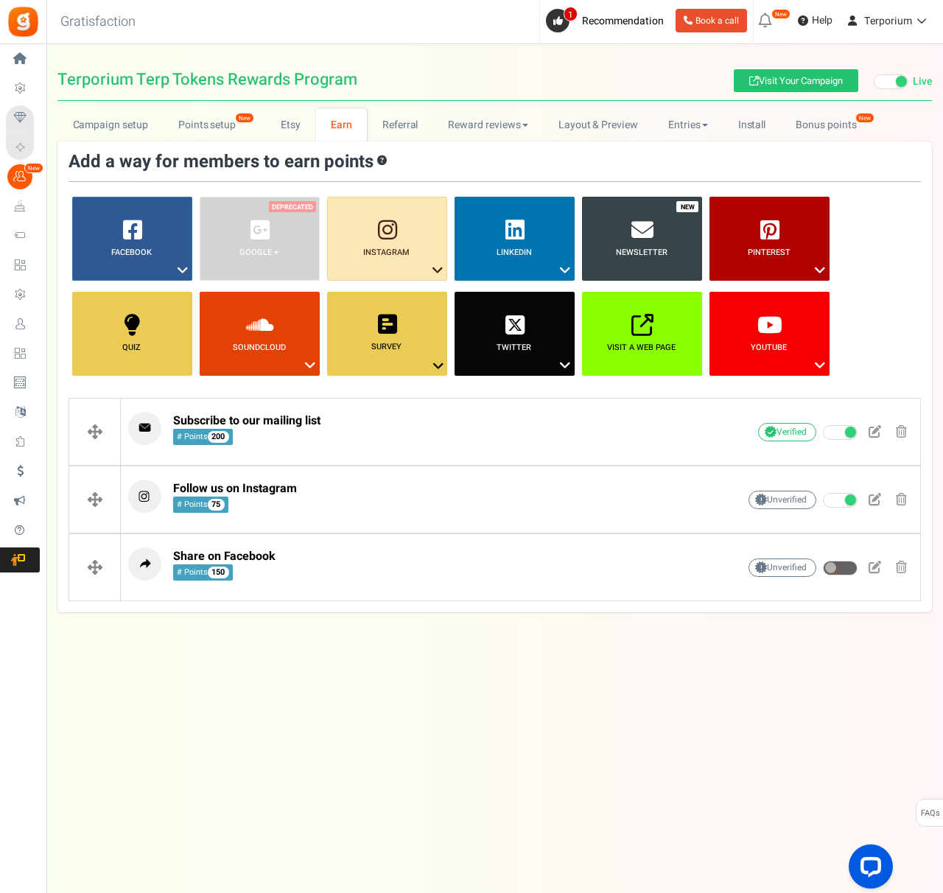
click at [813, 644] on div "Under maintenance we will be back soon We apologize for any inconvenience. The …" at bounding box center [494, 417] width 897 height 746
click at [415, 113] on link "Referral" at bounding box center [400, 124] width 66 height 33
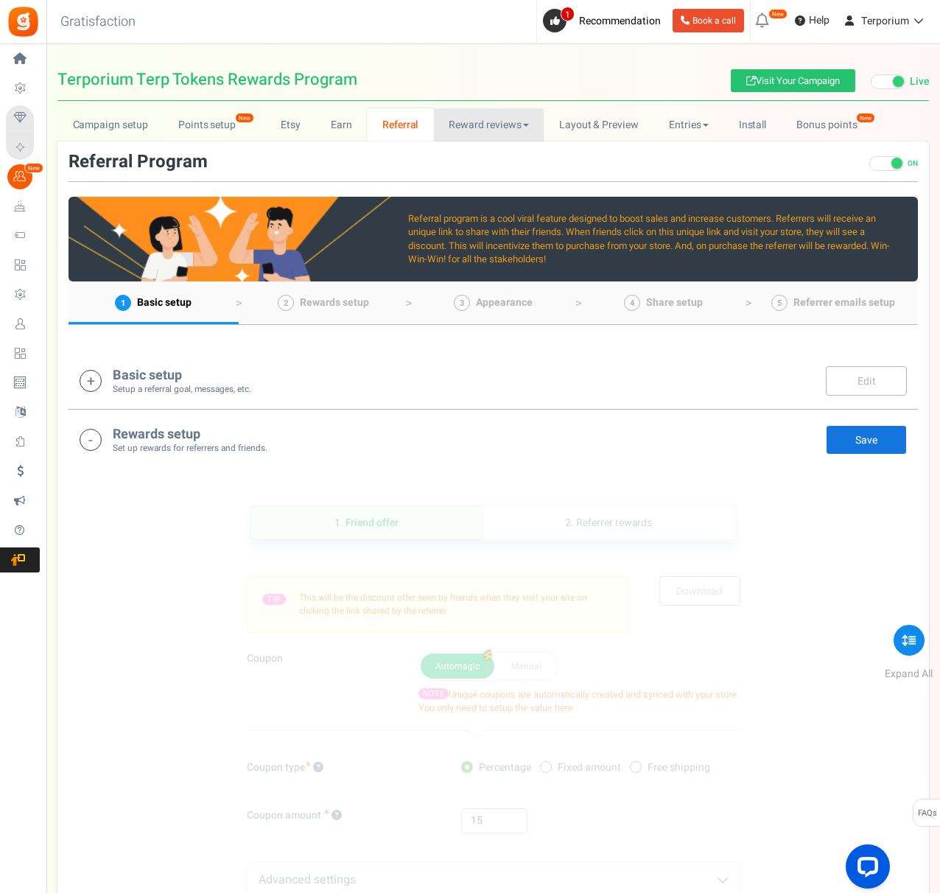
click at [478, 127] on link "Reward reviews" at bounding box center [489, 124] width 110 height 33
click at [601, 123] on link "Layout & Preview" at bounding box center [599, 124] width 110 height 33
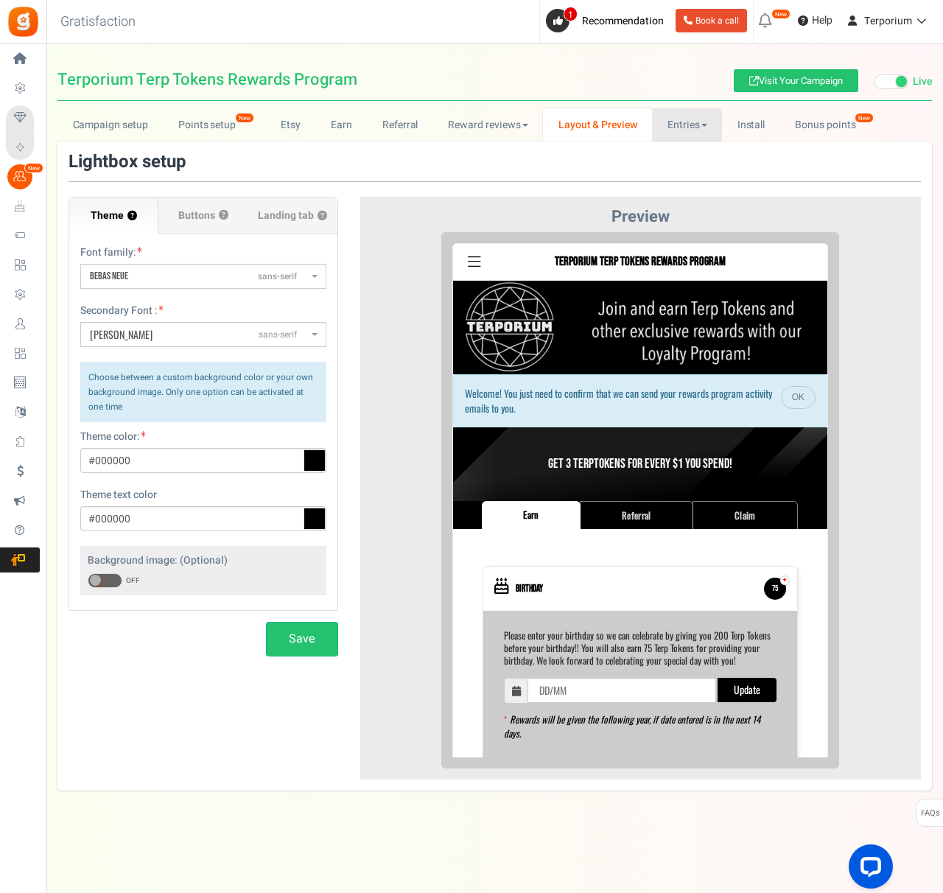
click at [686, 123] on link "Entries" at bounding box center [687, 124] width 70 height 33
click at [744, 123] on link "Install" at bounding box center [751, 124] width 58 height 33
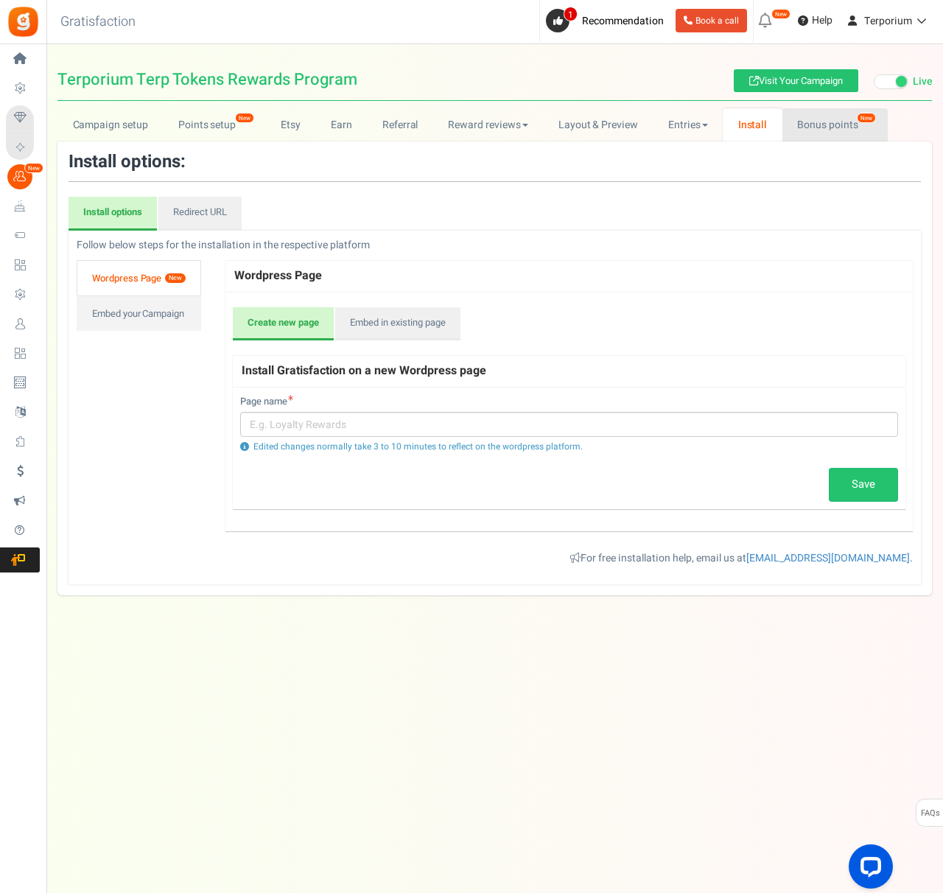
click at [811, 127] on link "Bonus points New" at bounding box center [835, 124] width 105 height 33
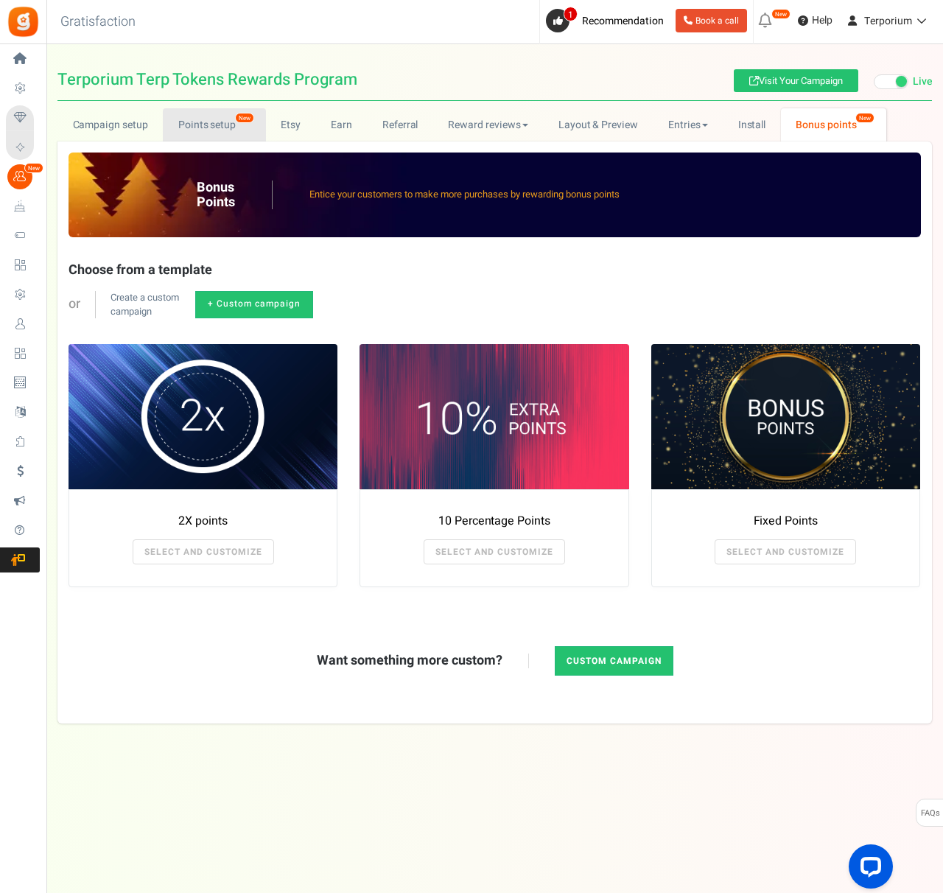
click at [220, 122] on link "Points setup New" at bounding box center [214, 124] width 102 height 33
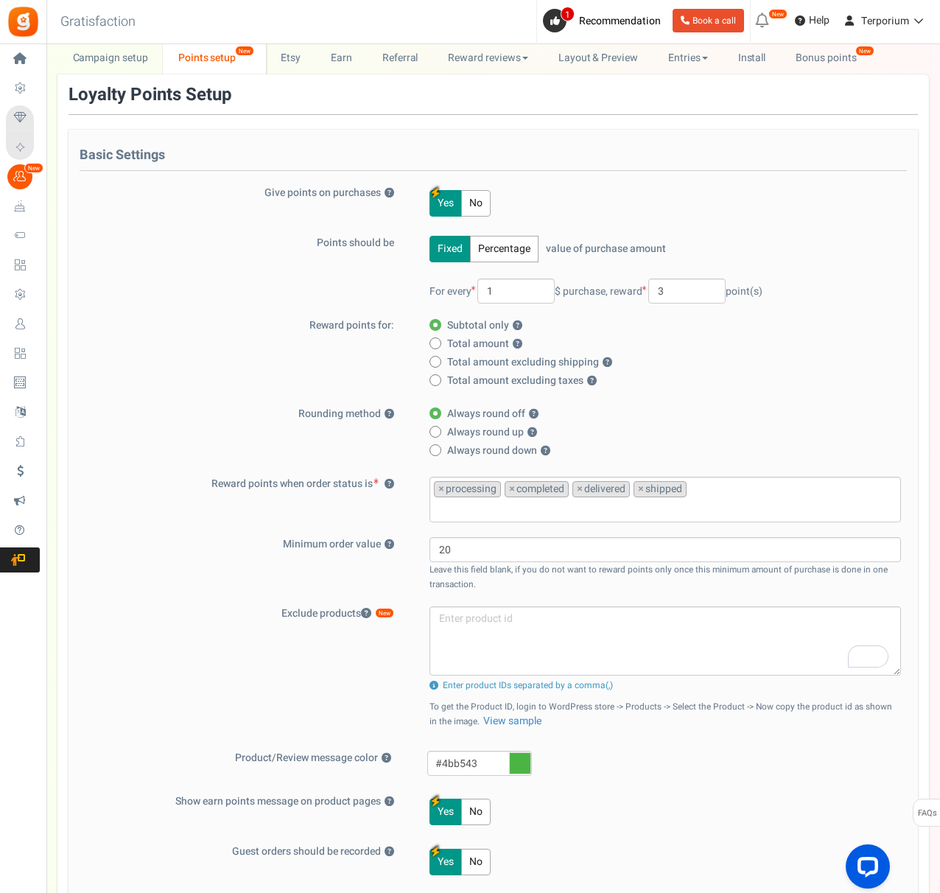
scroll to position [792, 0]
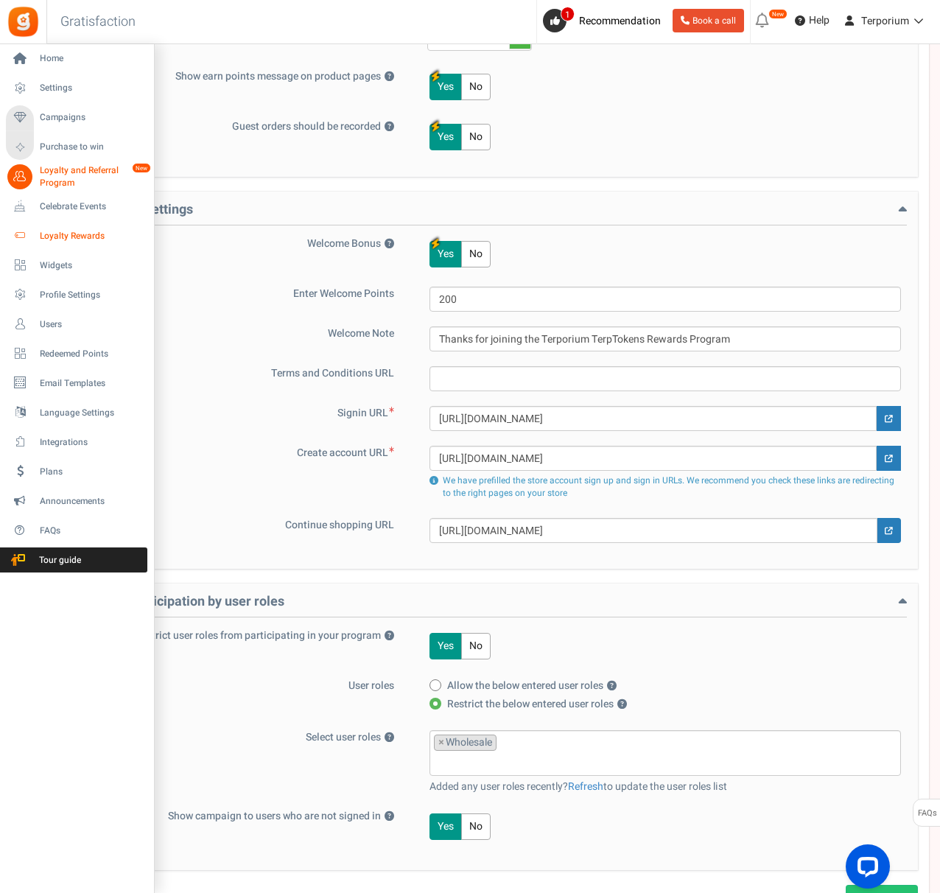
click at [46, 237] on span "Loyalty Rewards" at bounding box center [91, 236] width 103 height 13
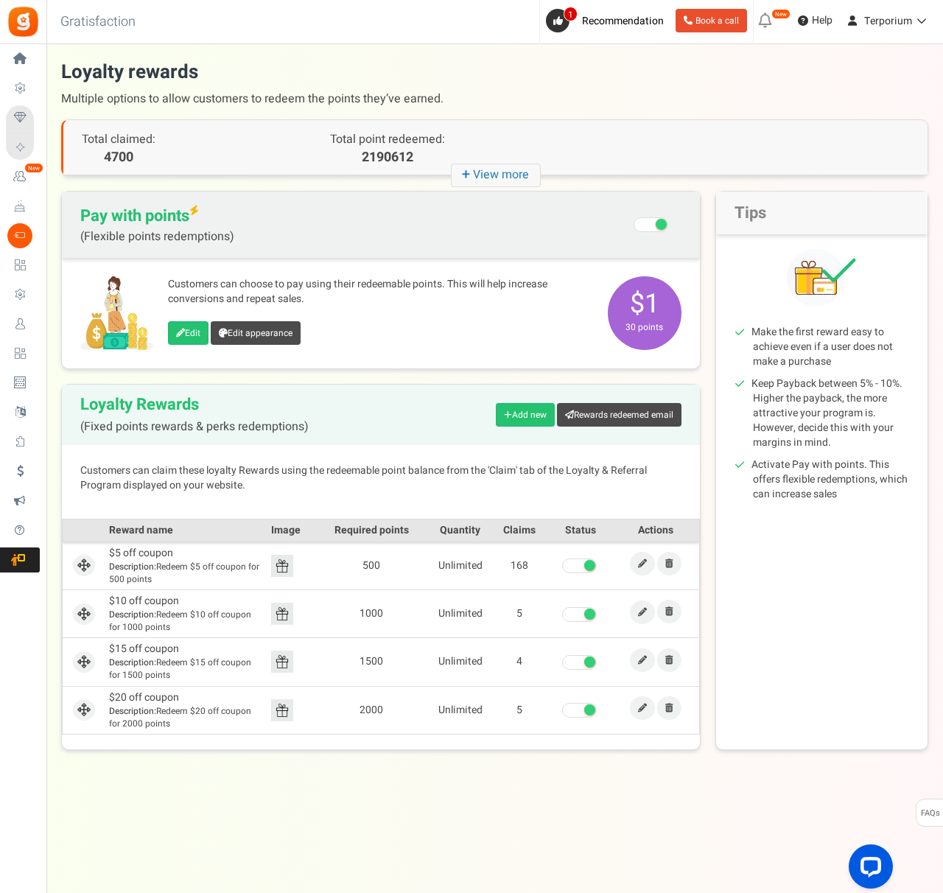
click at [450, 433] on div "Loyalty Rewards (Fixed points rewards & perks redemptions) Add new Rewards rede…" at bounding box center [381, 415] width 638 height 60
click at [189, 326] on link "Edit" at bounding box center [188, 333] width 41 height 24
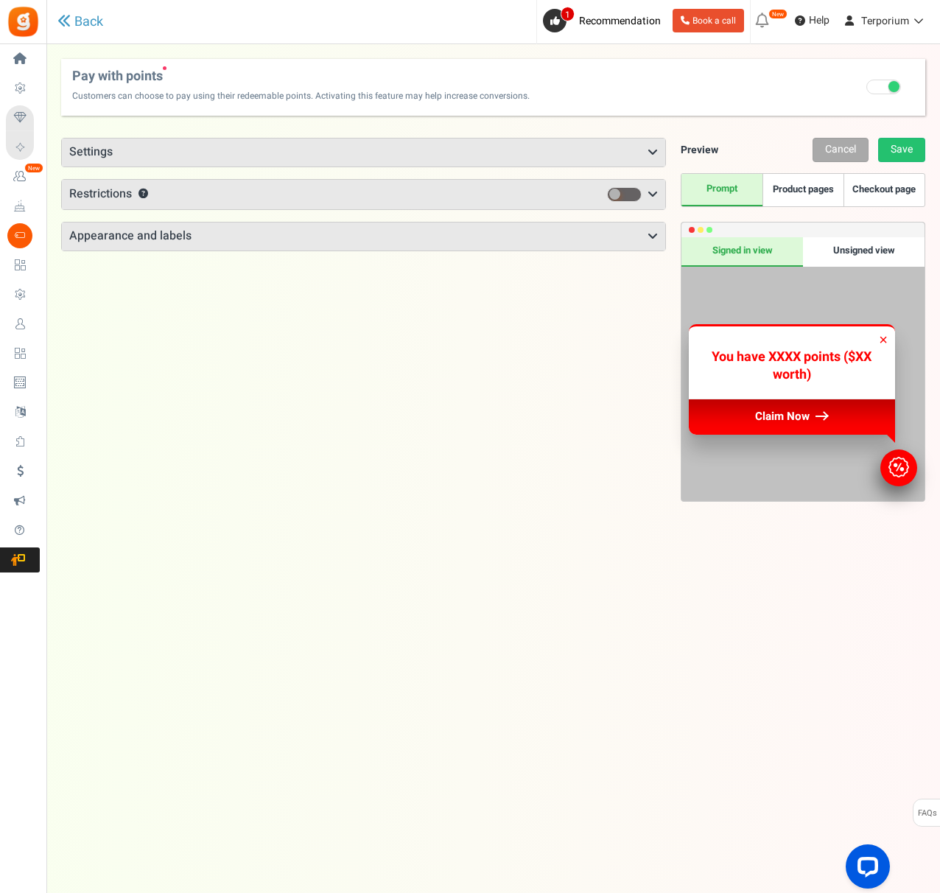
click at [209, 154] on h3 "Settings" at bounding box center [364, 153] width 604 height 28
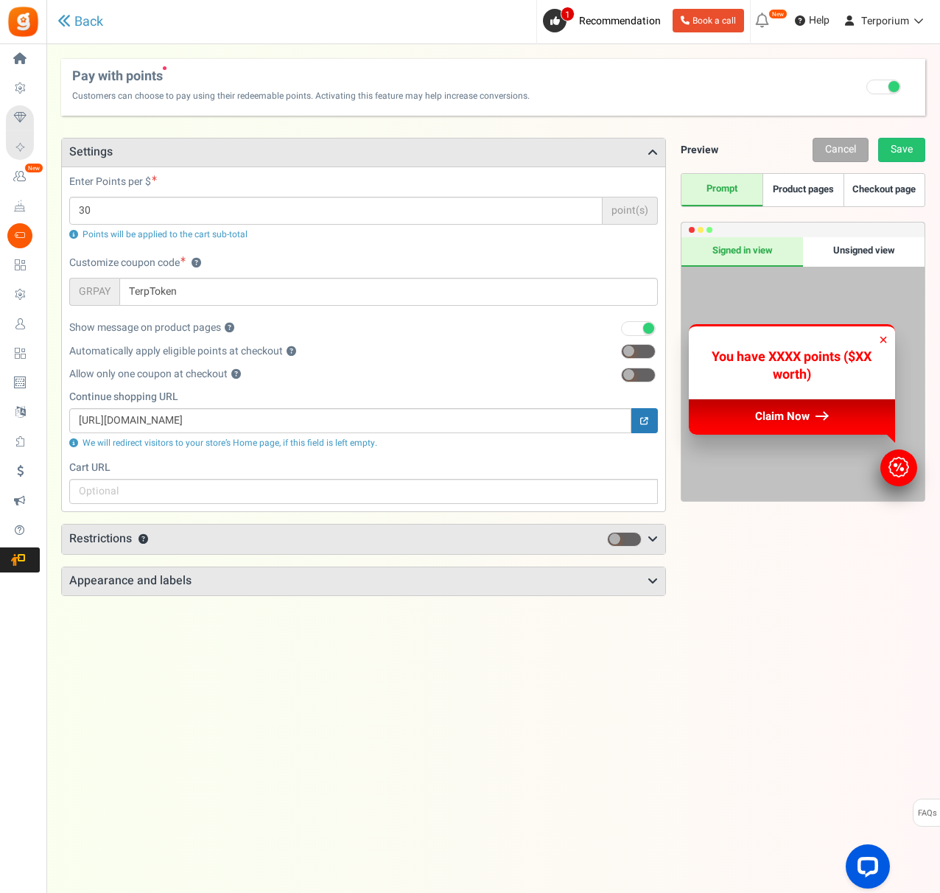
click at [209, 550] on h3 "Restrictions ?" at bounding box center [364, 539] width 604 height 29
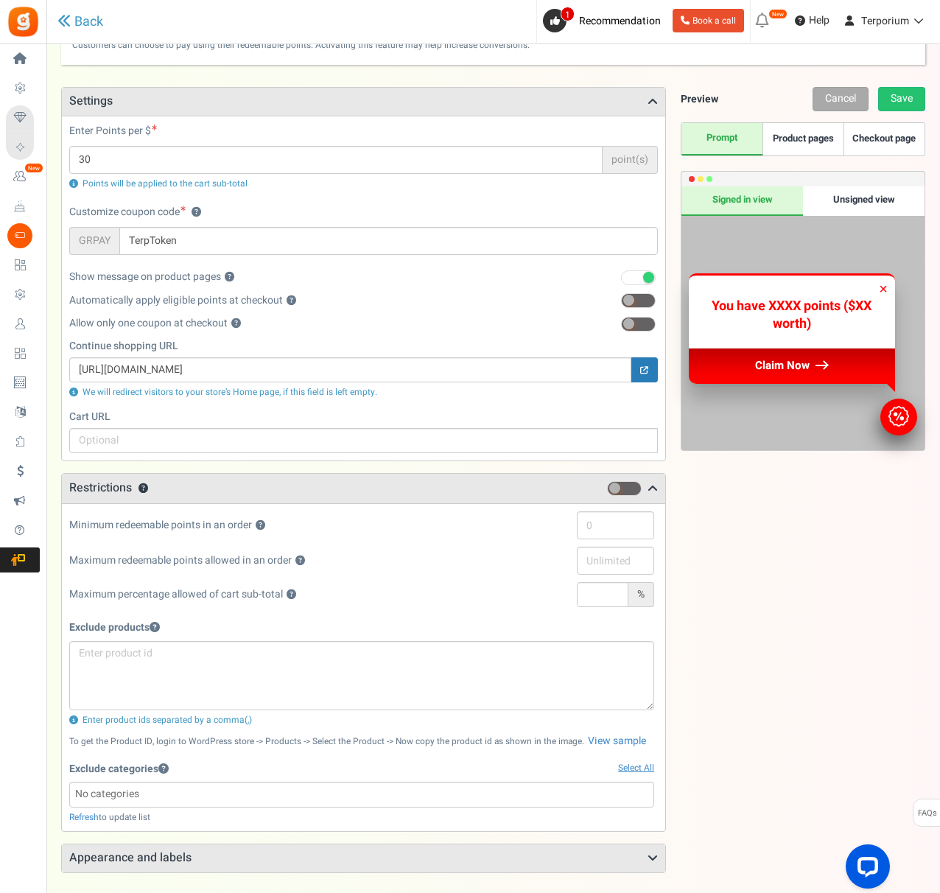
scroll to position [52, 0]
drag, startPoint x: 211, startPoint y: 525, endPoint x: 218, endPoint y: 576, distance: 50.5
click at [218, 567] on div "Minimum redeemable points in an order ? Maximum redeemable points allowed in an…" at bounding box center [361, 546] width 585 height 71
click at [234, 610] on div "Maximum percentage allowed of cart sub-total ? %" at bounding box center [361, 597] width 585 height 32
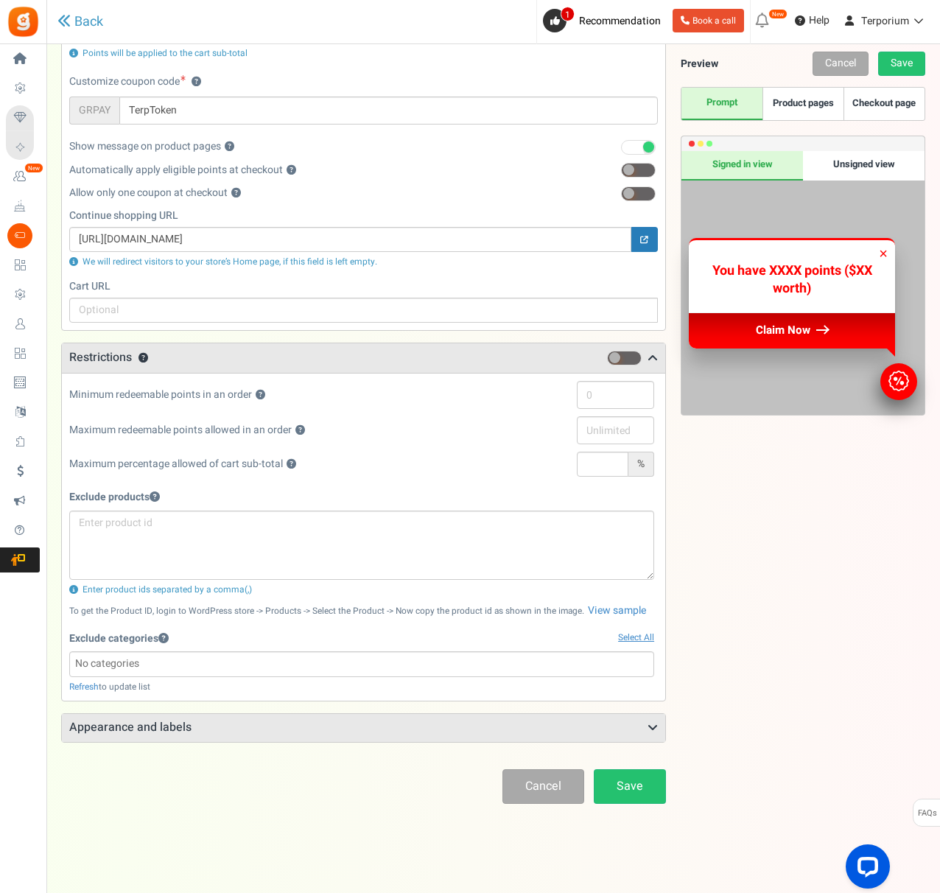
click at [209, 727] on h3 "Appearance and labels" at bounding box center [364, 728] width 604 height 28
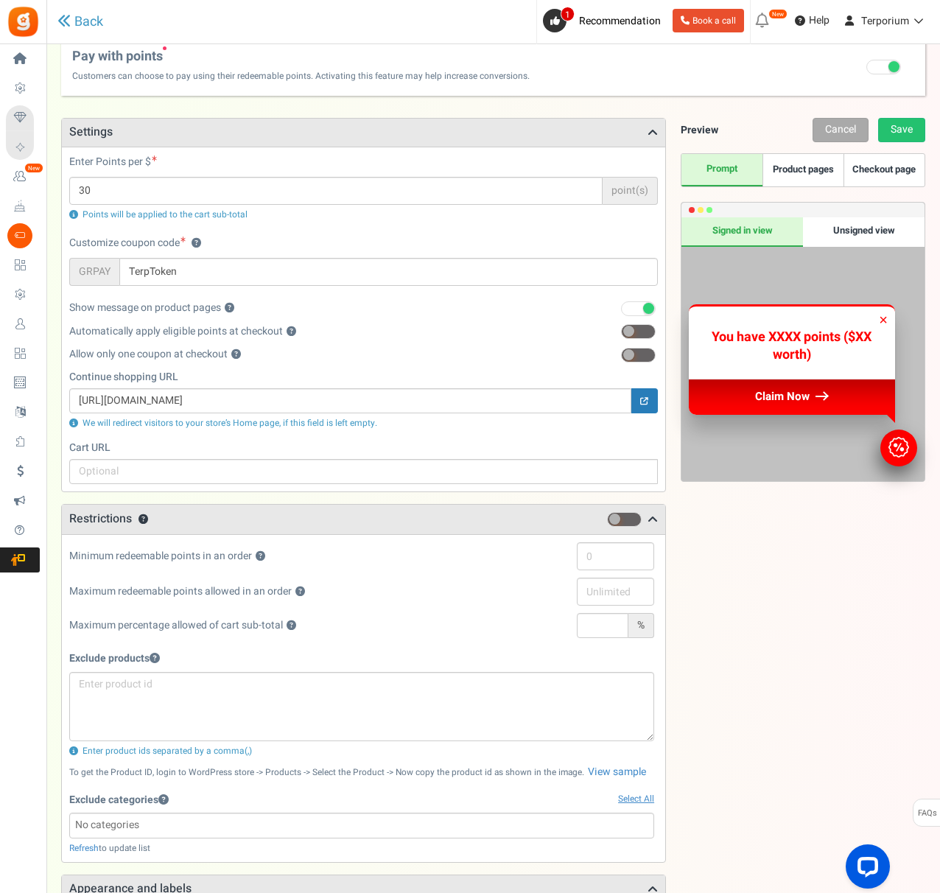
scroll to position [0, 0]
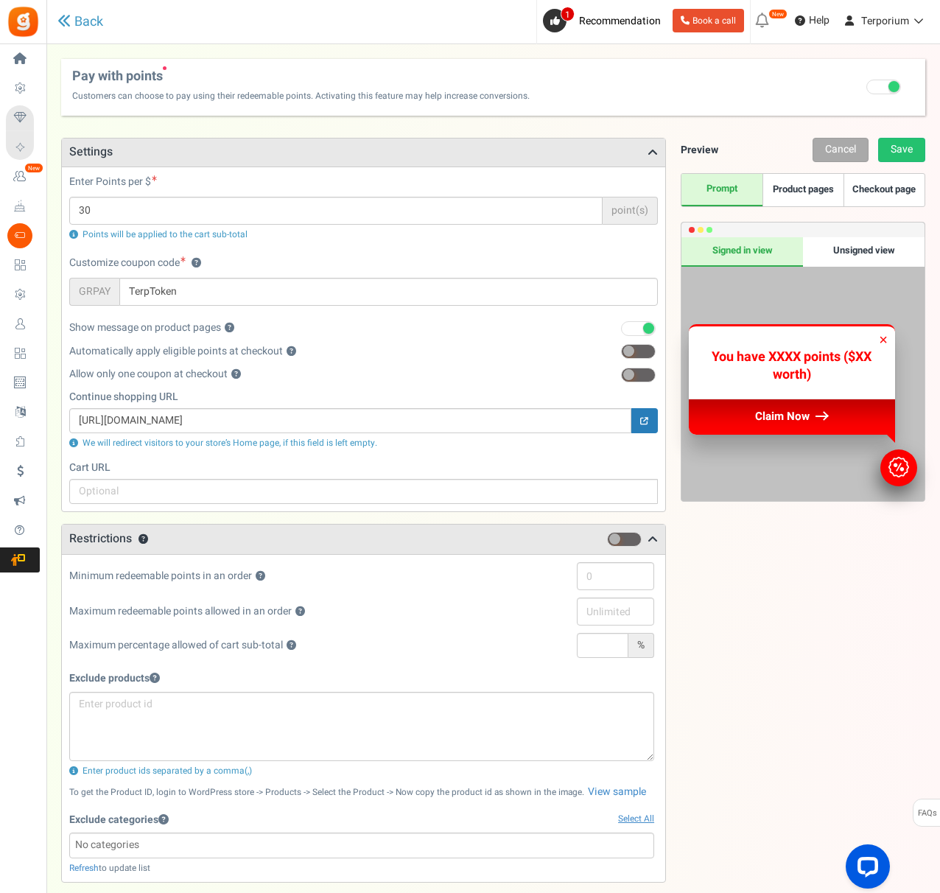
click at [802, 191] on link "Product pages" at bounding box center [803, 190] width 81 height 32
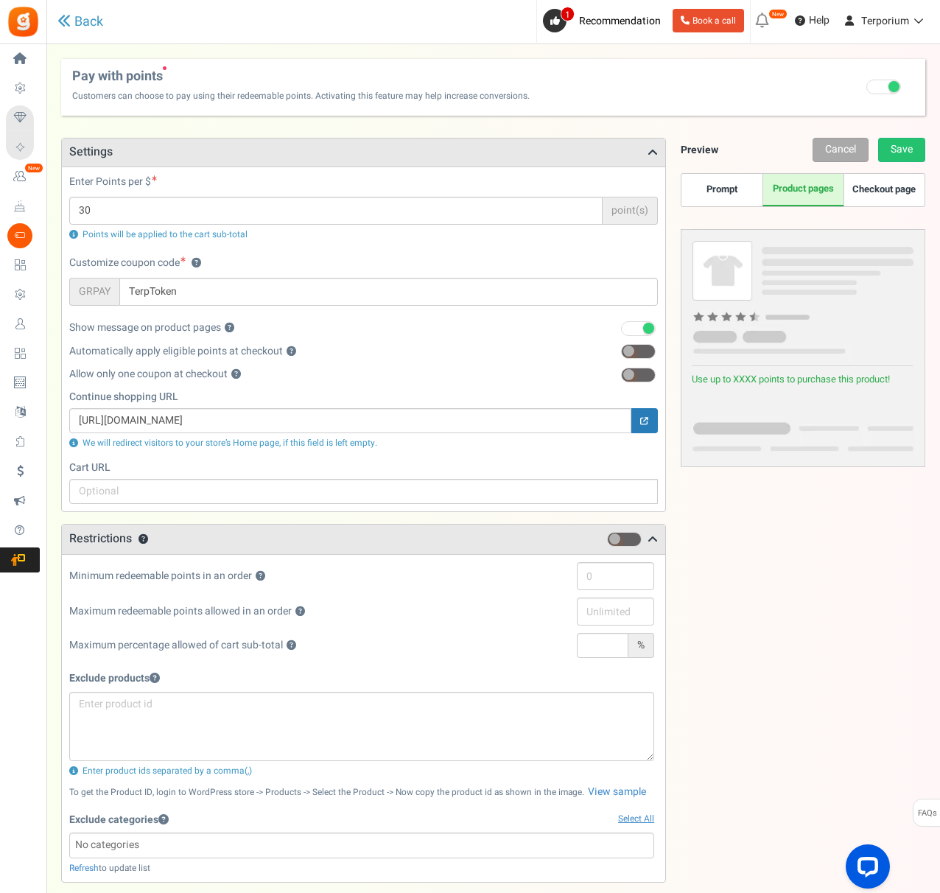
click at [874, 194] on link "Checkout page" at bounding box center [884, 190] width 81 height 32
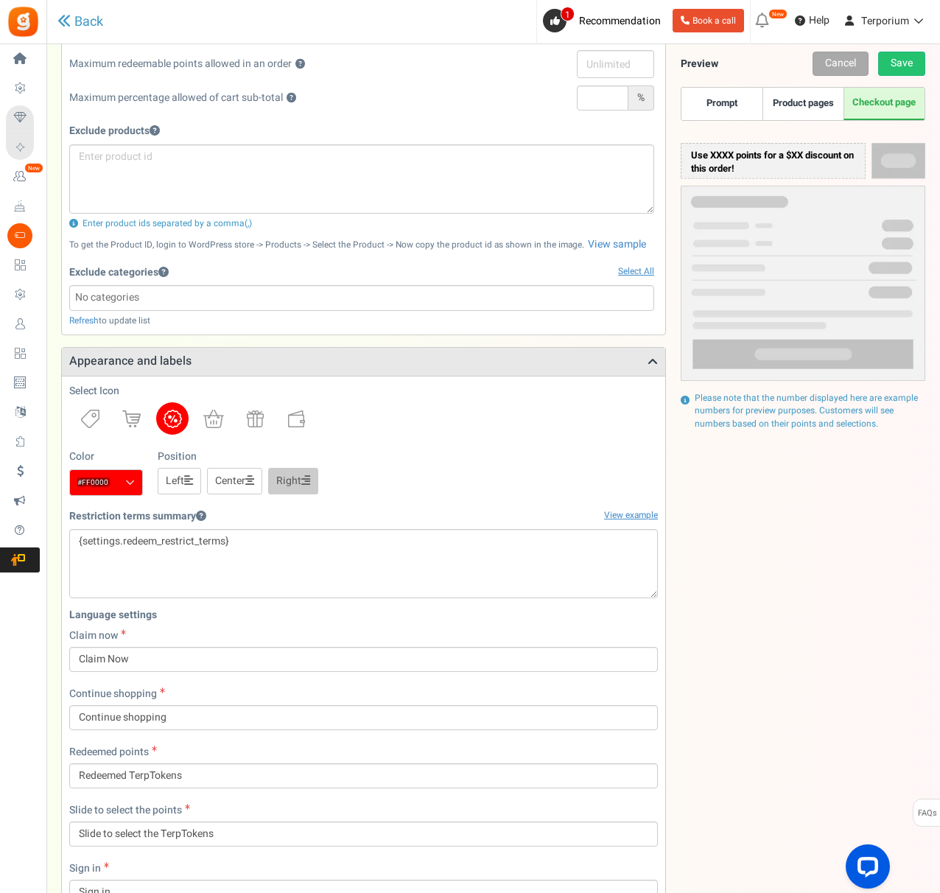
scroll to position [766, 0]
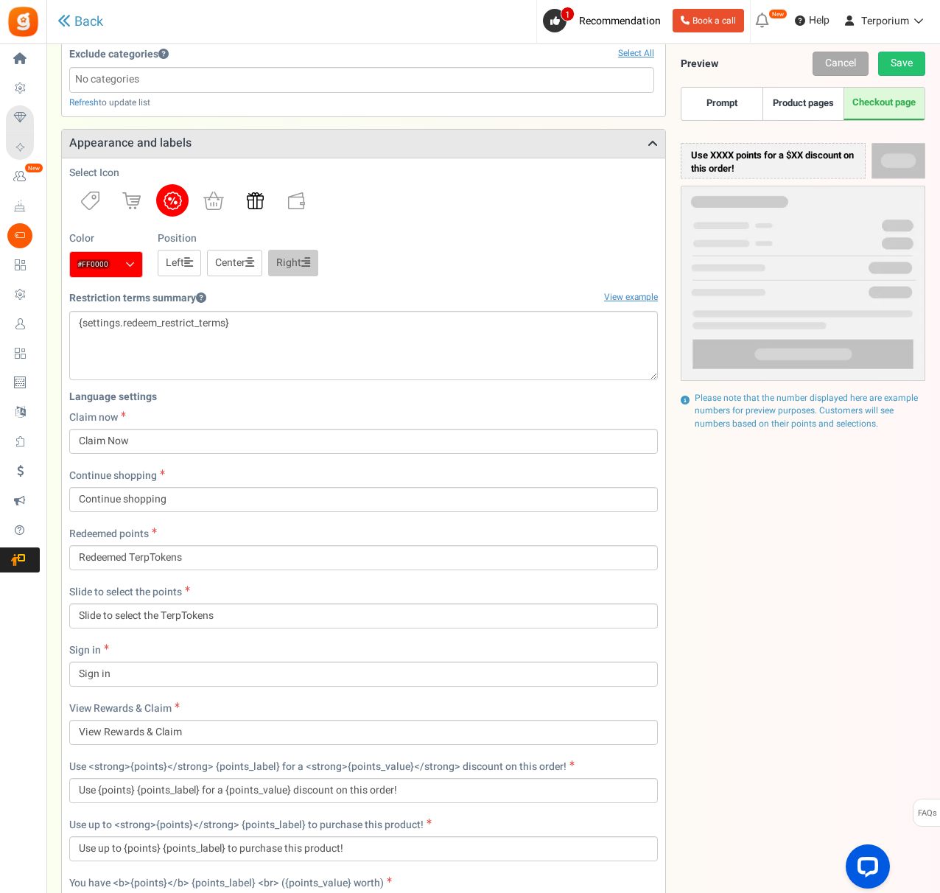
click at [257, 209] on img at bounding box center [255, 200] width 17 height 17
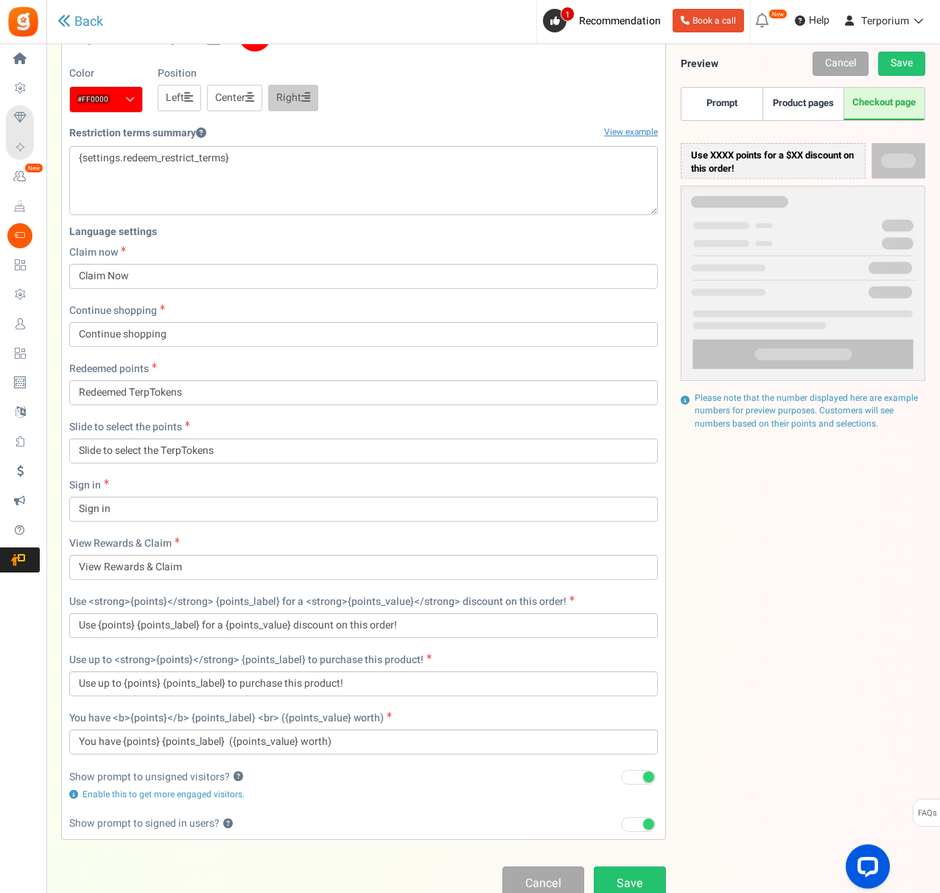
scroll to position [959, 0]
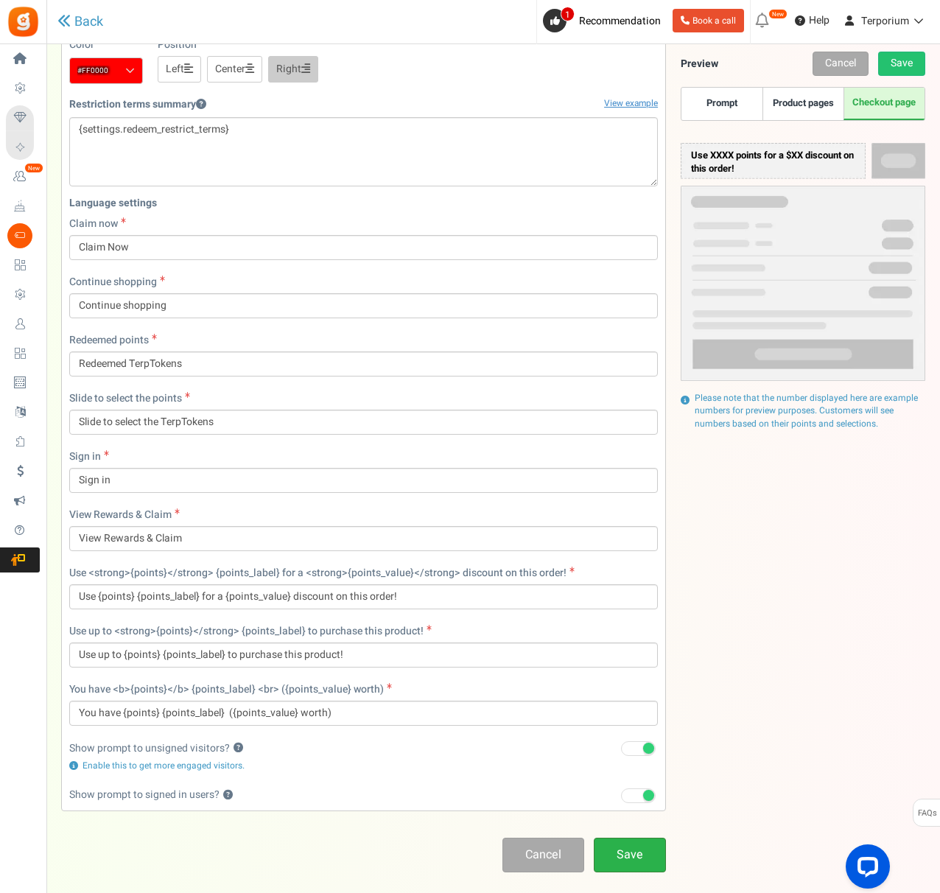
click at [632, 855] on link "Save" at bounding box center [630, 855] width 72 height 35
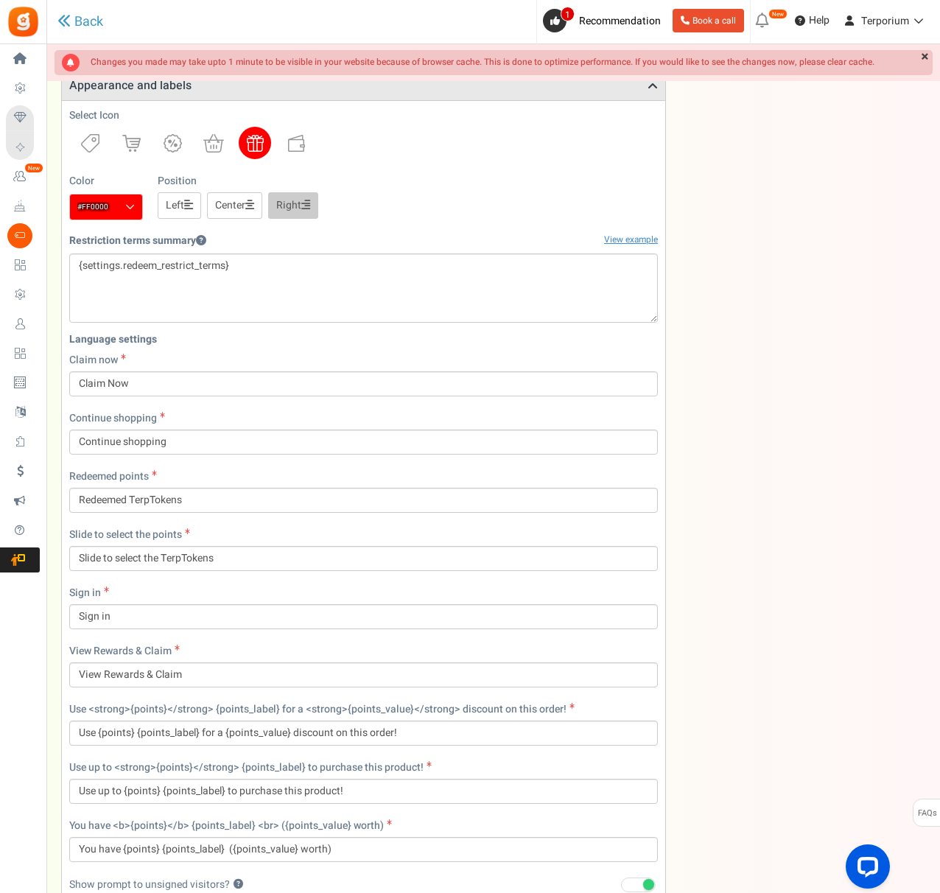
scroll to position [49, 0]
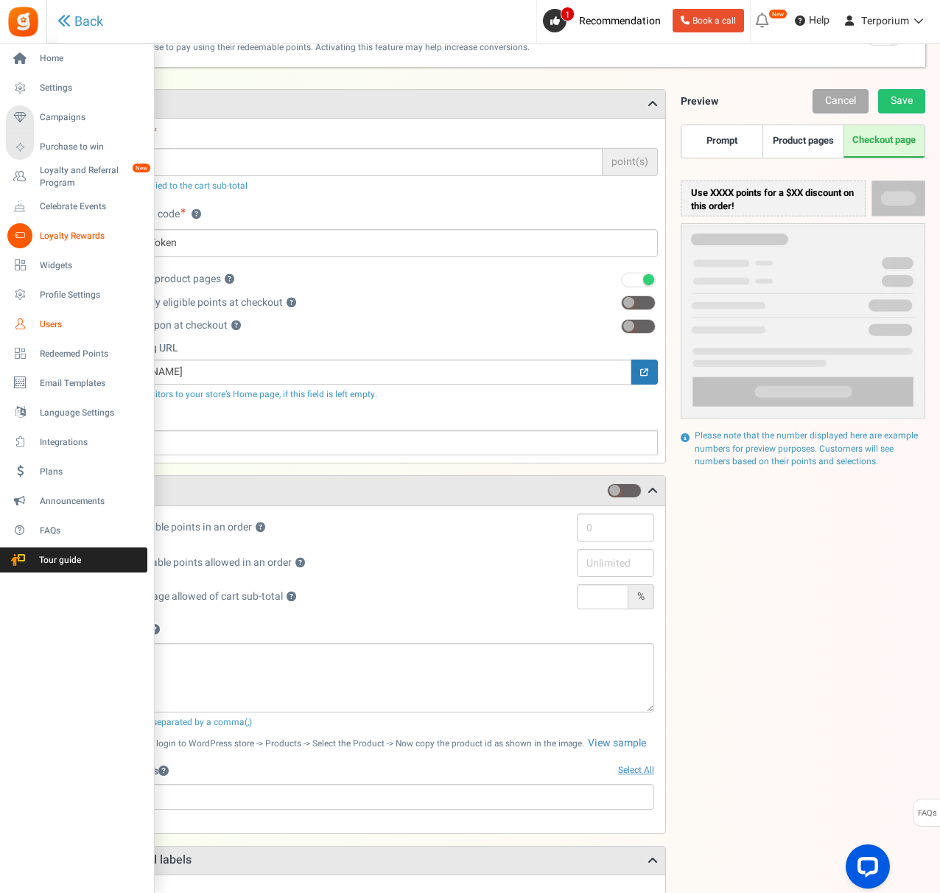
click at [47, 326] on span "Users" at bounding box center [91, 324] width 103 height 13
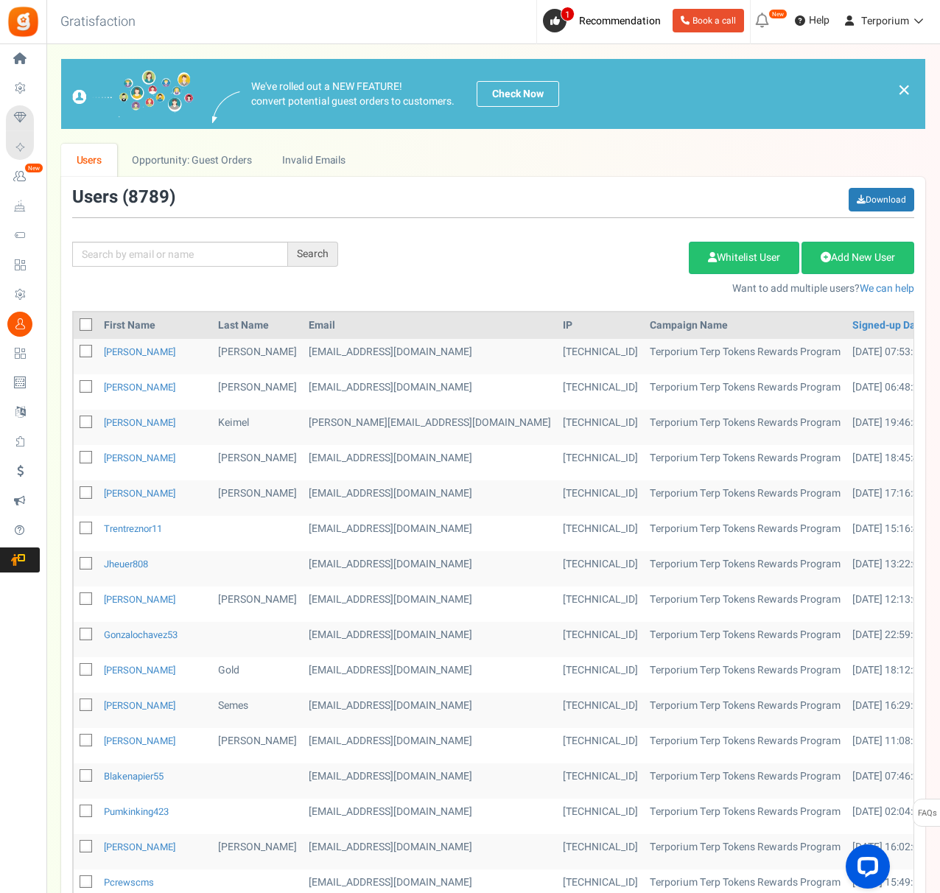
click at [229, 240] on div "Search Add Etsy Order Delete Selected Users Import Users Spam Protection Subtra…" at bounding box center [493, 242] width 864 height 108
click at [192, 267] on div "Search Add Etsy Order Delete Selected Users Import Users Spam Protection Subtra…" at bounding box center [493, 242] width 864 height 108
type input "[PERSON_NAME]"
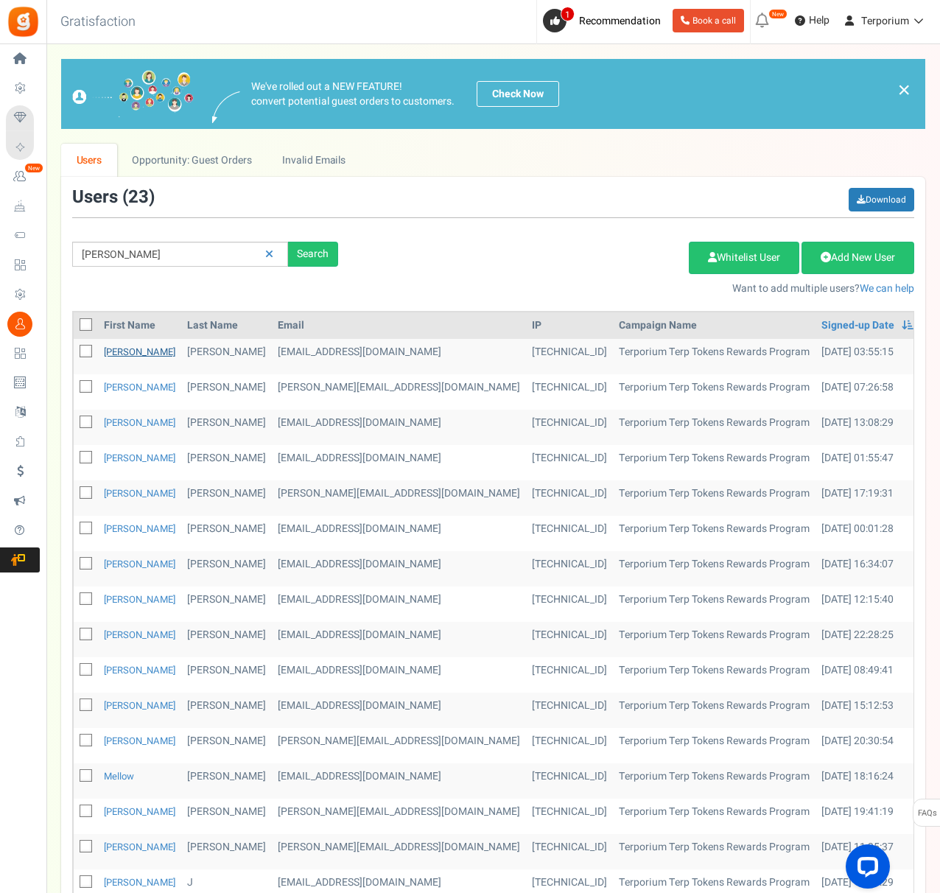
click at [109, 353] on link "[PERSON_NAME]" at bounding box center [139, 352] width 71 height 14
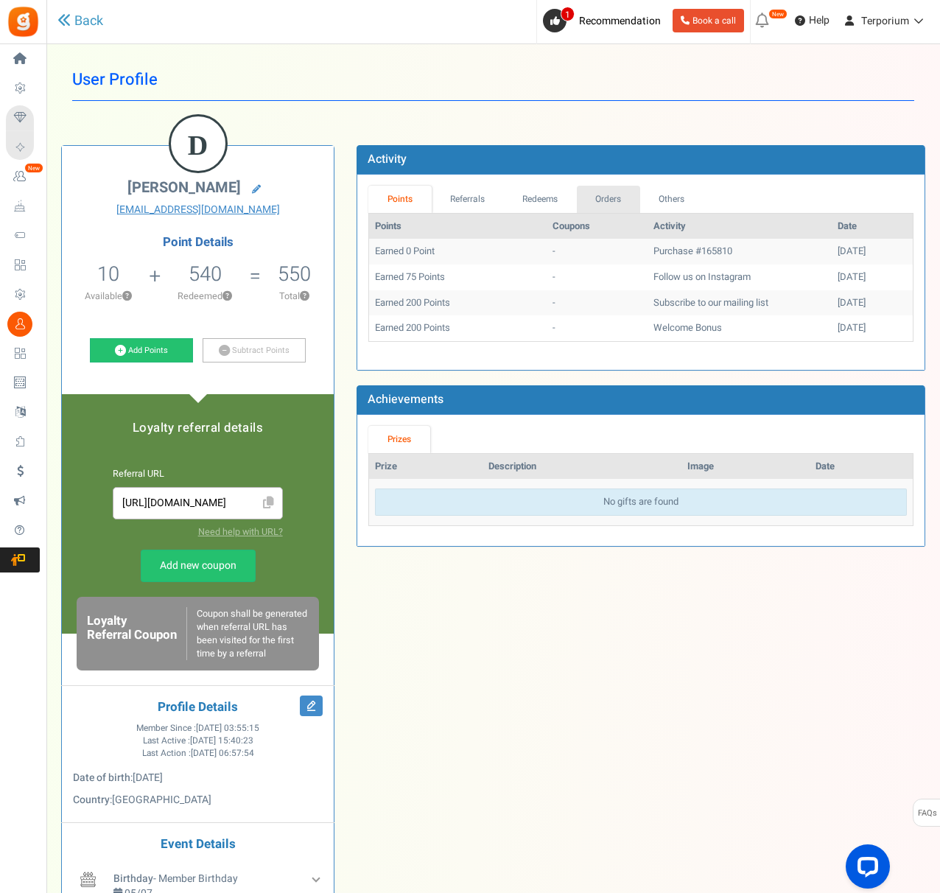
click at [609, 194] on link "Orders" at bounding box center [608, 199] width 63 height 27
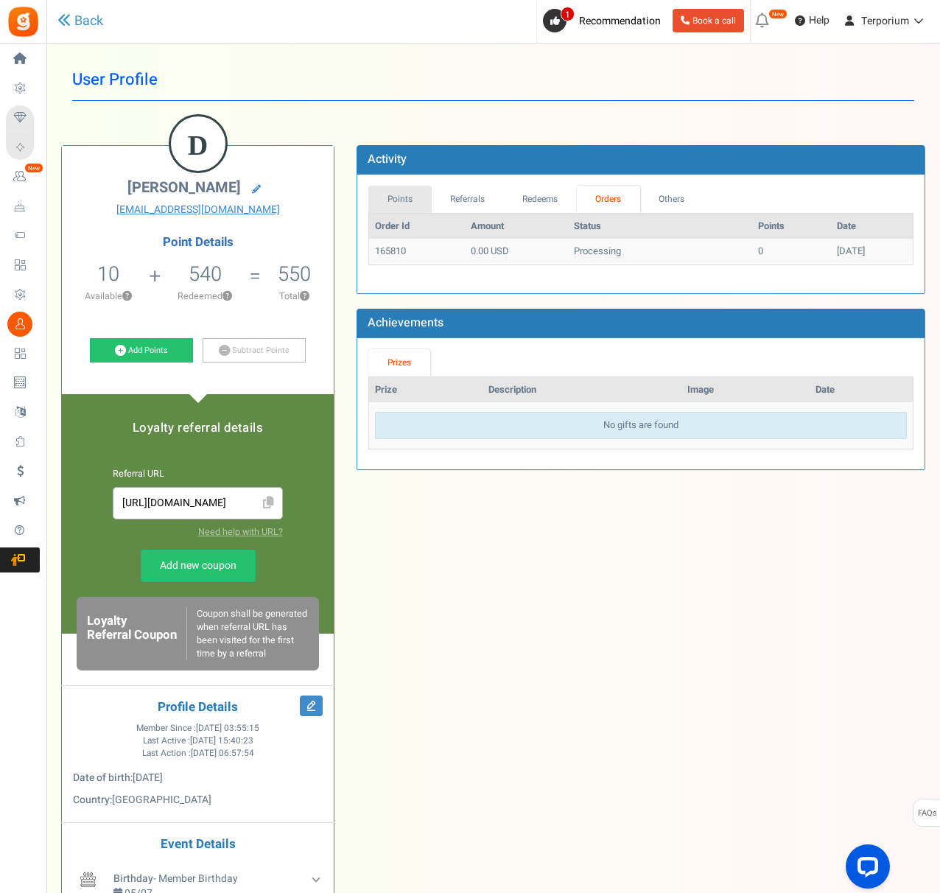
click at [408, 195] on link "Points" at bounding box center [399, 199] width 63 height 27
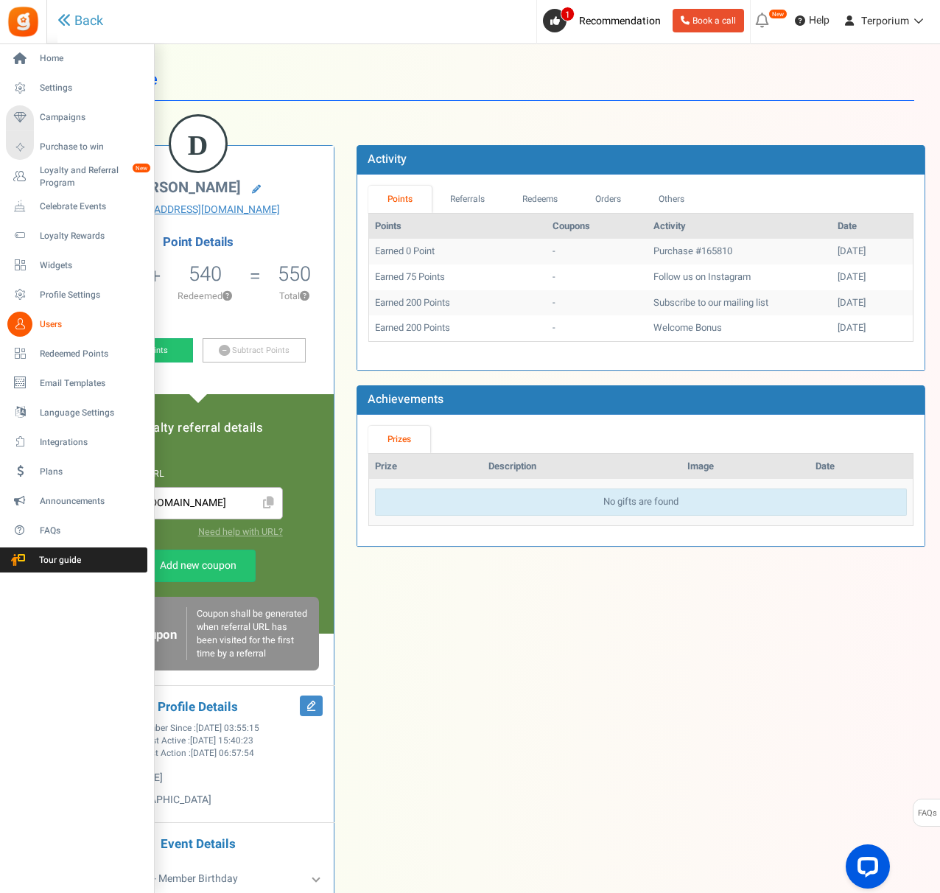
click at [20, 327] on icon at bounding box center [19, 324] width 25 height 25
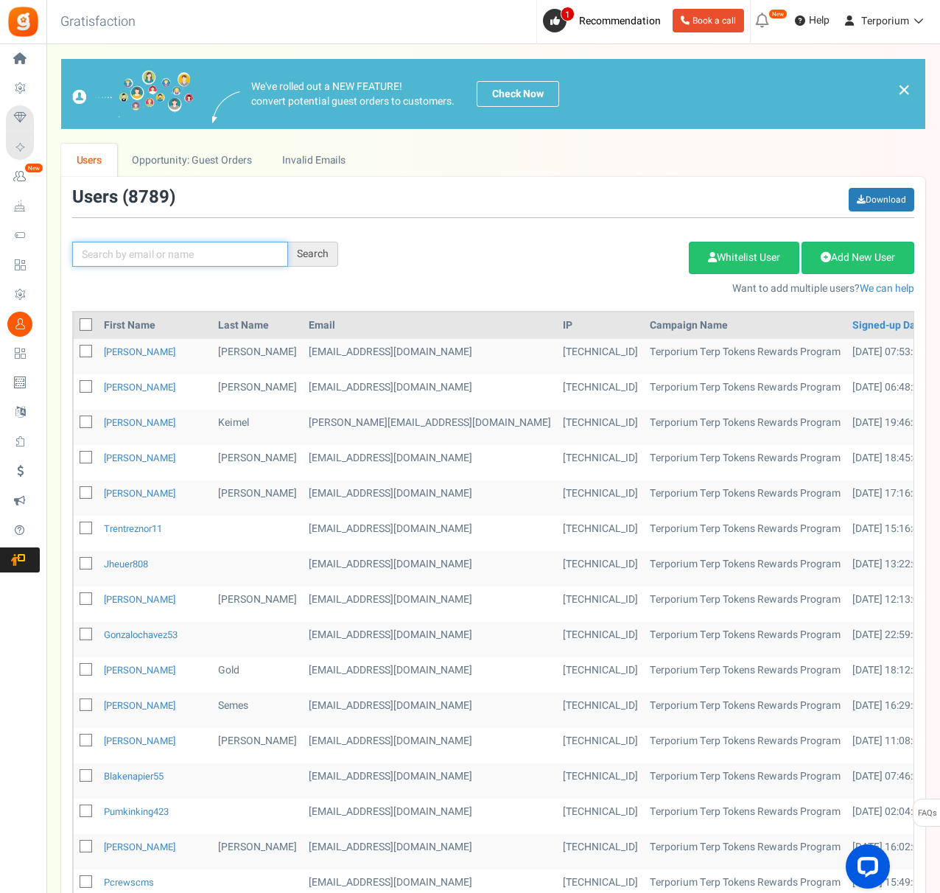
click at [210, 265] on input "text" at bounding box center [180, 254] width 216 height 25
type input "[PERSON_NAME]"
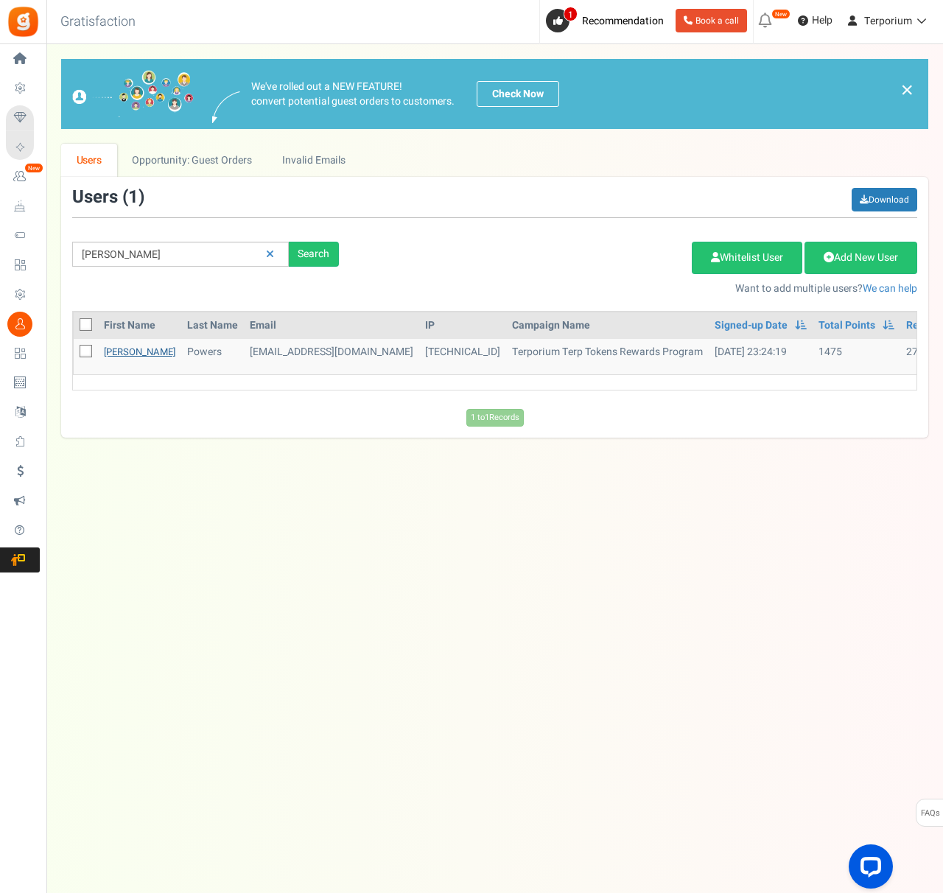
click at [118, 346] on link "[PERSON_NAME]" at bounding box center [139, 352] width 71 height 14
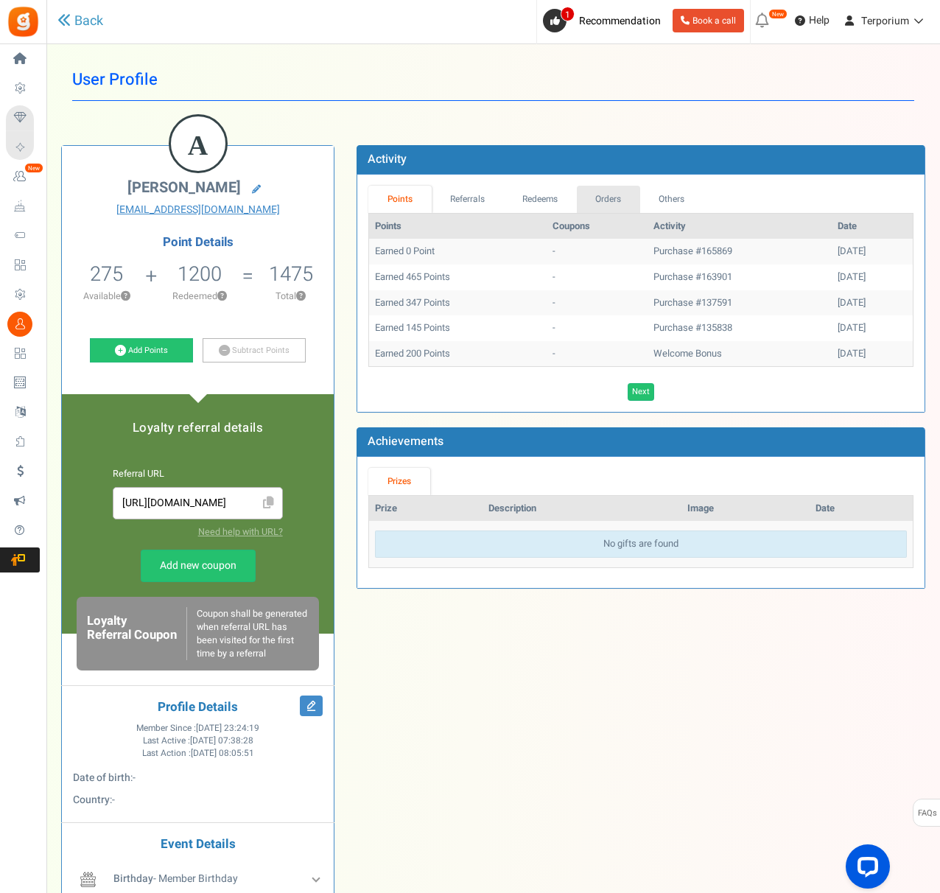
click at [625, 195] on link "Orders" at bounding box center [608, 199] width 63 height 27
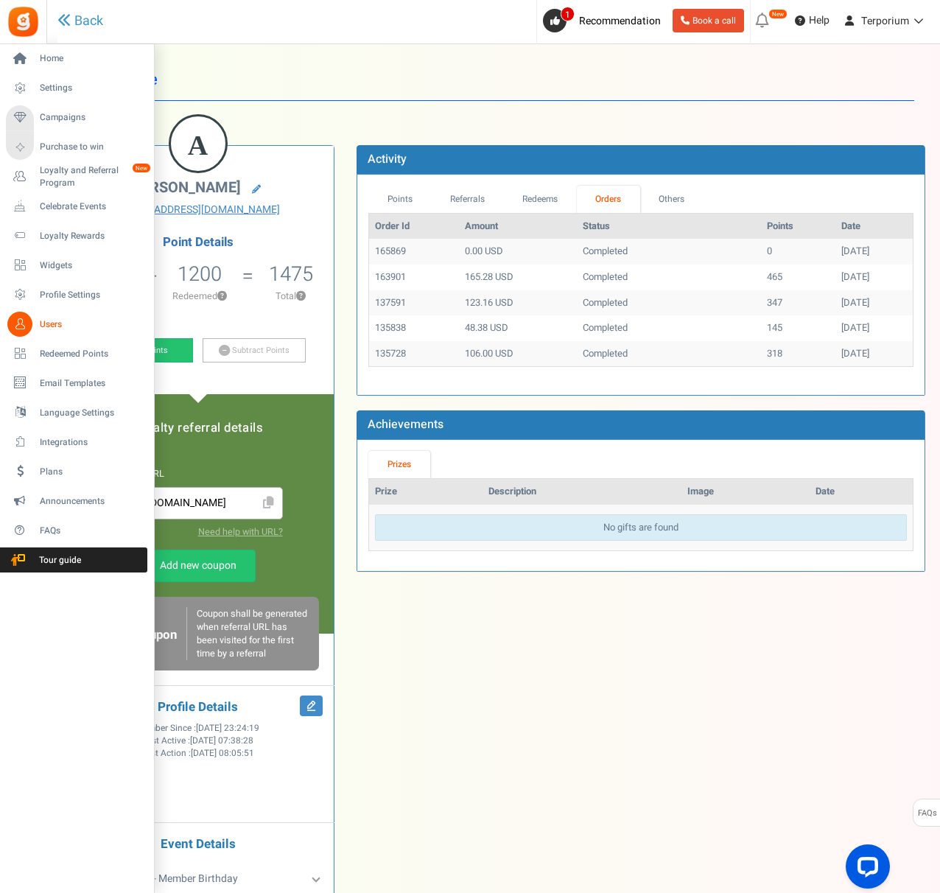
click at [21, 325] on icon at bounding box center [19, 324] width 25 height 25
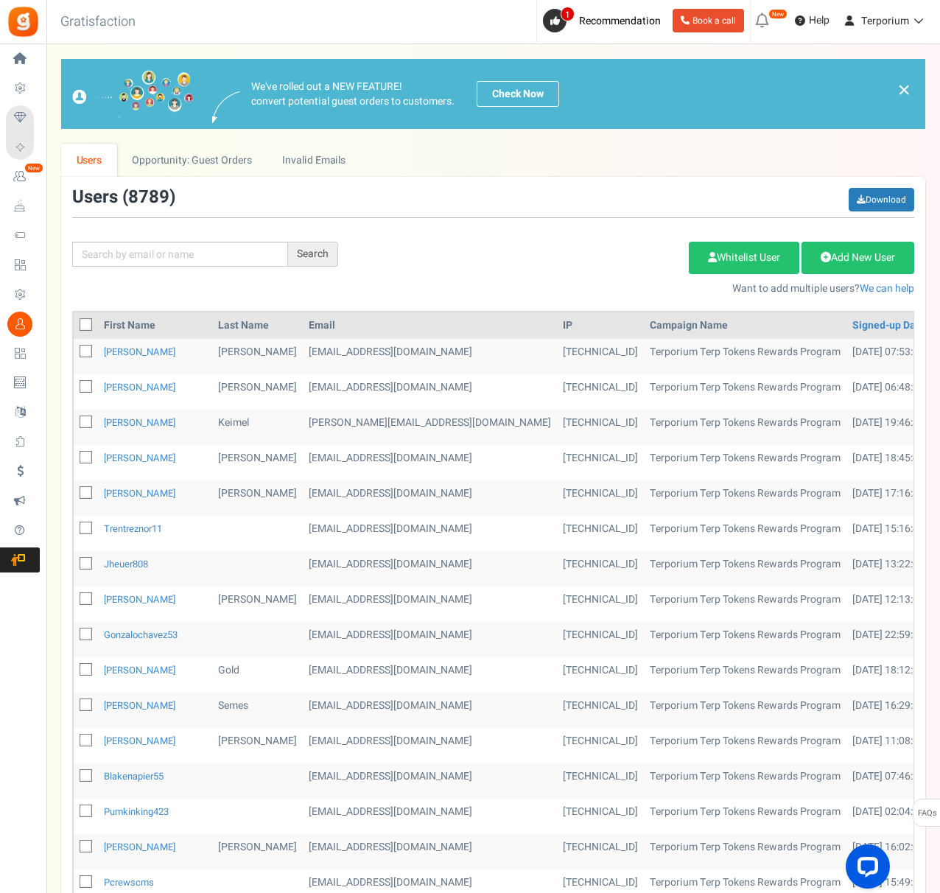
click at [152, 267] on div "Search Add Etsy Order Delete Selected Users Import Users Spam Protection Subtra…" at bounding box center [493, 242] width 864 height 108
click at [132, 253] on input "text" at bounding box center [180, 254] width 216 height 25
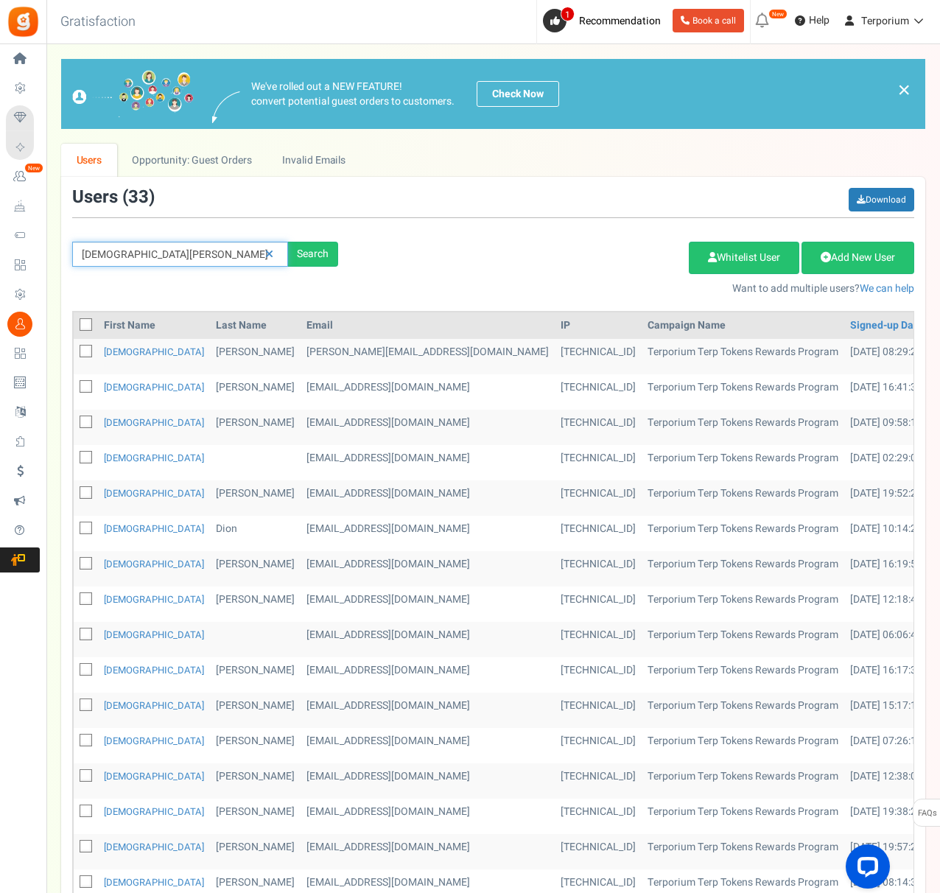
type input "[DEMOGRAPHIC_DATA][PERSON_NAME]"
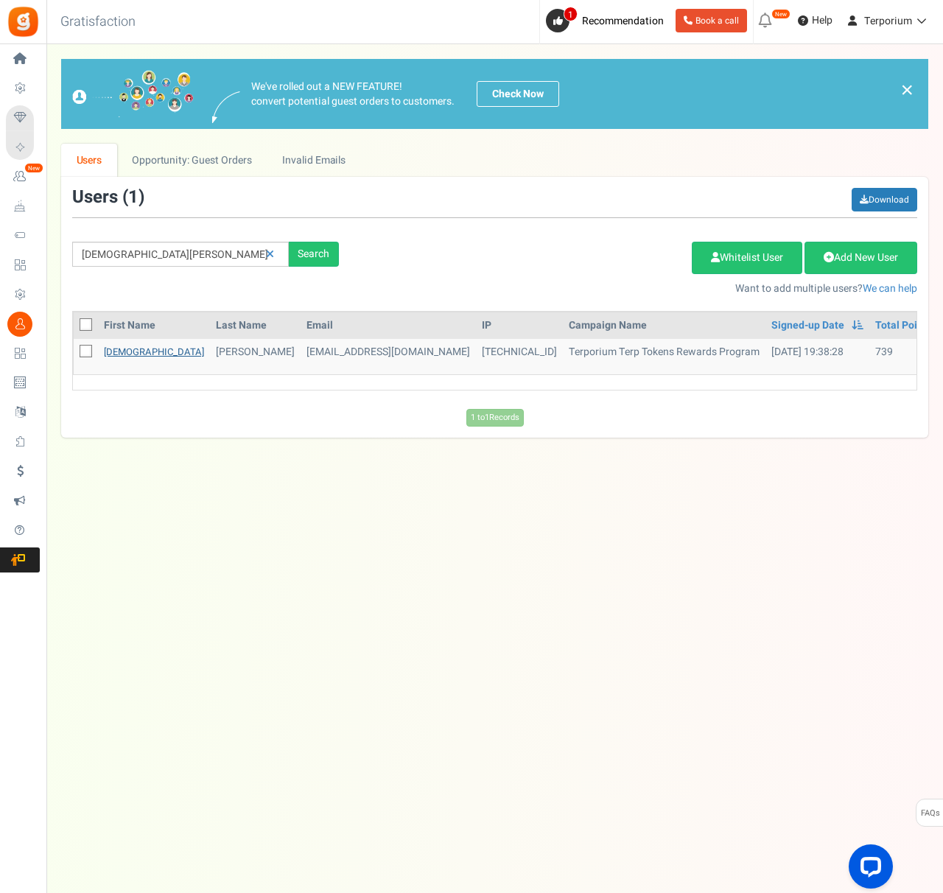
click at [126, 353] on link "[DEMOGRAPHIC_DATA]" at bounding box center [154, 352] width 100 height 14
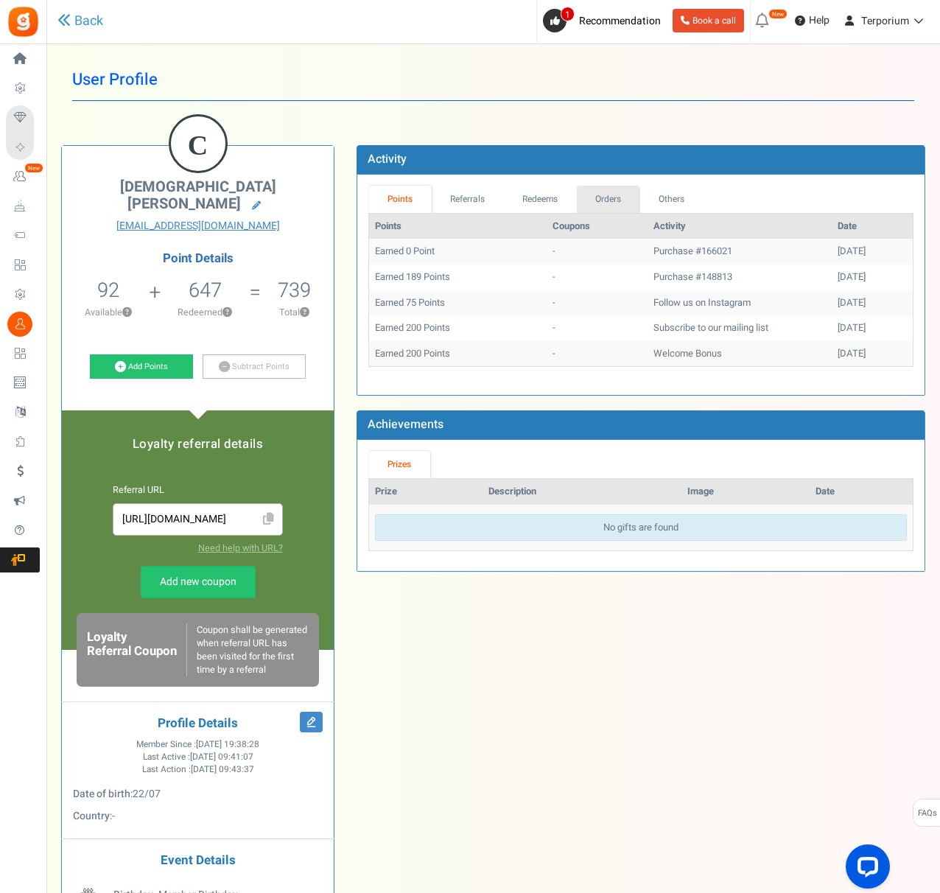
click at [623, 194] on link "Orders" at bounding box center [608, 199] width 63 height 27
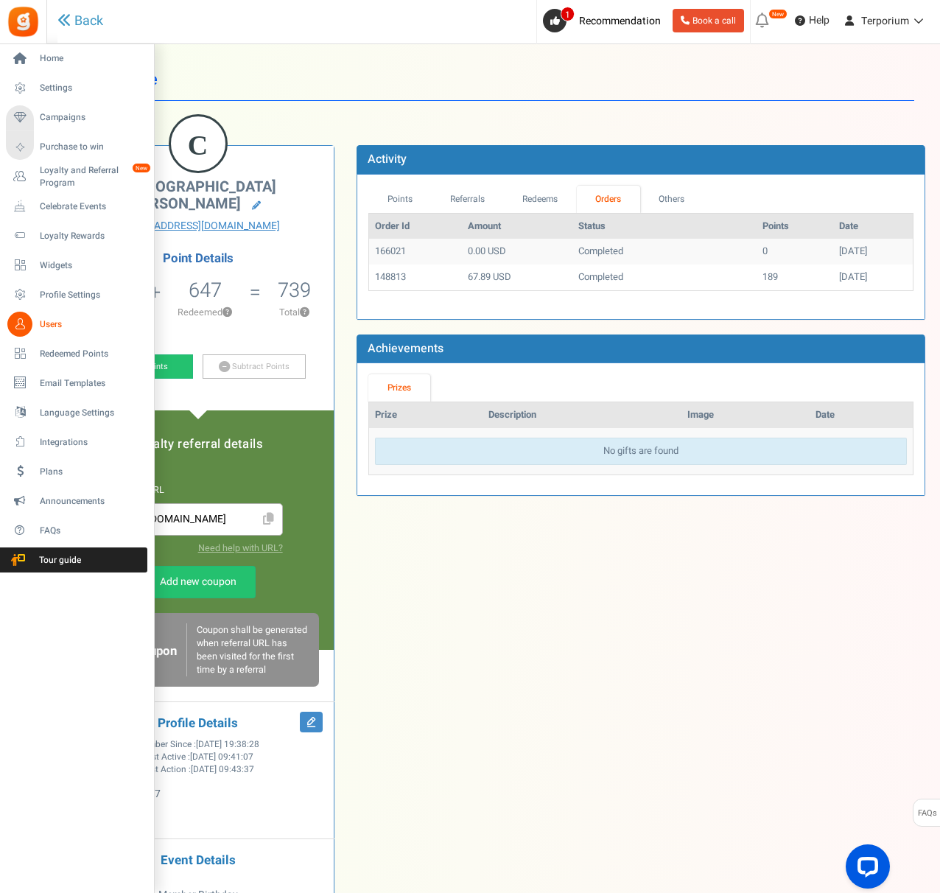
scroll to position [204, 0]
